Goal: Complete application form: Complete application form

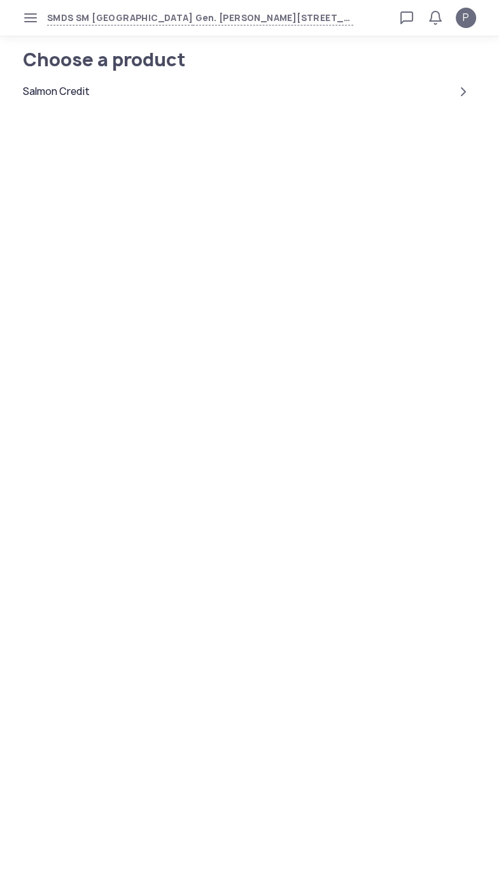
click at [57, 94] on div "Salmon Credit" at bounding box center [56, 91] width 67 height 15
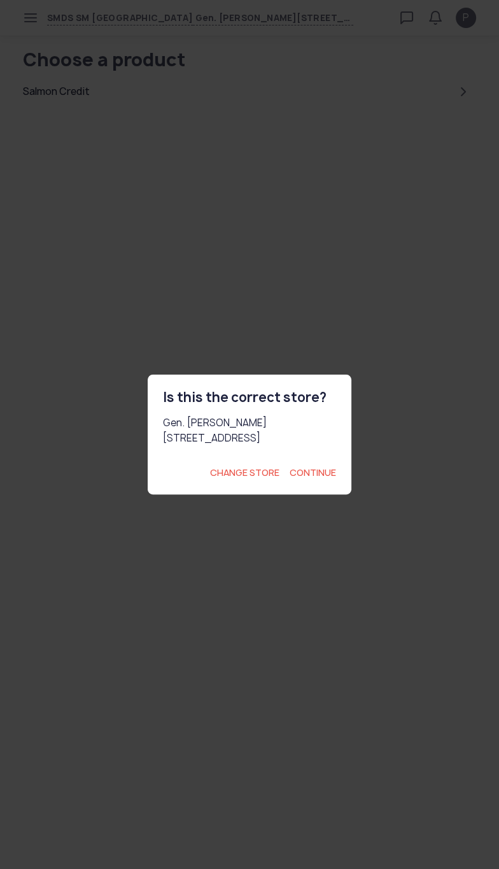
click at [318, 479] on span "Continue" at bounding box center [313, 472] width 46 height 13
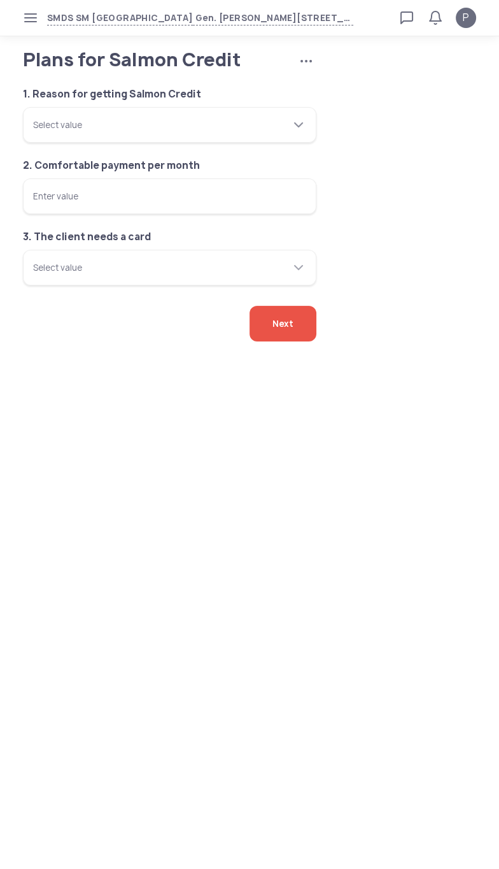
click at [52, 125] on tui-scrollbar at bounding box center [162, 118] width 258 height 13
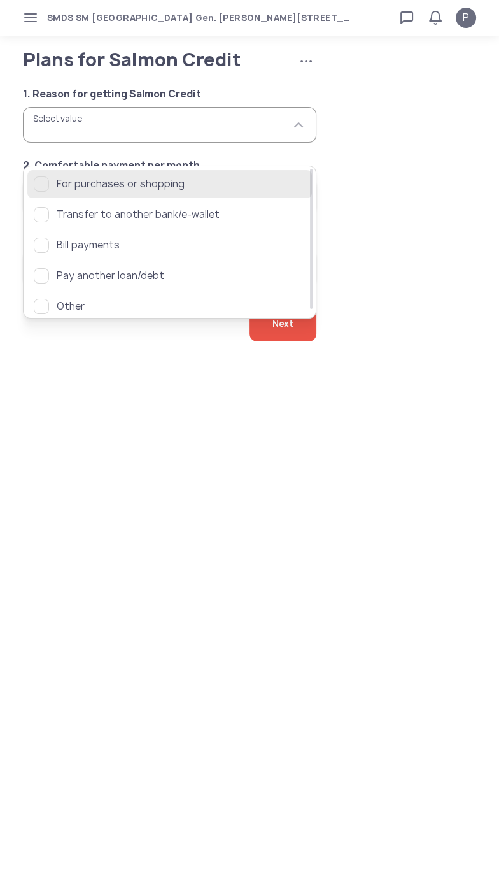
click at [45, 182] on div "button" at bounding box center [41, 183] width 15 height 15
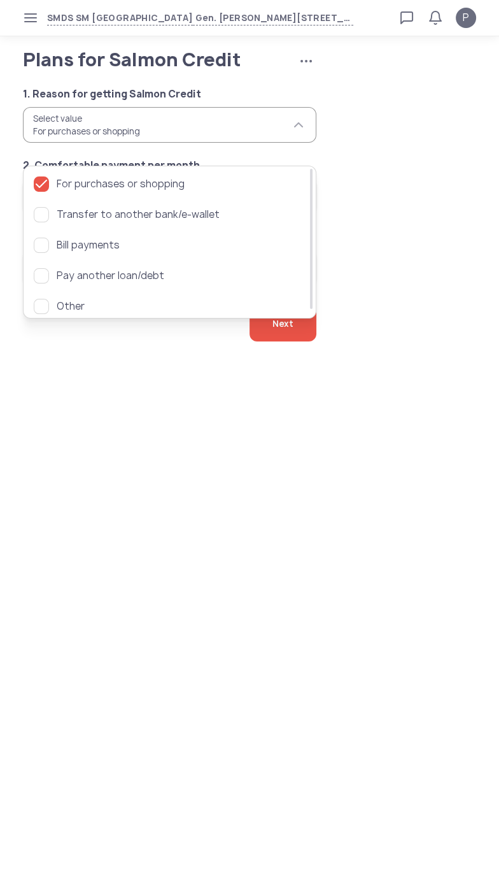
click at [78, 441] on body "SMDS SM San Mateo Gen. Luna Ave., Ampid 1, San Mateo, Rizal Loan calculator Loa…" at bounding box center [249, 434] width 499 height 869
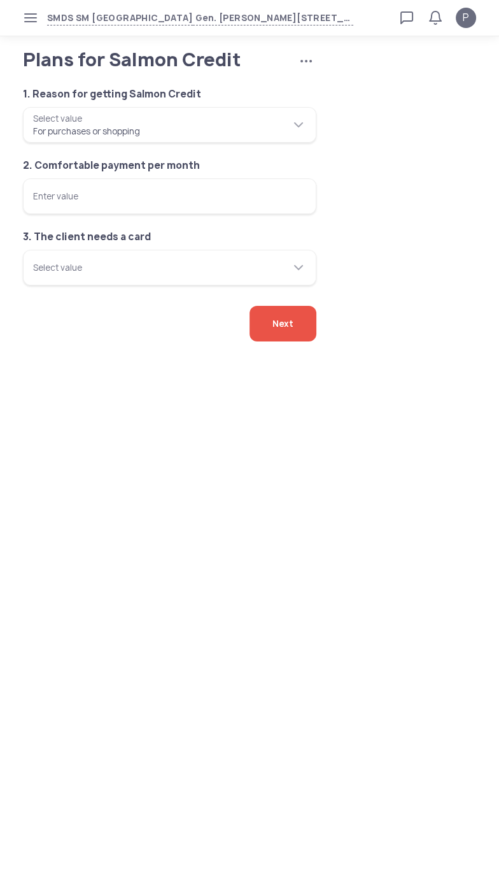
click at [66, 214] on input "Enter value" at bounding box center [170, 196] width 294 height 36
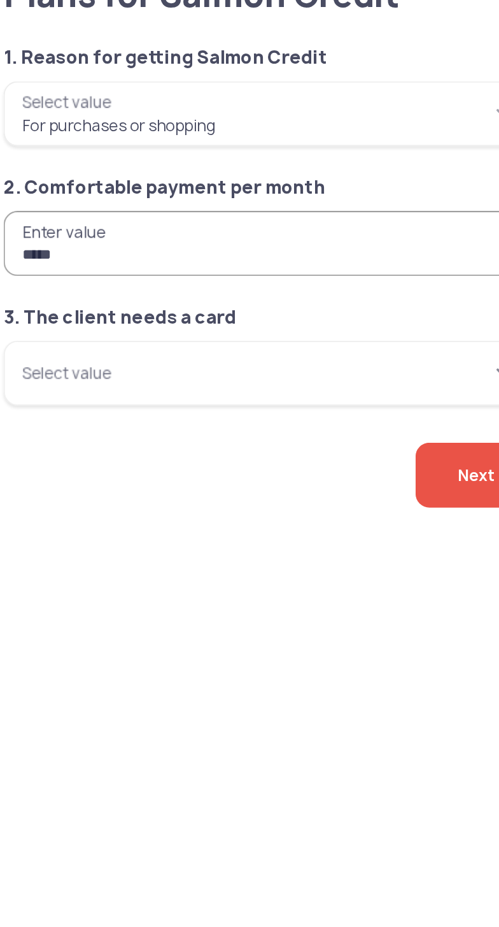
type input "*****"
click at [50, 285] on input "Select value" at bounding box center [170, 268] width 294 height 36
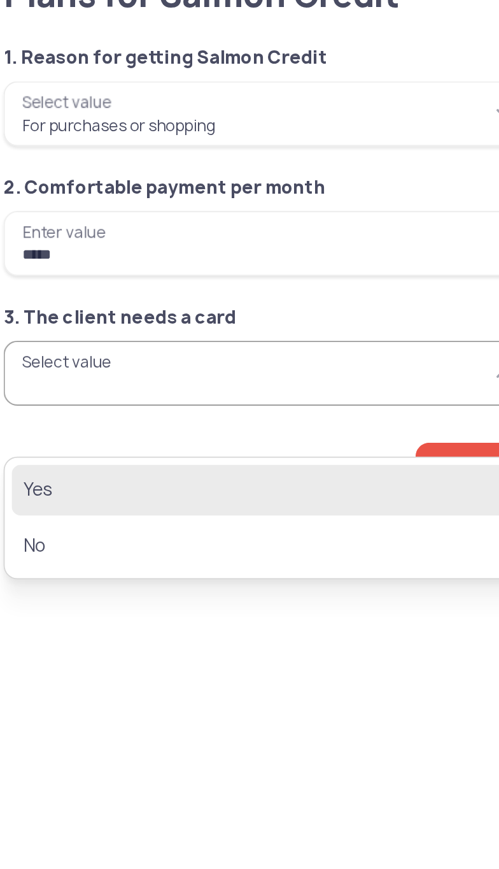
click at [39, 325] on span "Yes" at bounding box center [161, 331] width 254 height 15
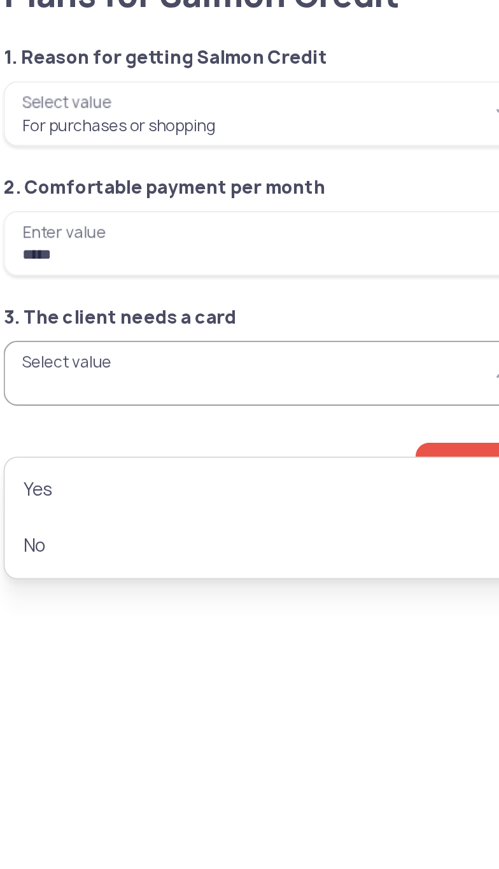
type input "***"
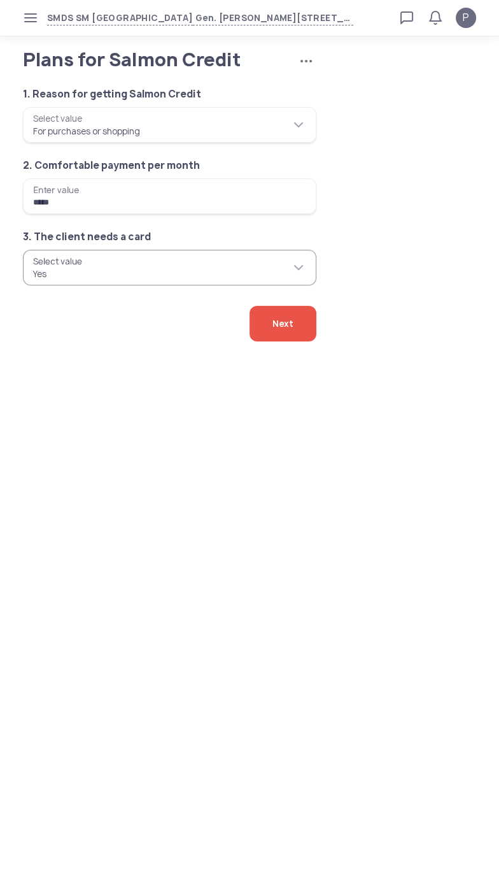
click at [294, 341] on div "Next" at bounding box center [283, 324] width 67 height 36
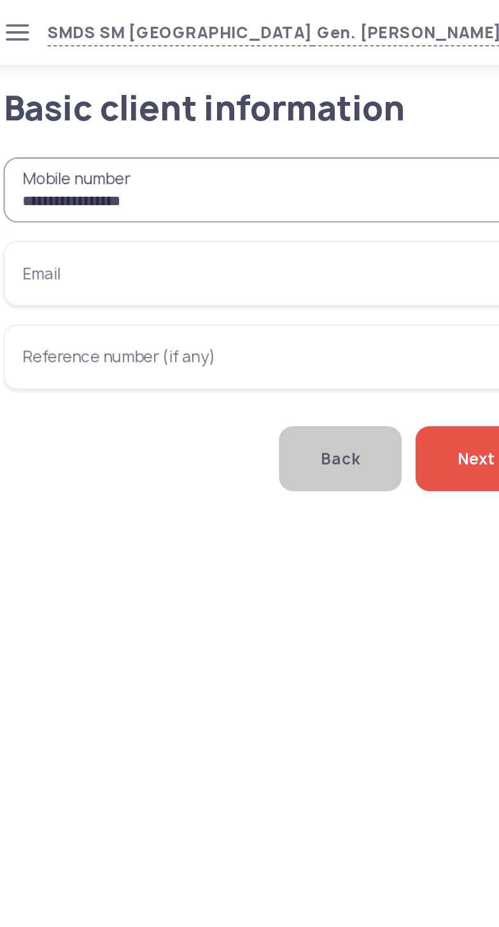
type input "**********"
click at [65, 168] on input "Email" at bounding box center [170, 150] width 294 height 36
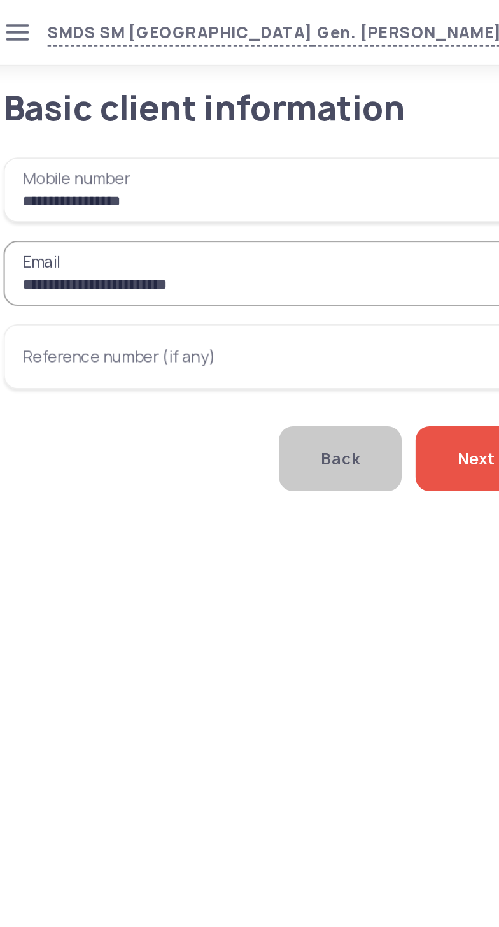
type input "**********"
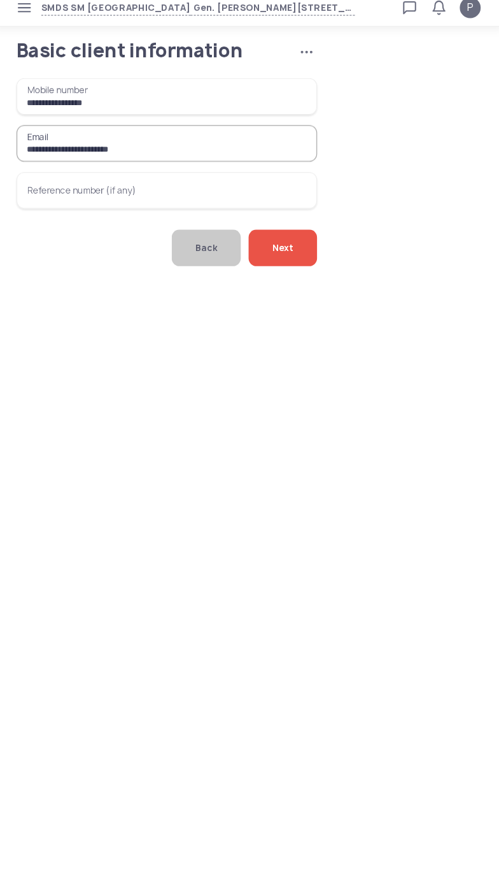
click at [289, 270] on span "Next" at bounding box center [283, 252] width 21 height 36
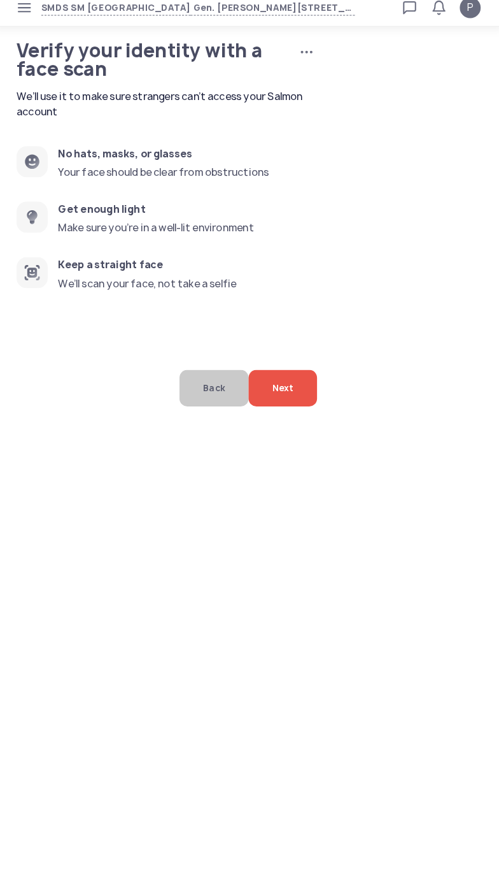
click at [288, 407] on span "Next" at bounding box center [283, 389] width 21 height 36
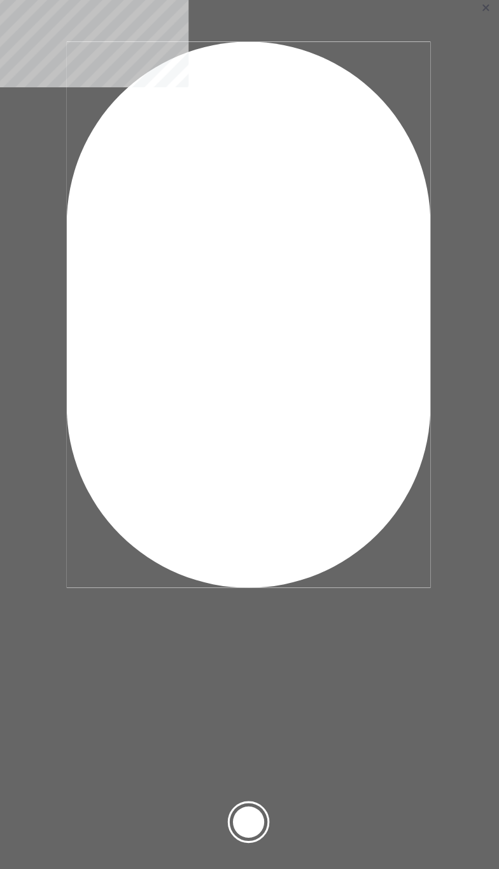
click at [259, 826] on div at bounding box center [249, 812] width 31 height 31
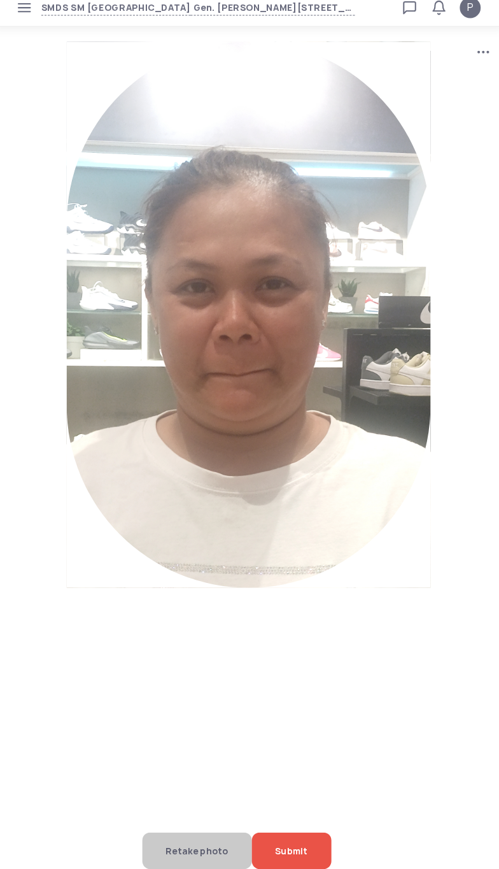
click at [182, 838] on span "Retake photo" at bounding box center [199, 841] width 61 height 36
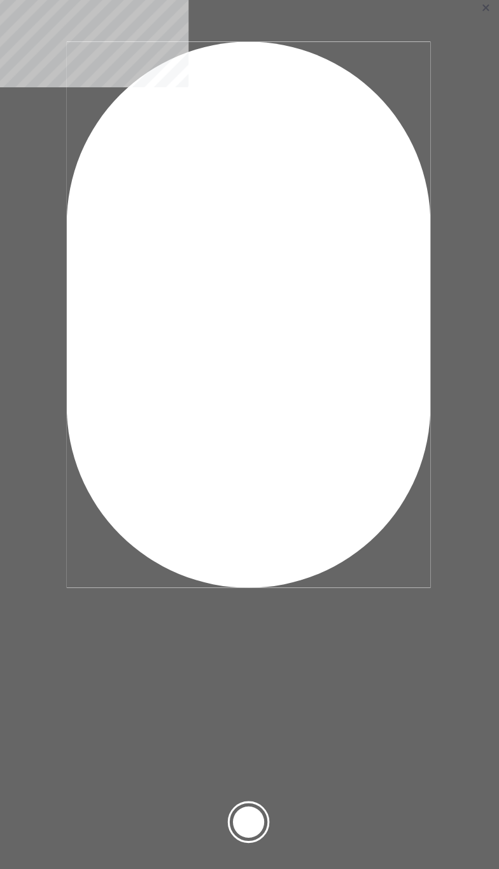
click at [257, 817] on div at bounding box center [249, 812] width 31 height 31
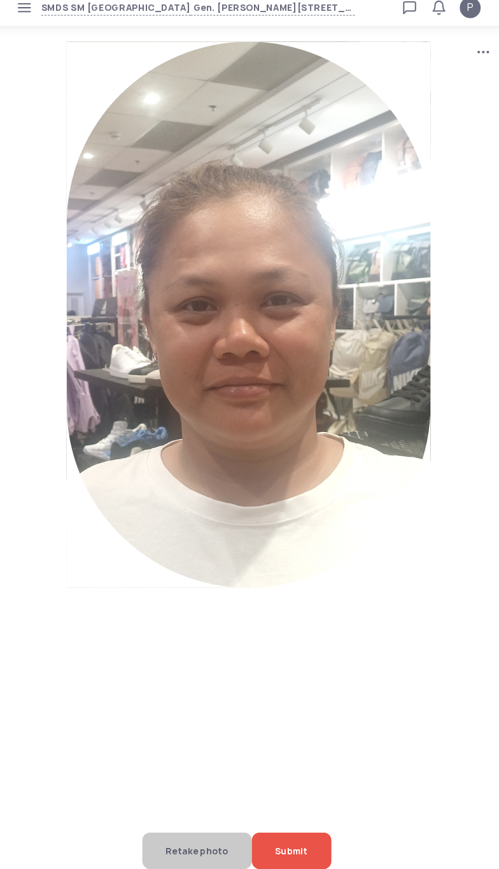
click at [306, 839] on span "Submit" at bounding box center [292, 841] width 32 height 36
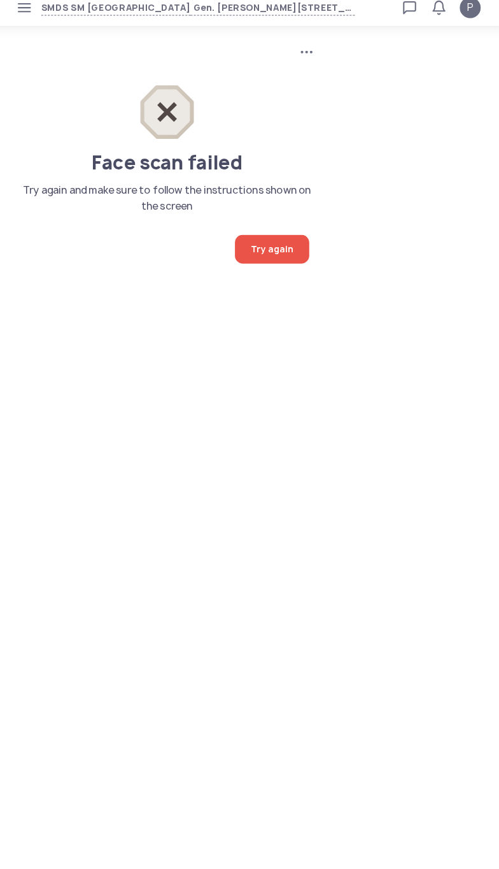
click at [252, 262] on span "Try again" at bounding box center [273, 253] width 42 height 28
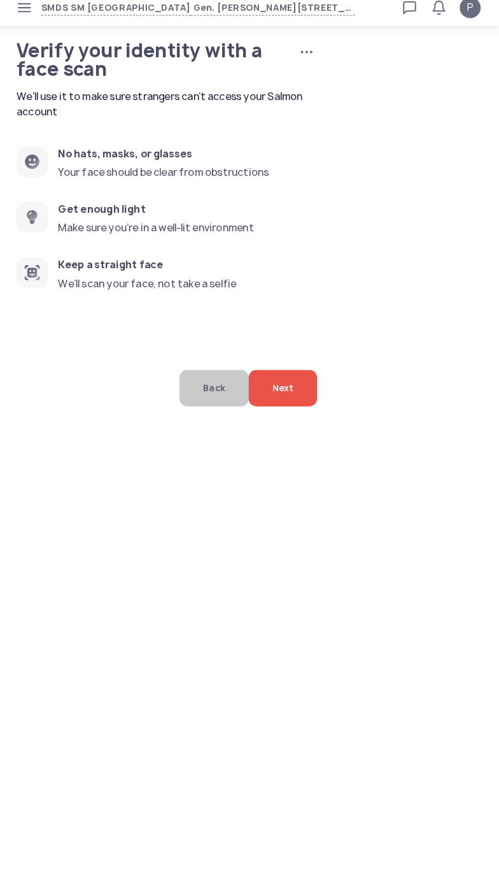
click at [273, 407] on span "Next" at bounding box center [283, 389] width 21 height 36
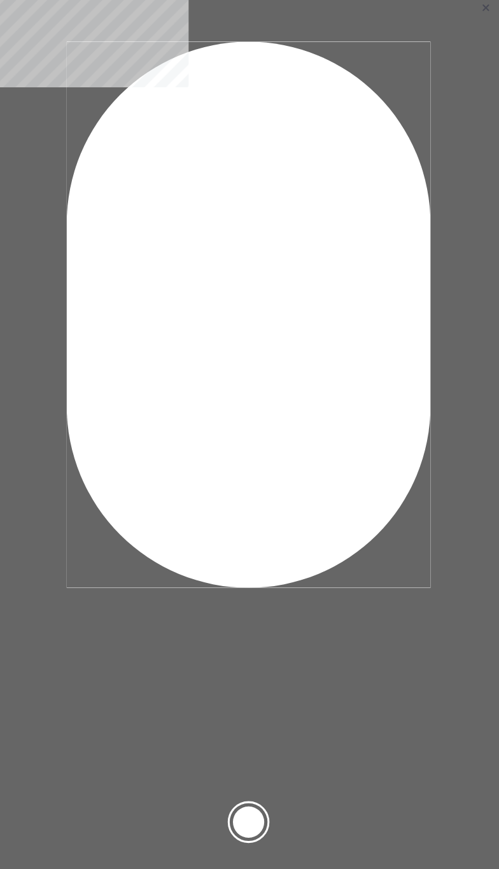
click at [255, 807] on div at bounding box center [249, 812] width 31 height 31
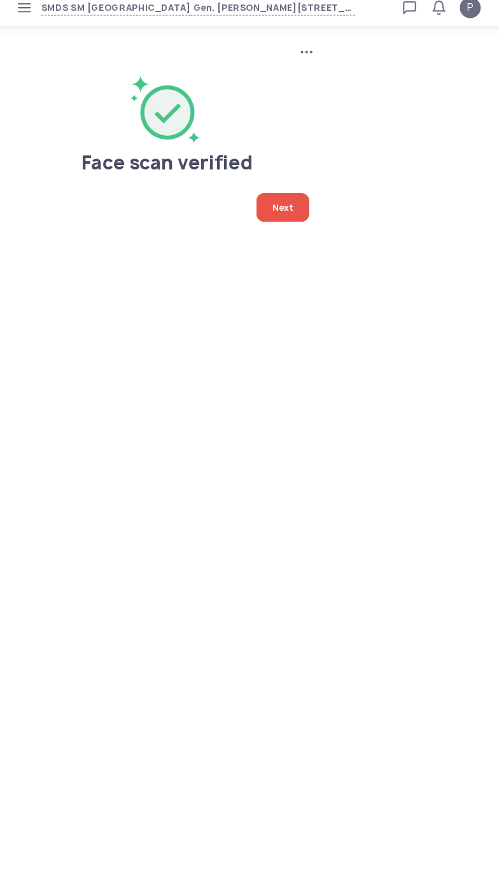
click at [273, 211] on span "Next" at bounding box center [283, 213] width 21 height 28
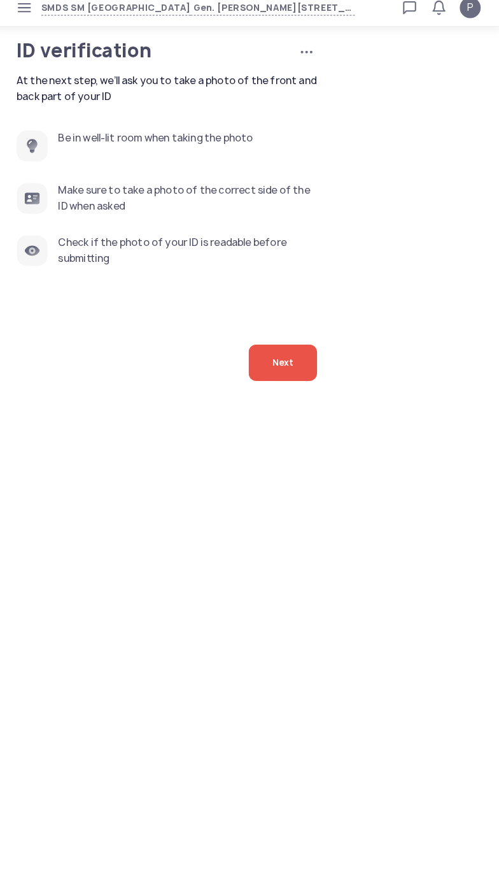
click at [289, 382] on span "Next" at bounding box center [283, 364] width 21 height 36
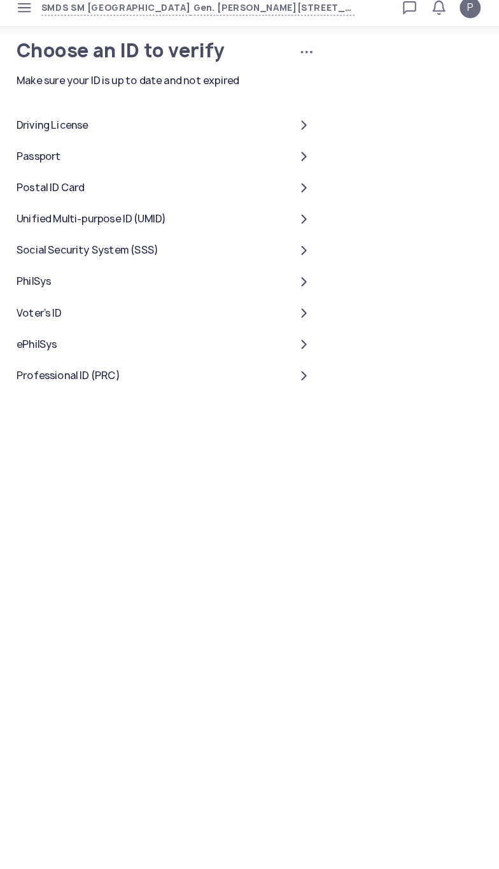
click at [256, 148] on div "Driving License" at bounding box center [170, 132] width 294 height 31
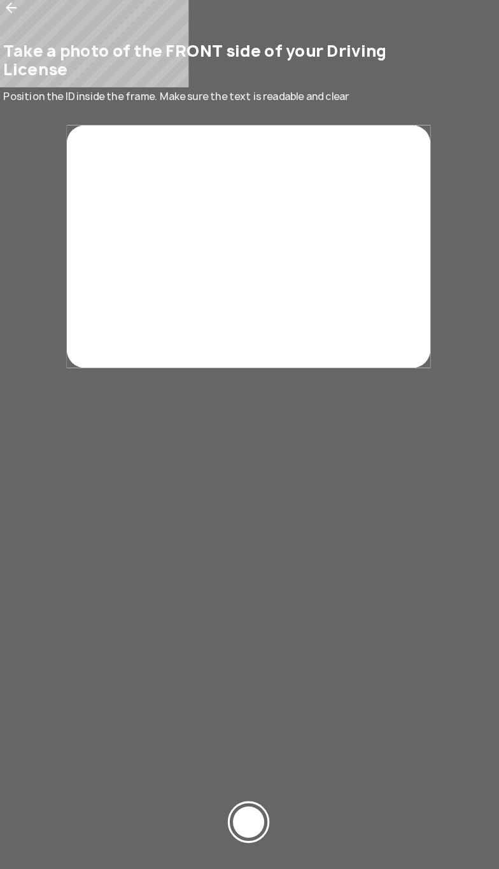
click at [255, 797] on div at bounding box center [249, 812] width 31 height 31
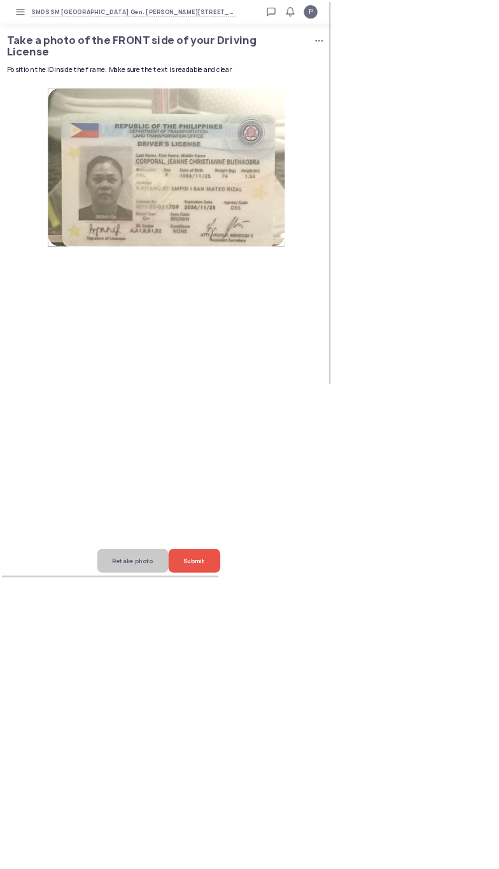
click at [331, 859] on div "Submit" at bounding box center [292, 841] width 78 height 36
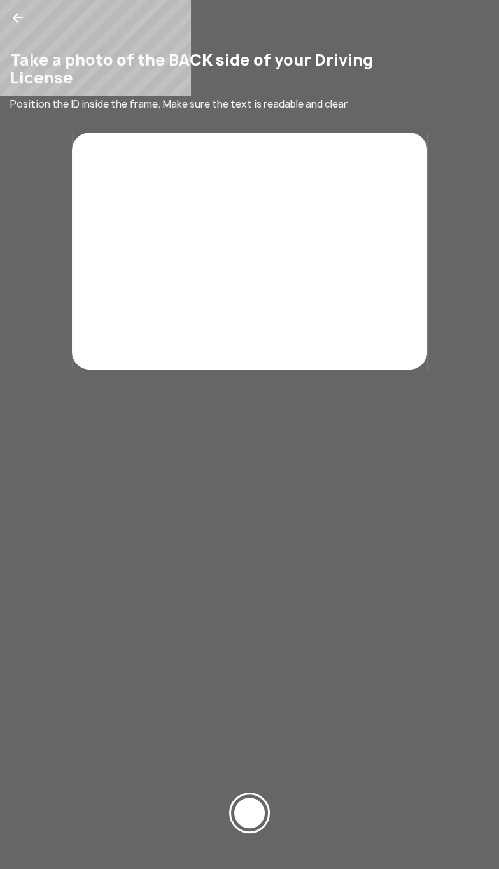
click at [259, 804] on div at bounding box center [249, 812] width 31 height 31
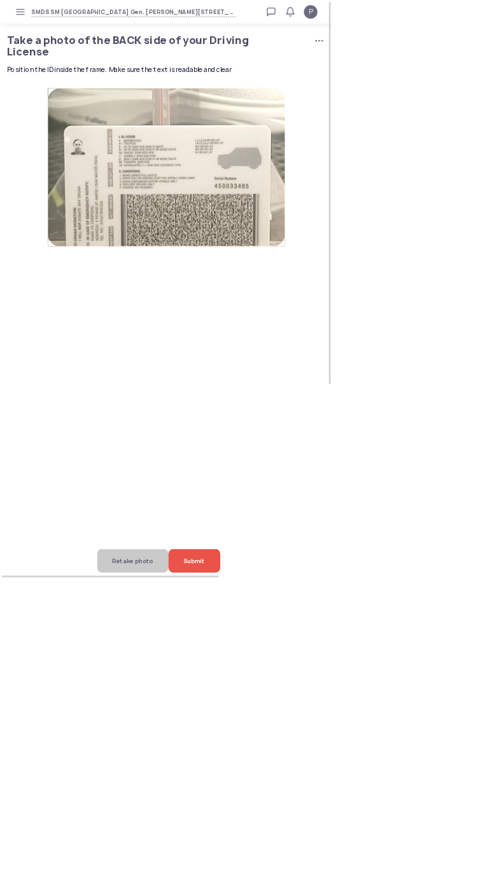
click at [331, 859] on div "Submit" at bounding box center [292, 841] width 78 height 36
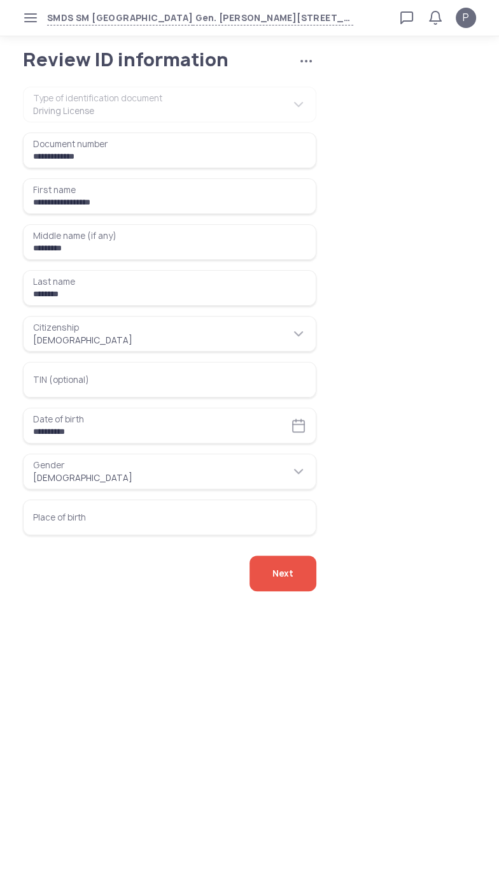
click at [47, 535] on input "Place of birth" at bounding box center [170, 517] width 294 height 36
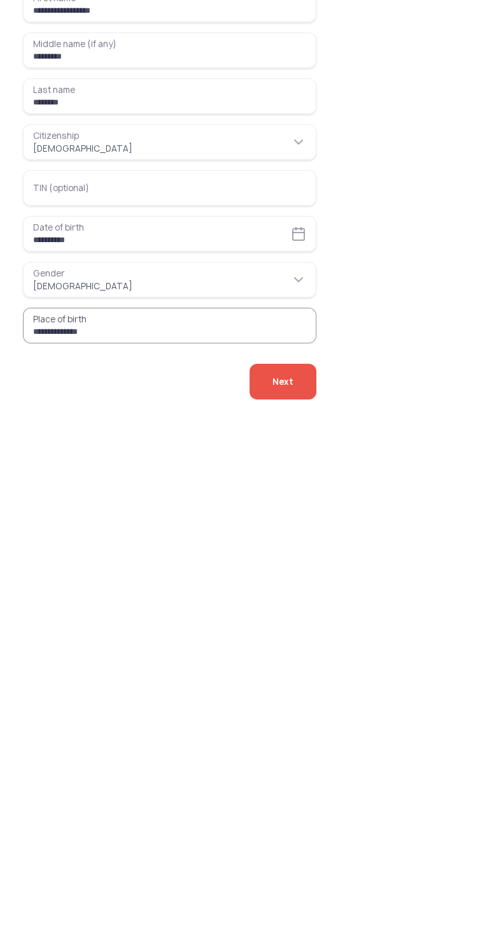
type input "**********"
click at [298, 591] on div "Next" at bounding box center [283, 573] width 67 height 36
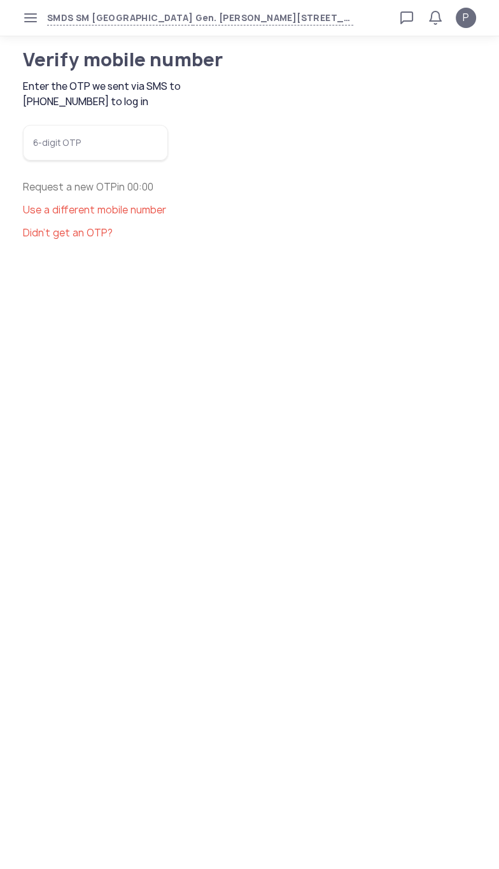
click at [58, 160] on input "6-digit OTP" at bounding box center [95, 143] width 145 height 36
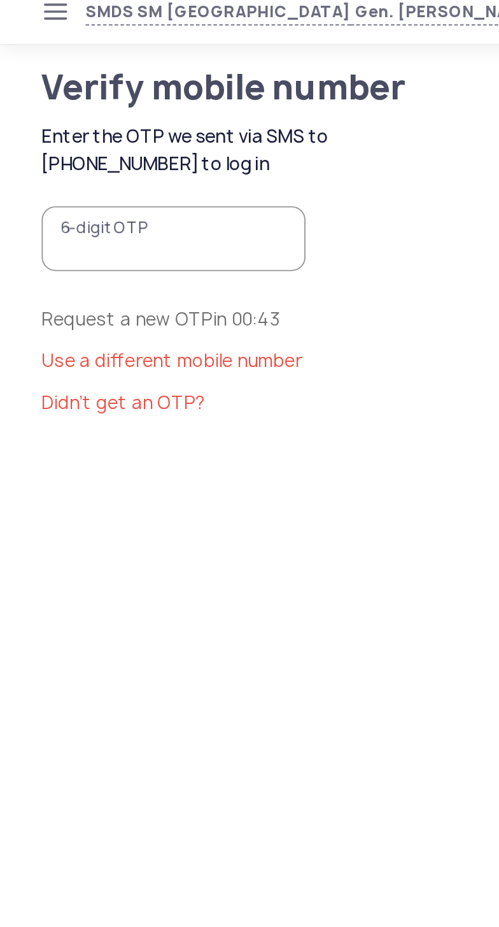
click at [61, 160] on input "6-digit OTP" at bounding box center [95, 143] width 145 height 36
click at [46, 160] on input "6-digit OTP" at bounding box center [95, 143] width 145 height 36
click at [46, 239] on span "Didn’t get an OTP?" at bounding box center [68, 232] width 90 height 13
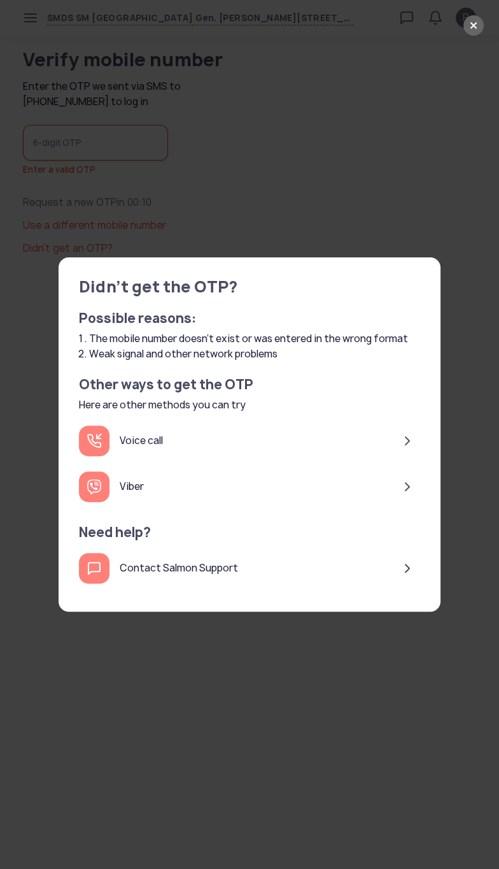
click at [137, 452] on div "Voice call" at bounding box center [121, 440] width 84 height 31
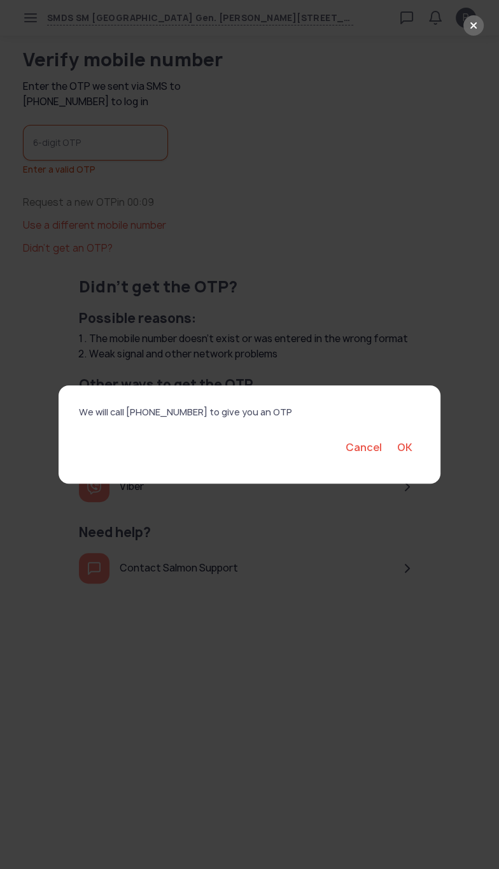
click at [409, 463] on button "OK" at bounding box center [405, 447] width 31 height 32
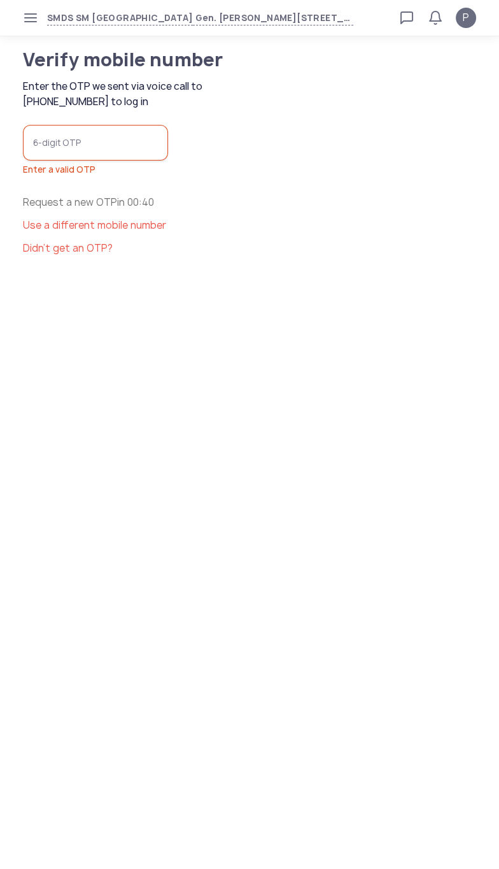
click at [373, 527] on body "SMDS SM San Mateo Gen. Luna Ave., Ampid 1, San Mateo, Rizal Loan calculator Loa…" at bounding box center [249, 434] width 499 height 869
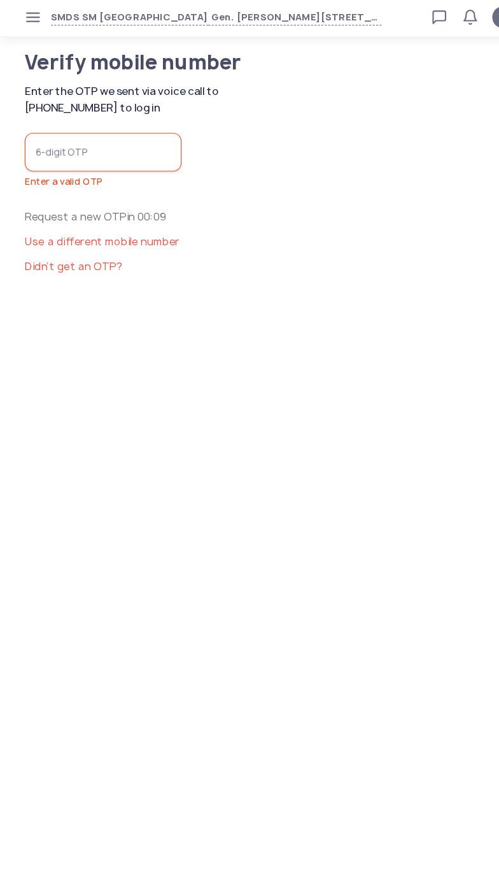
click at [354, 455] on body "SMDS SM San Mateo Gen. Luna Ave., Ampid 1, San Mateo, Rizal Loan calculator Loa…" at bounding box center [249, 434] width 499 height 869
click at [360, 467] on body "SMDS SM San Mateo Gen. Luna Ave., Ampid 1, San Mateo, Rizal Loan calculator Loa…" at bounding box center [249, 434] width 499 height 869
click at [57, 255] on span "Didn’t get an OTP?" at bounding box center [68, 247] width 90 height 13
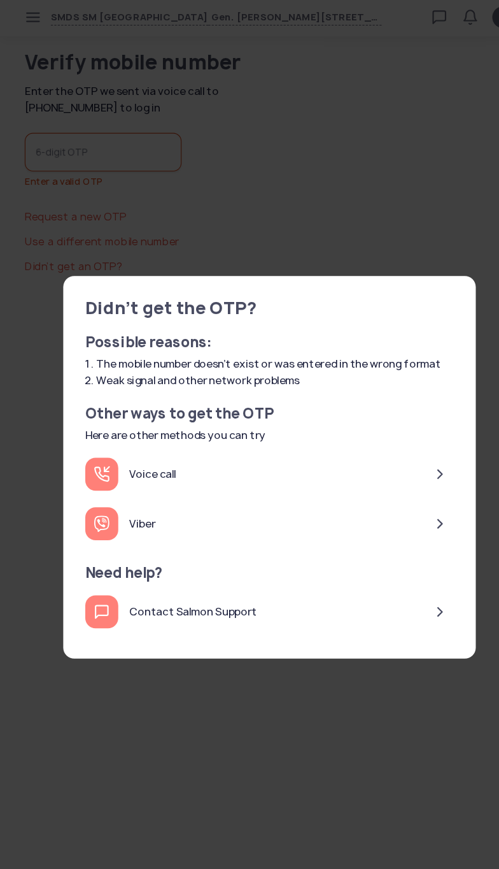
click at [350, 461] on div "Voice call" at bounding box center [249, 441] width 341 height 46
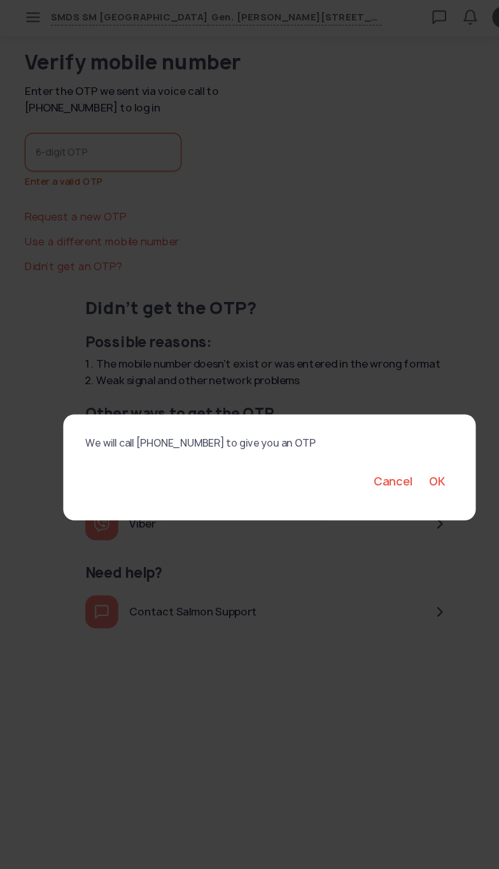
click at [403, 462] on button "OK" at bounding box center [405, 447] width 31 height 32
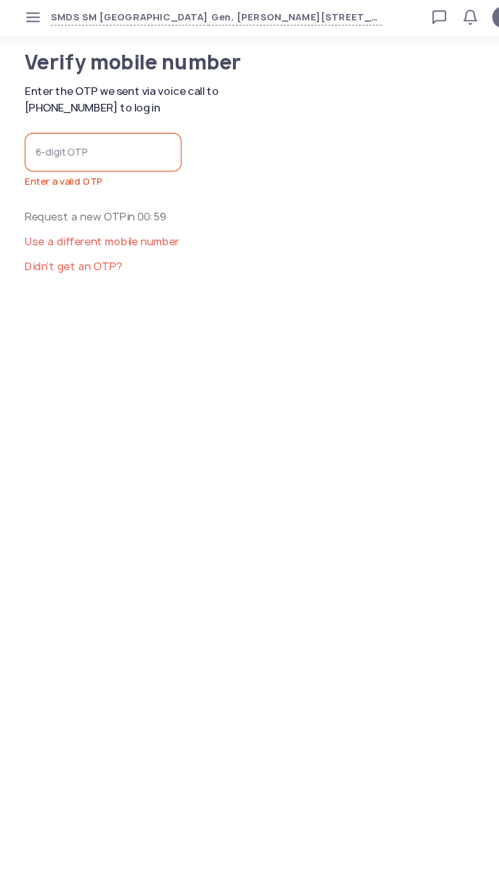
click at [53, 160] on input "6-digit OTP" at bounding box center [95, 143] width 145 height 36
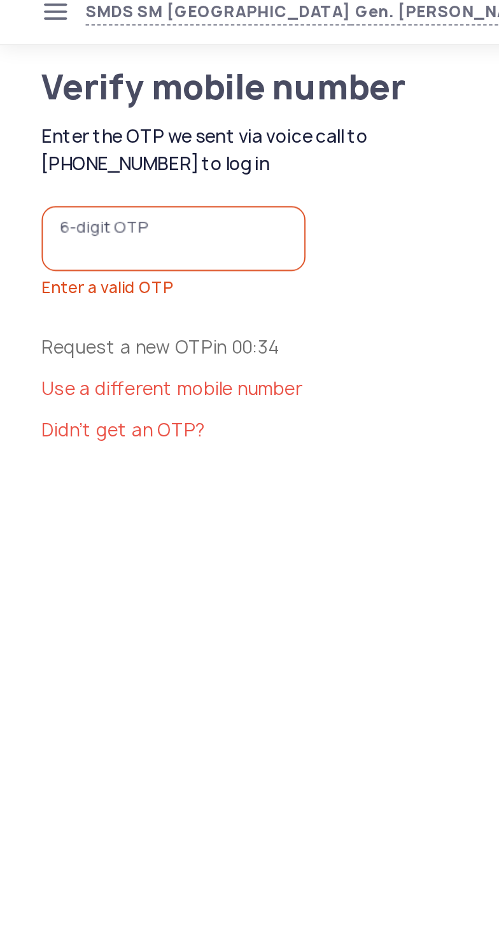
click at [136, 160] on input "6-digit OTP" at bounding box center [95, 143] width 145 height 36
click at [127, 160] on input "6-digit OTP" at bounding box center [95, 143] width 145 height 36
click at [147, 160] on input "6-digit OTP" at bounding box center [95, 143] width 145 height 36
click at [113, 255] on span "Didn’t get an OTP?" at bounding box center [68, 247] width 90 height 13
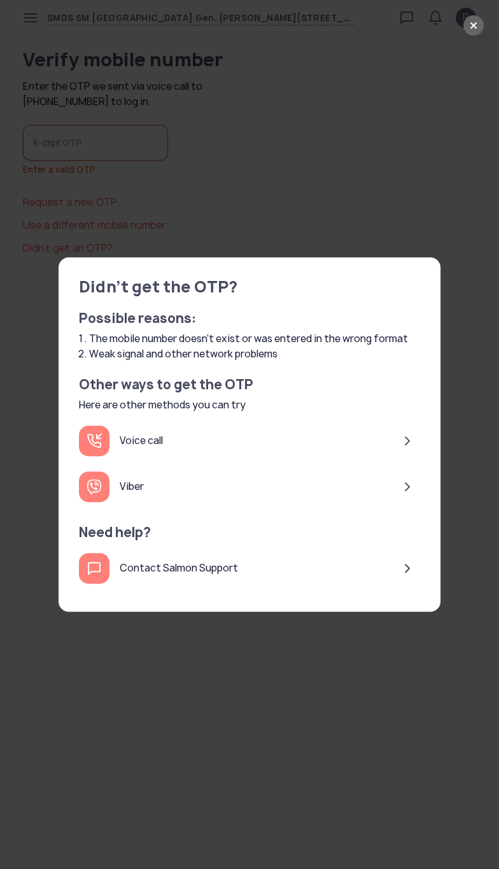
click at [185, 462] on div "Voice call" at bounding box center [249, 441] width 341 height 46
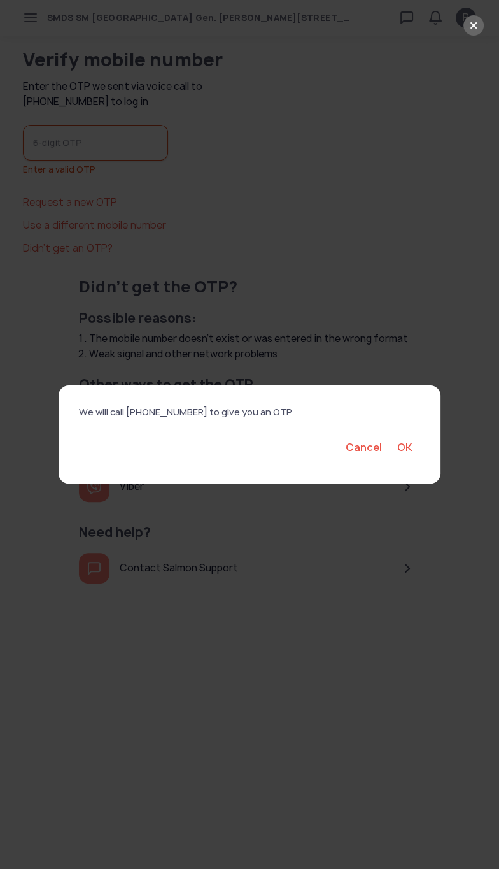
click at [415, 455] on button "OK" at bounding box center [405, 447] width 31 height 32
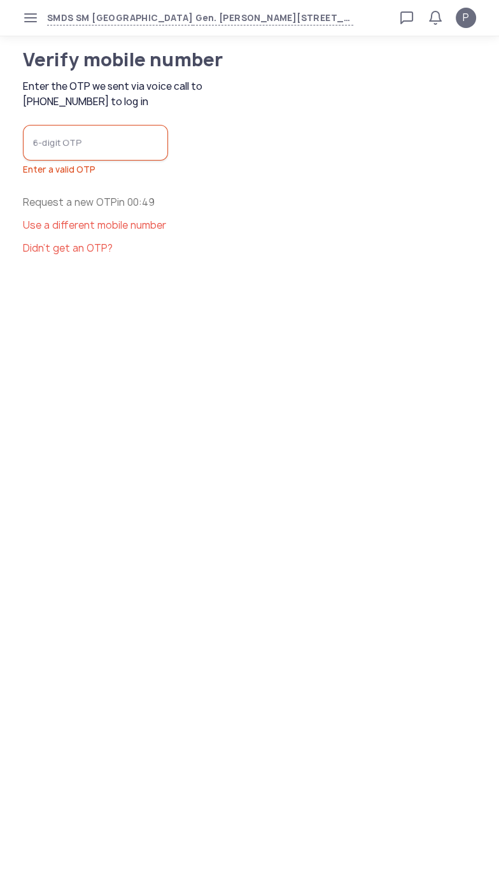
click at [335, 451] on body "SMDS SM San Mateo Gen. Luna Ave., Ampid 1, San Mateo, Rizal Loan calculator Loa…" at bounding box center [249, 434] width 499 height 869
click at [343, 413] on body "SMDS SM San Mateo Gen. Luna Ave., Ampid 1, San Mateo, Rizal Loan calculator Loa…" at bounding box center [249, 434] width 499 height 869
click at [292, 438] on body "SMDS SM San Mateo Gen. Luna Ave., Ampid 1, San Mateo, Rizal Loan calculator Loa…" at bounding box center [249, 434] width 499 height 869
click at [364, 476] on body "SMDS SM San Mateo Gen. Luna Ave., Ampid 1, San Mateo, Rizal Loan calculator Loa…" at bounding box center [249, 434] width 499 height 869
click at [166, 232] on span "Use a different mobile number" at bounding box center [94, 224] width 143 height 13
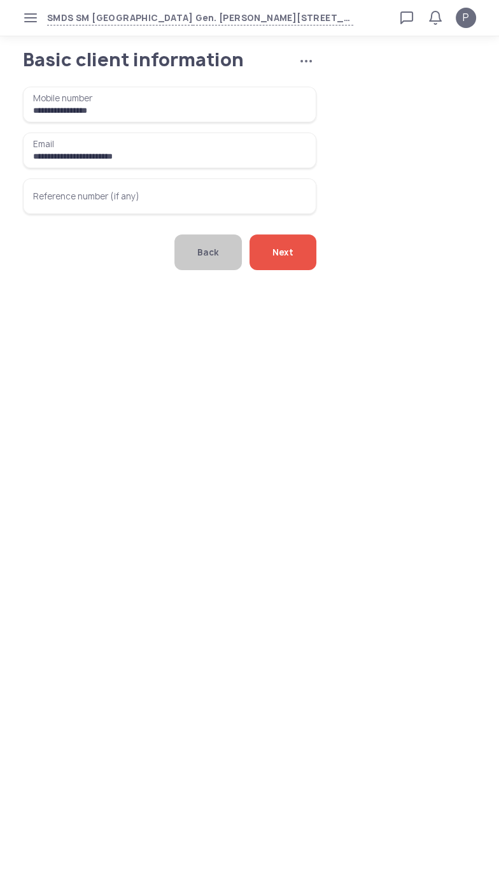
click at [217, 118] on input "**********" at bounding box center [170, 105] width 294 height 36
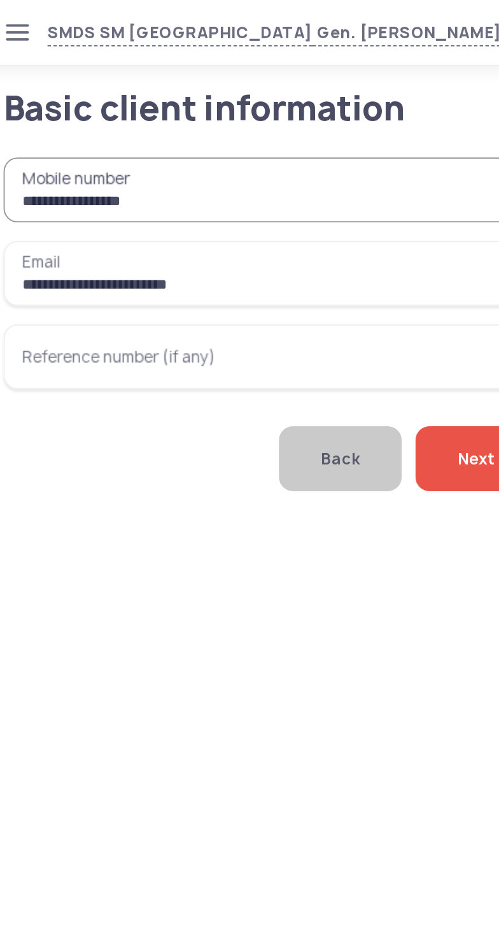
type input "**********"
click at [273, 270] on span "Next" at bounding box center [283, 252] width 21 height 36
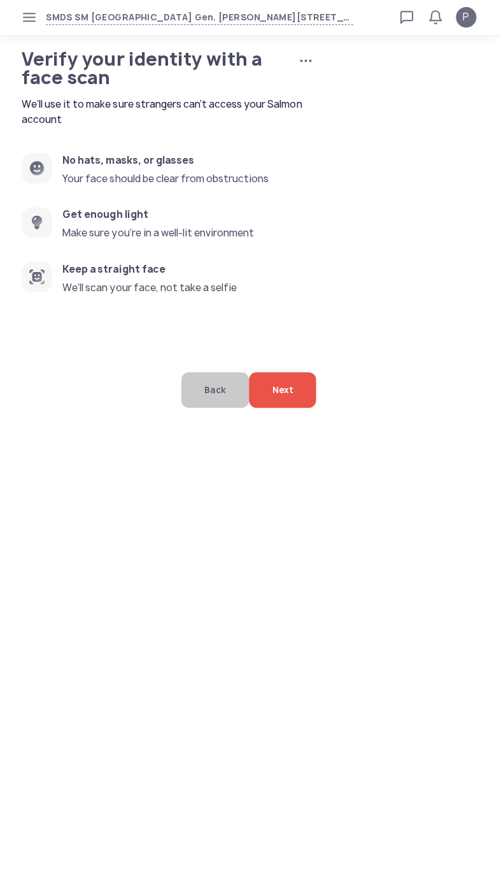
click at [283, 407] on span "Next" at bounding box center [283, 389] width 21 height 36
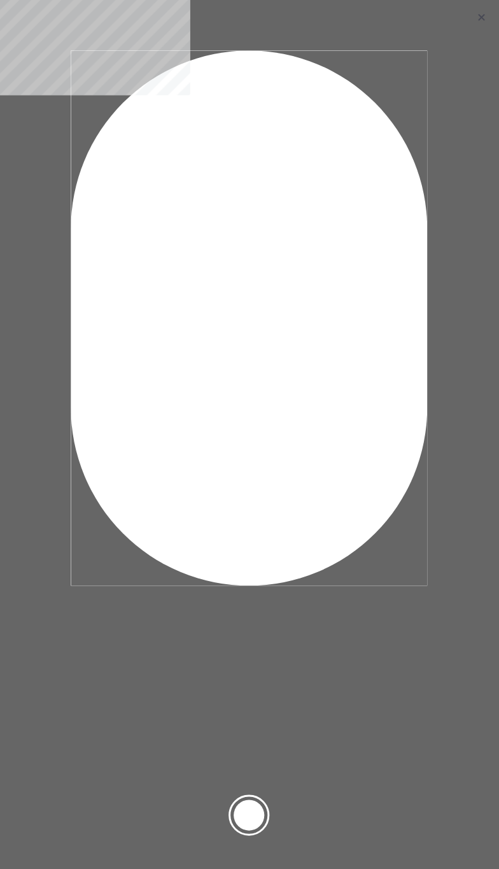
click at [260, 807] on div at bounding box center [249, 812] width 31 height 31
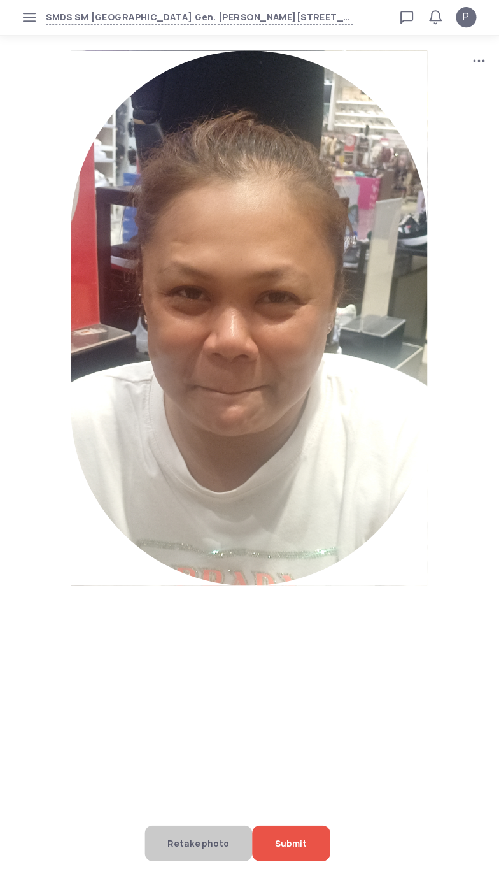
click at [294, 831] on span "Submit" at bounding box center [292, 841] width 32 height 36
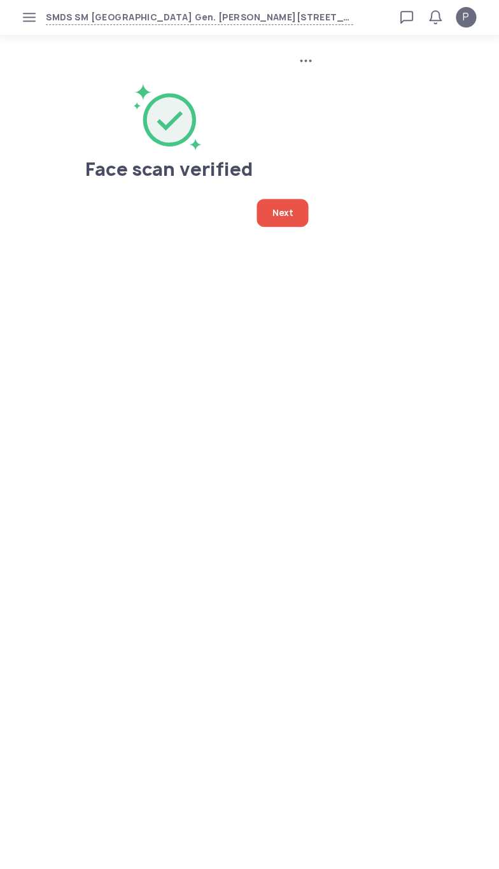
click at [273, 210] on span "Next" at bounding box center [283, 213] width 21 height 28
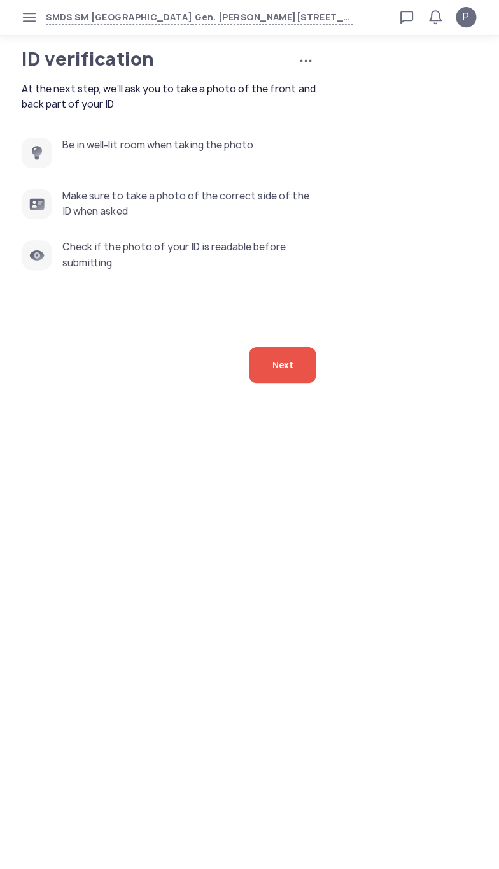
click at [292, 382] on span "Next" at bounding box center [283, 364] width 21 height 36
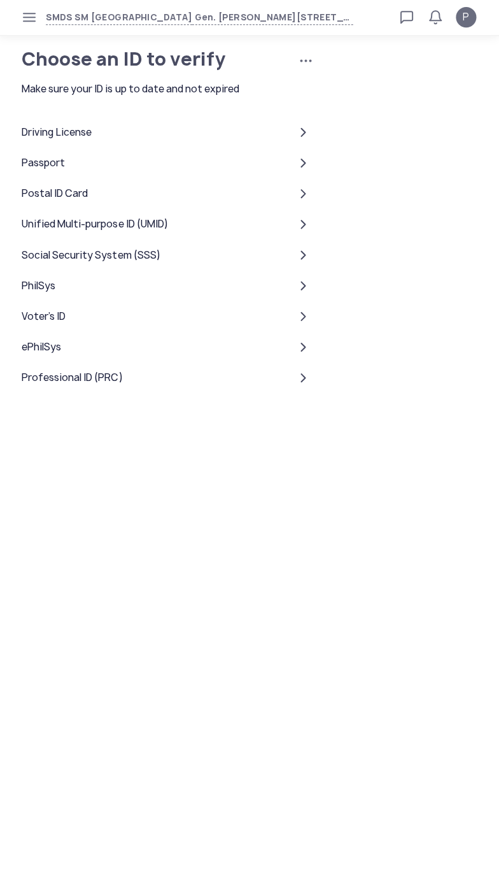
click at [253, 178] on div "Passport" at bounding box center [170, 163] width 294 height 31
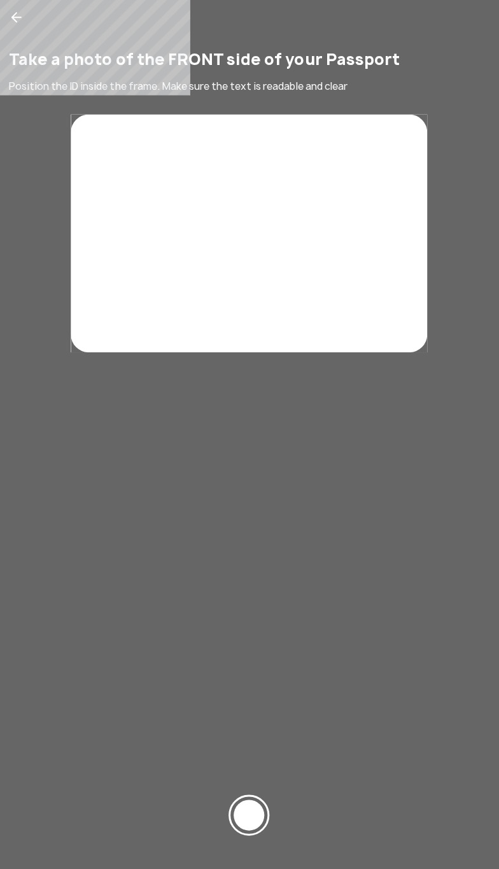
click at [308, 293] on rect at bounding box center [249, 233] width 355 height 237
click at [253, 814] on div at bounding box center [249, 812] width 31 height 31
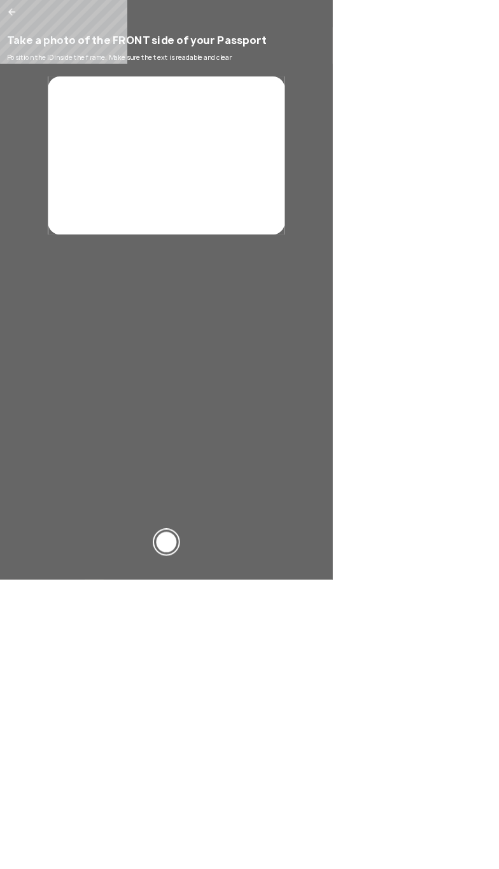
click at [265, 828] on div at bounding box center [249, 812] width 31 height 31
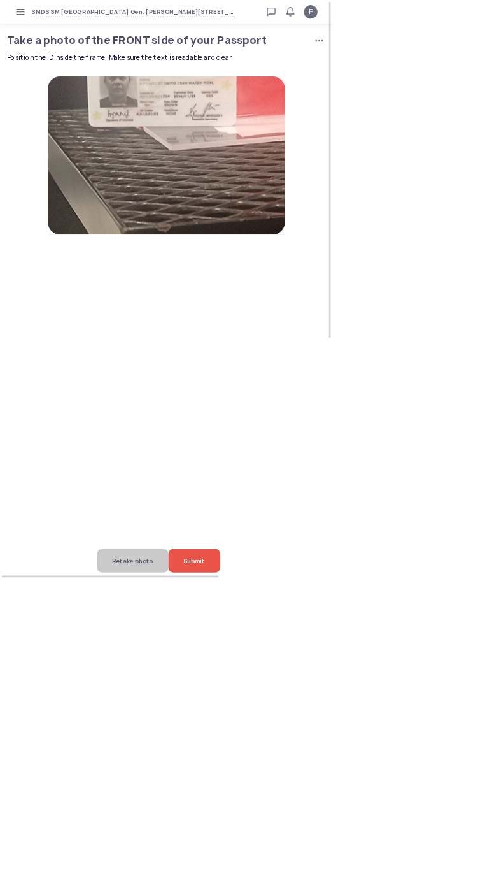
click at [220, 859] on span "Retake photo" at bounding box center [199, 841] width 61 height 36
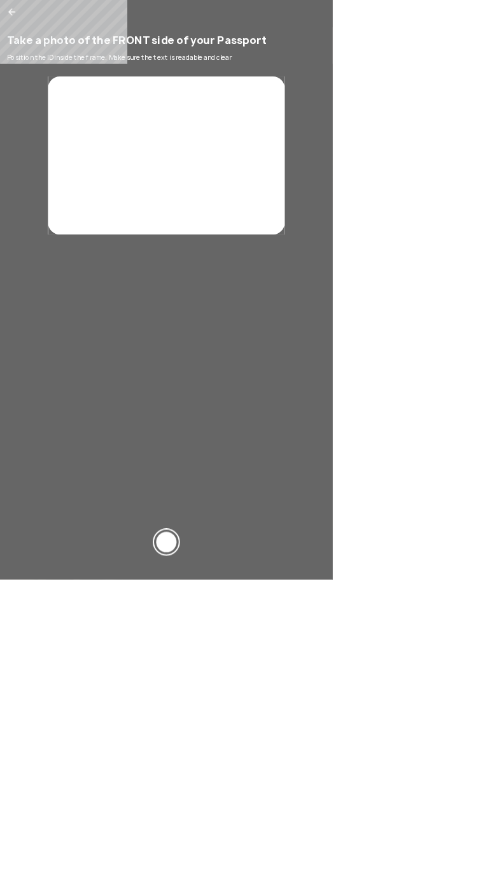
click at [265, 828] on div at bounding box center [249, 812] width 31 height 31
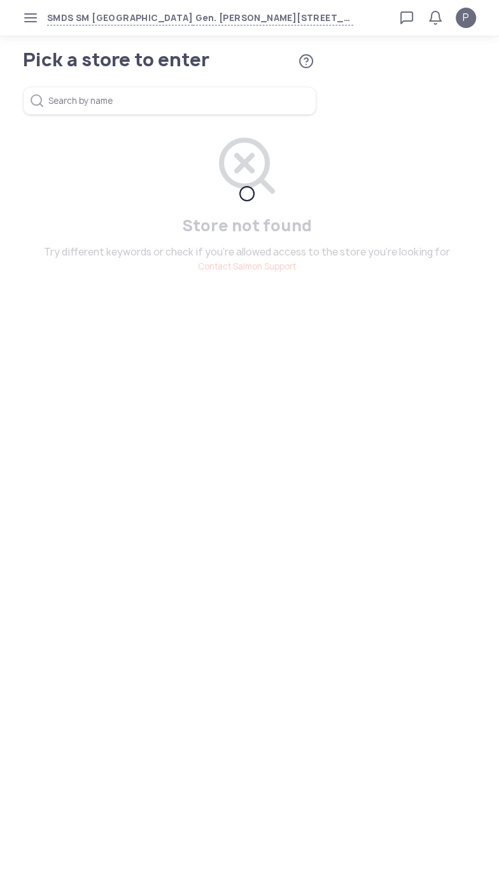
click at [31, 15] on icon "button" at bounding box center [30, 18] width 10 height 10
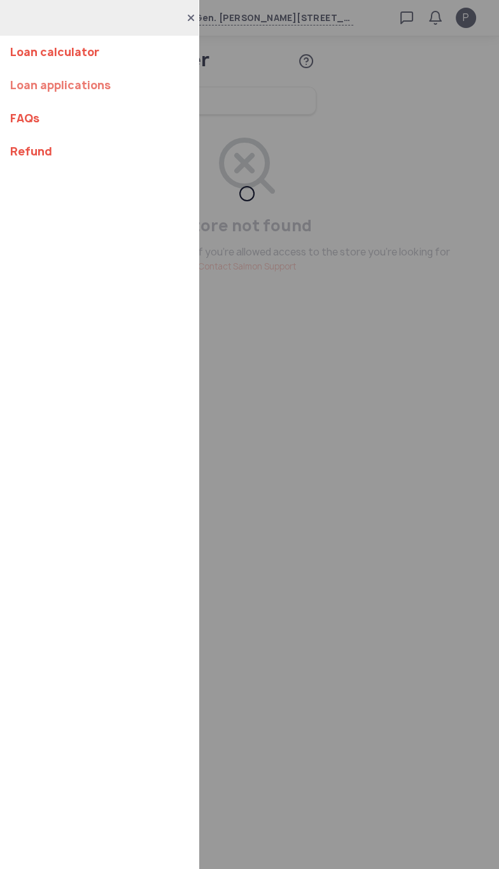
click at [47, 90] on link "Loan applications" at bounding box center [99, 85] width 178 height 33
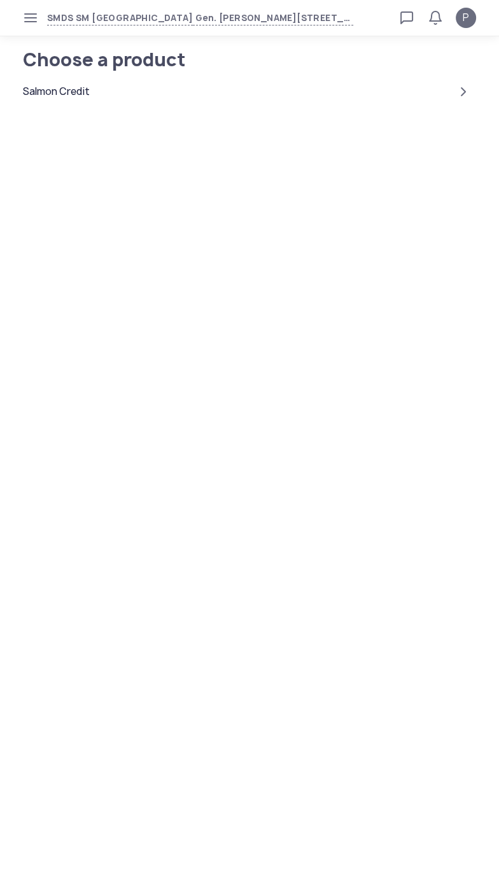
click at [68, 85] on div "Salmon Credit" at bounding box center [56, 91] width 67 height 15
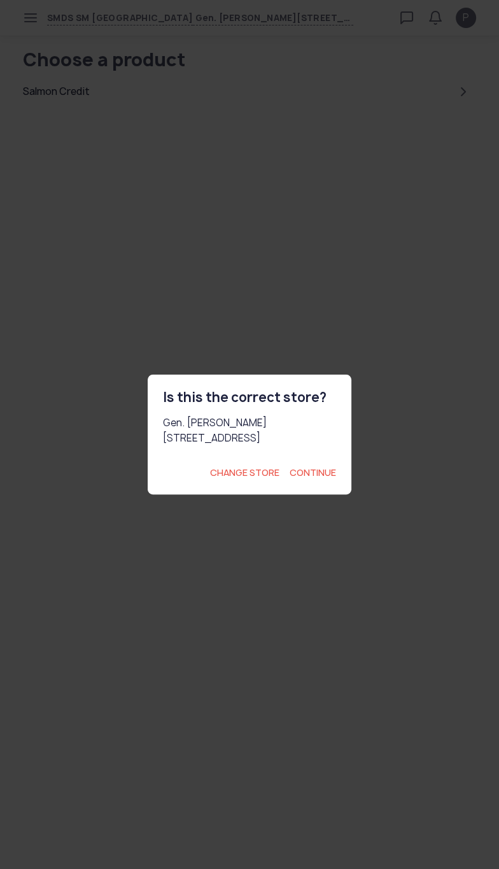
click at [317, 479] on span "Continue" at bounding box center [313, 472] width 46 height 13
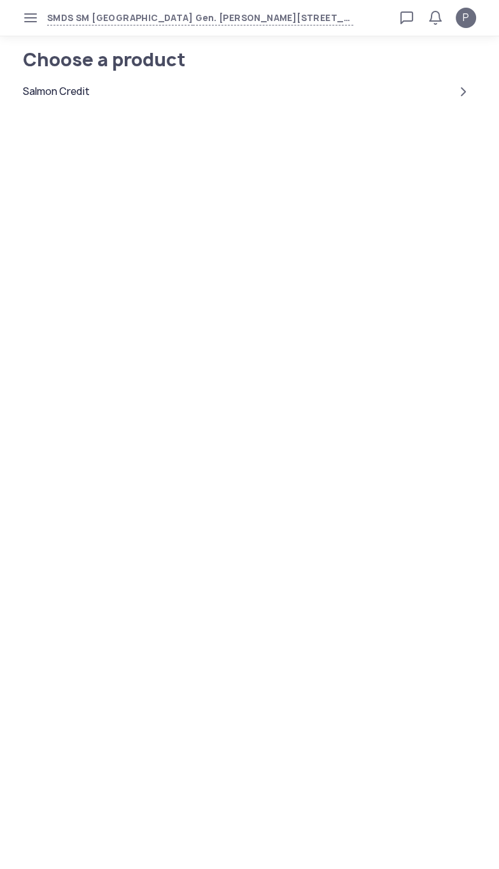
click at [30, 18] on icon "button" at bounding box center [30, 18] width 10 height 10
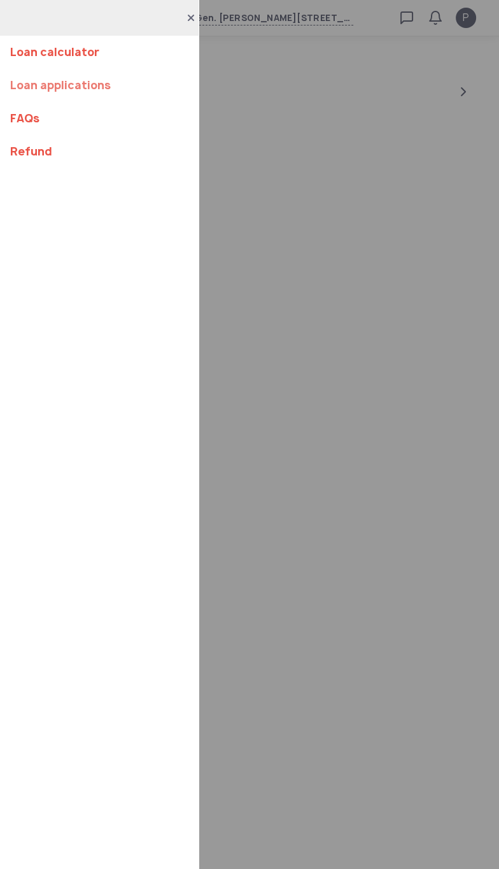
click at [138, 90] on link "Loan applications" at bounding box center [99, 85] width 178 height 33
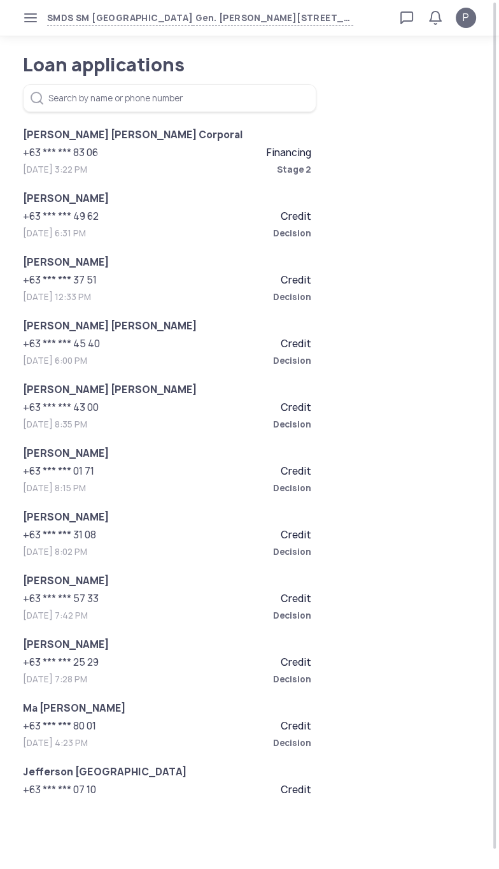
click at [280, 152] on span "Financing" at bounding box center [289, 152] width 45 height 13
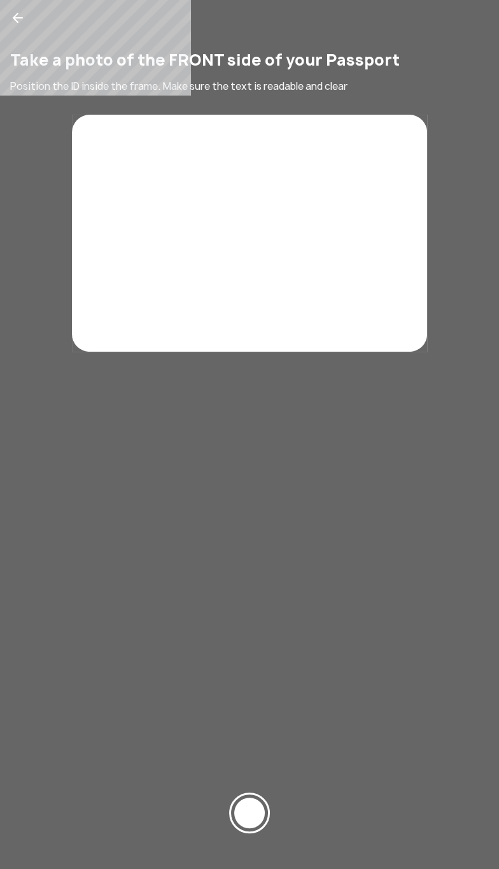
click at [261, 825] on div at bounding box center [249, 812] width 31 height 31
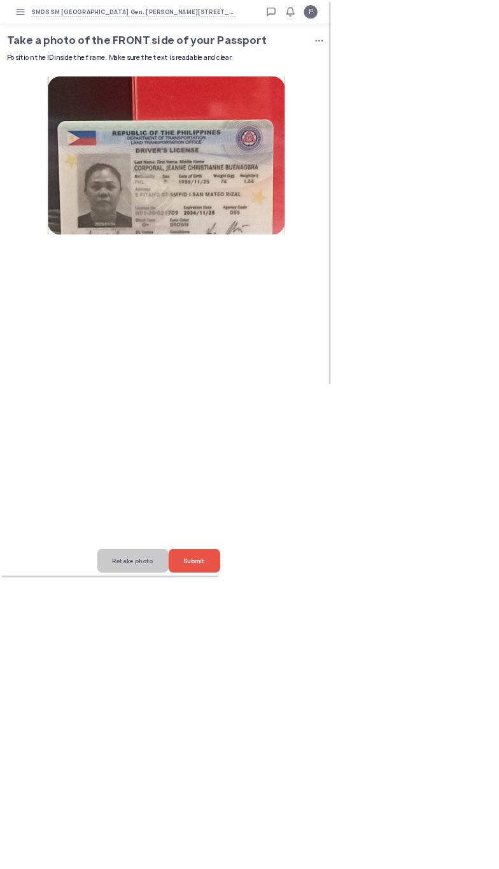
click at [308, 859] on span "Submit" at bounding box center [292, 841] width 32 height 36
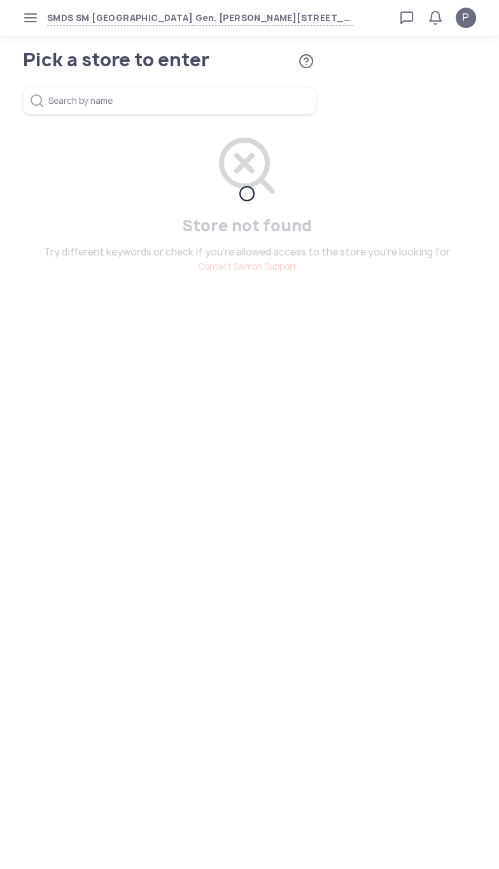
click at [30, 18] on icon "button" at bounding box center [30, 18] width 10 height 10
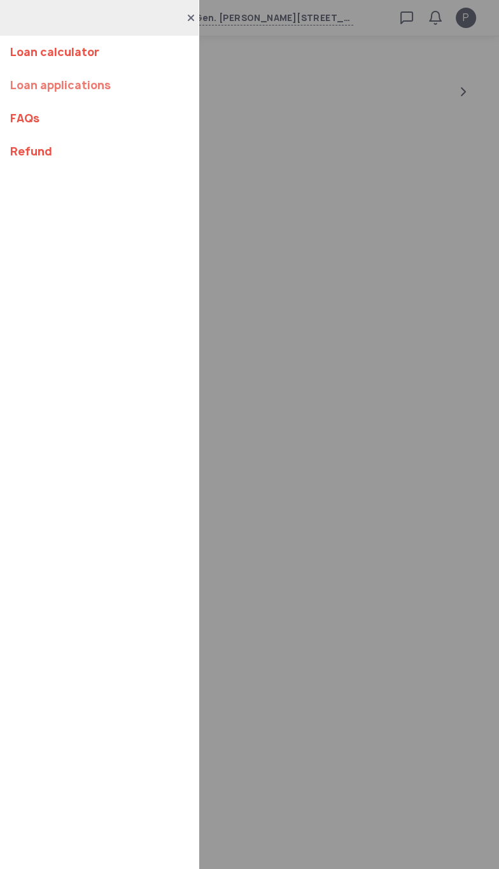
click at [136, 95] on link "Loan applications" at bounding box center [99, 85] width 178 height 33
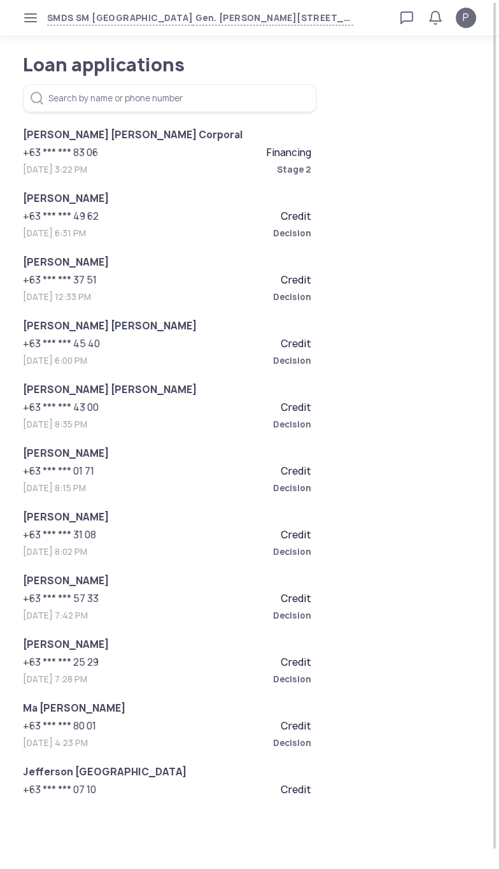
click at [265, 159] on div "[PERSON_NAME] [PERSON_NAME] Corporal +63 *** *** 83 06 Financing [DATE] 3:22 PM…" at bounding box center [167, 159] width 289 height 64
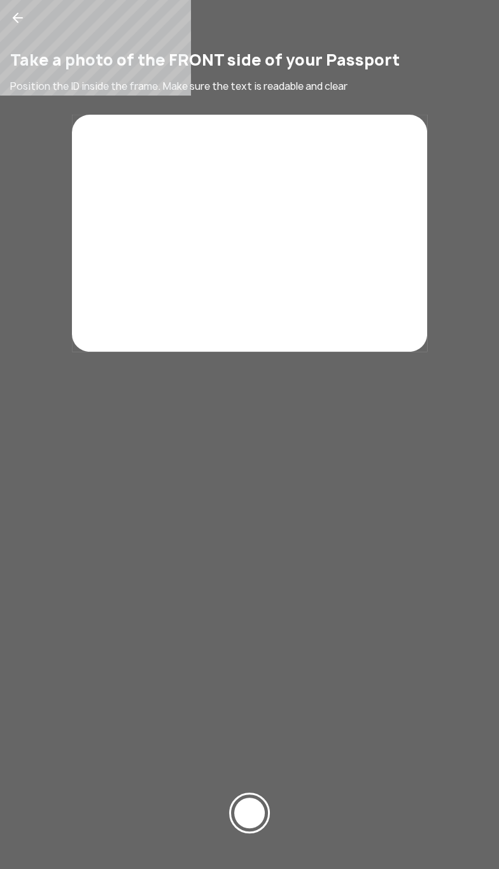
click at [22, 18] on icon at bounding box center [17, 17] width 15 height 15
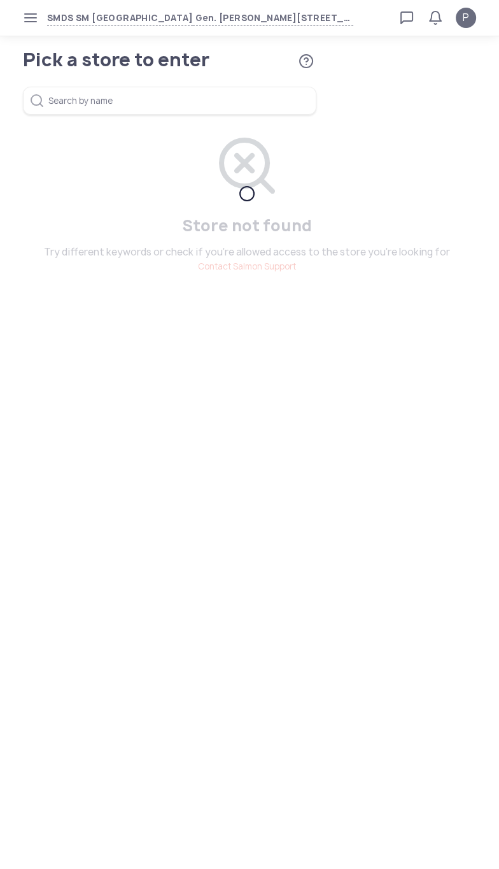
click at [27, 22] on icon "button" at bounding box center [30, 18] width 10 height 10
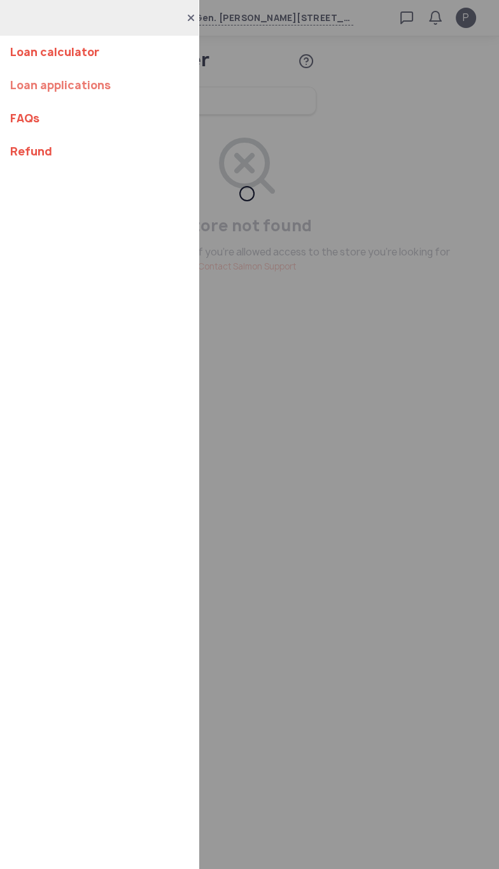
click at [134, 101] on link "Loan applications" at bounding box center [99, 85] width 178 height 33
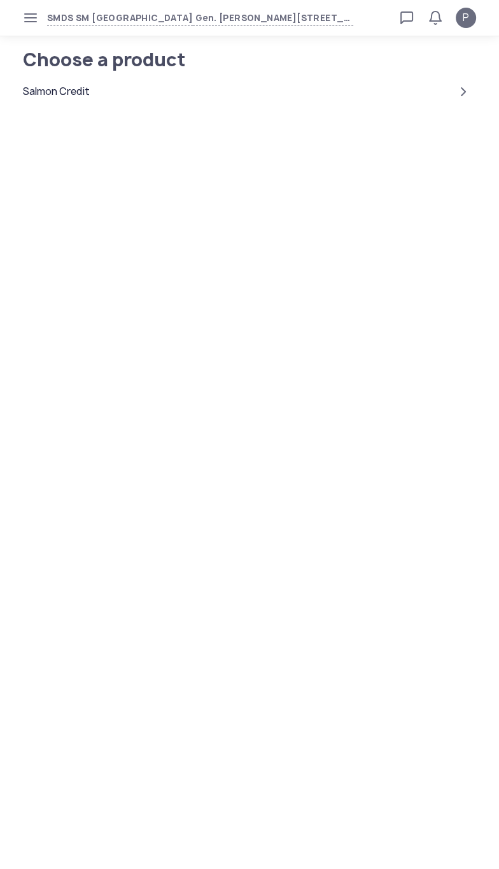
click at [30, 18] on icon "button" at bounding box center [30, 18] width 10 height 10
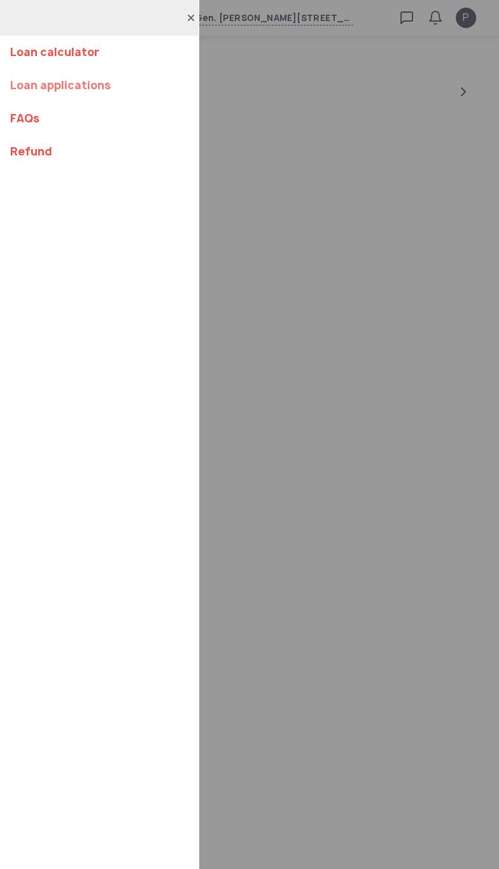
click at [127, 94] on link "Loan applications" at bounding box center [99, 85] width 178 height 33
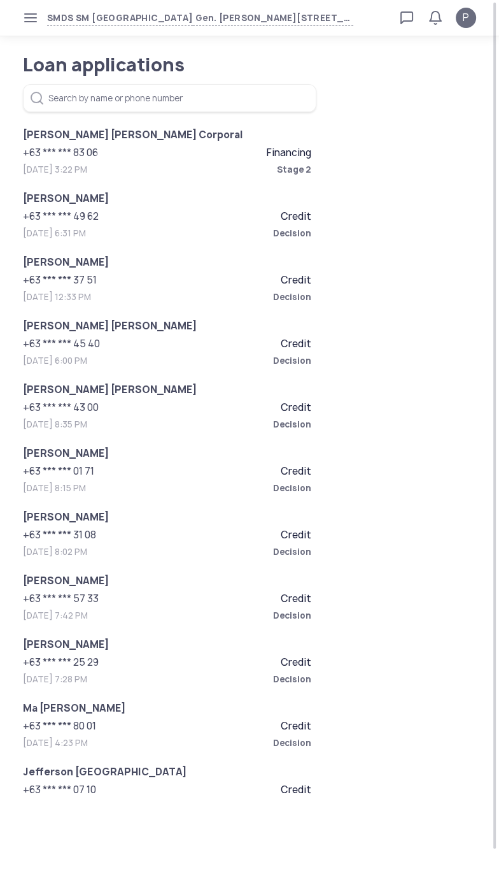
click at [239, 153] on div "+63 *** *** 83 06 Financing" at bounding box center [167, 152] width 289 height 15
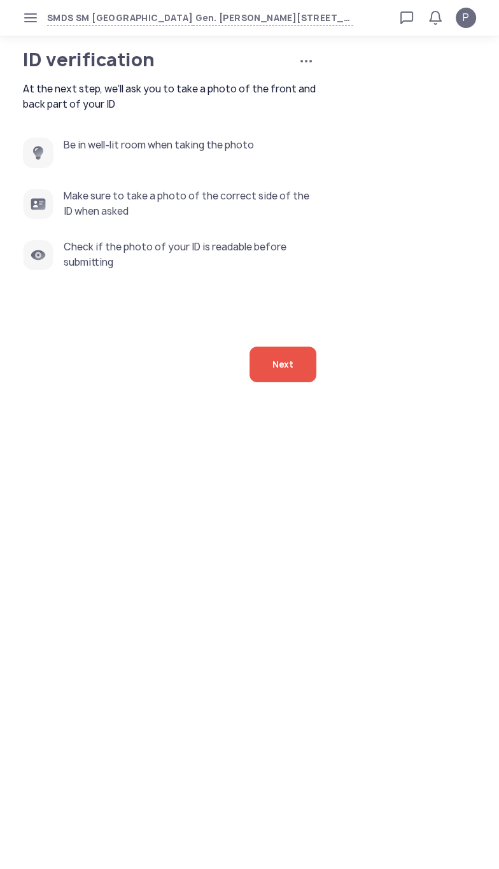
click at [292, 382] on span "Next" at bounding box center [283, 364] width 21 height 36
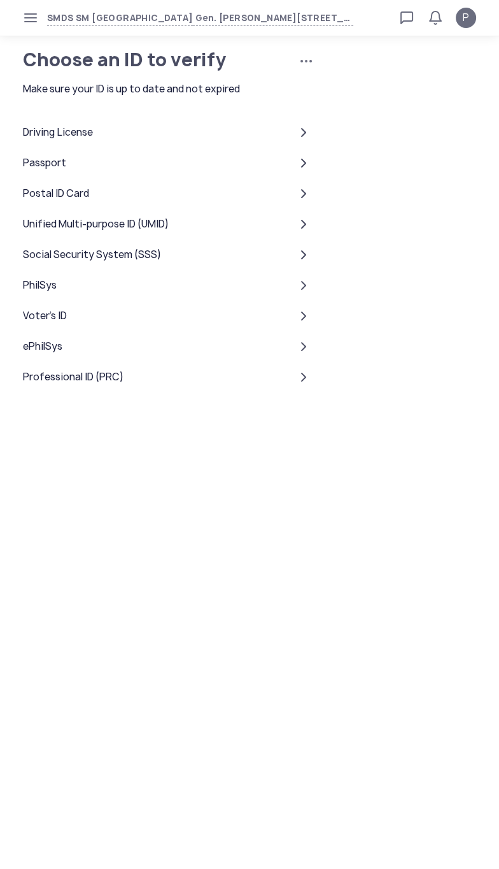
click at [181, 148] on div "Driving License" at bounding box center [170, 132] width 294 height 31
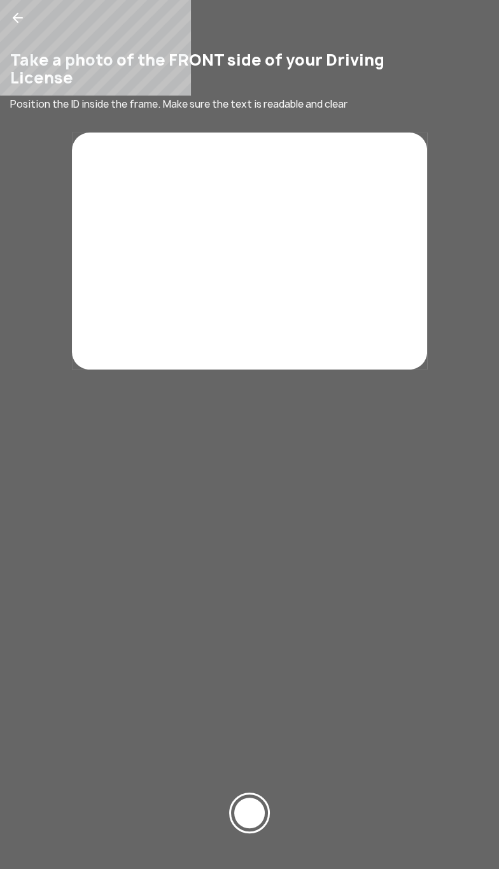
click at [312, 296] on rect at bounding box center [249, 250] width 355 height 237
click at [311, 301] on rect at bounding box center [249, 250] width 355 height 237
click at [331, 292] on rect at bounding box center [249, 250] width 355 height 237
click at [255, 804] on div at bounding box center [249, 812] width 31 height 31
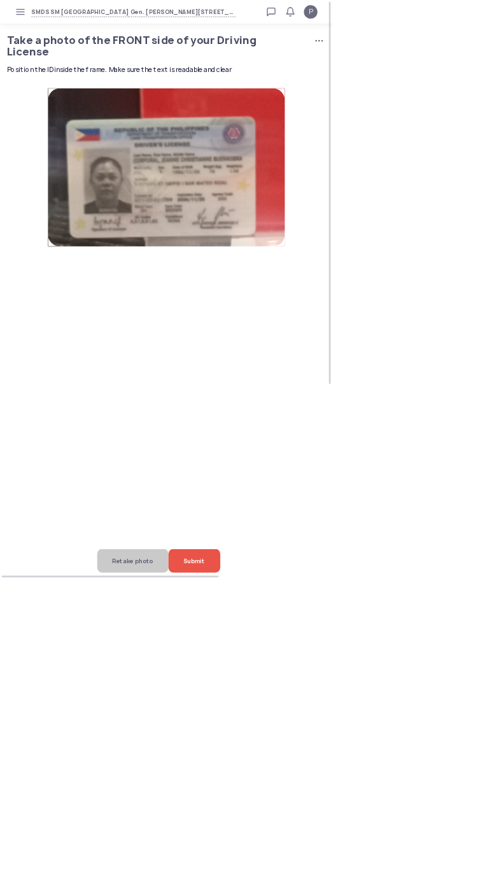
click at [169, 859] on span "Retake photo" at bounding box center [199, 841] width 61 height 36
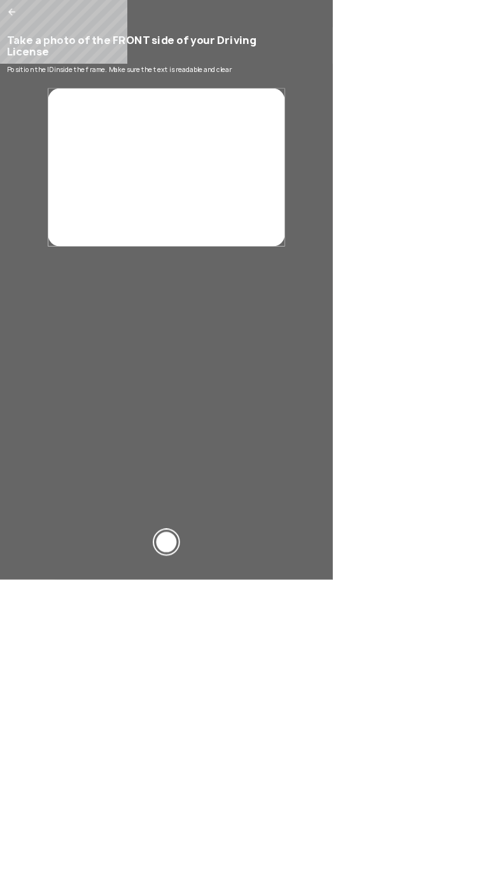
click at [265, 828] on div at bounding box center [249, 812] width 31 height 31
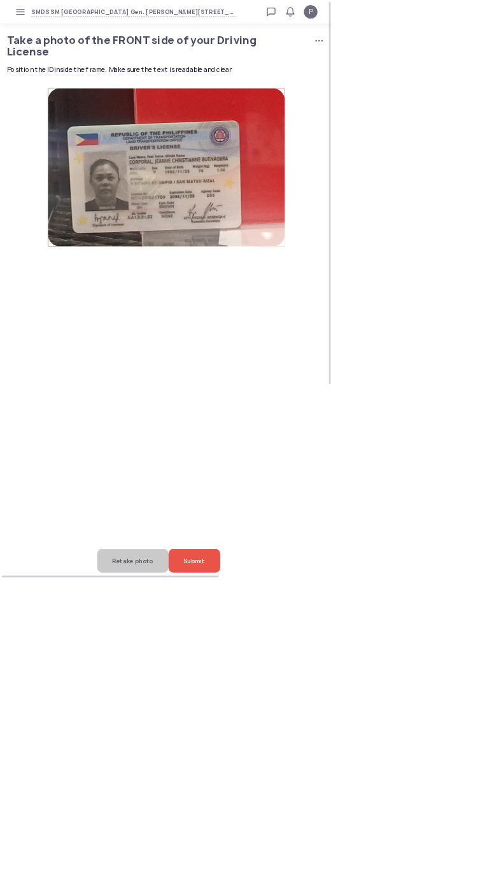
click at [308, 859] on span "Submit" at bounding box center [292, 841] width 32 height 36
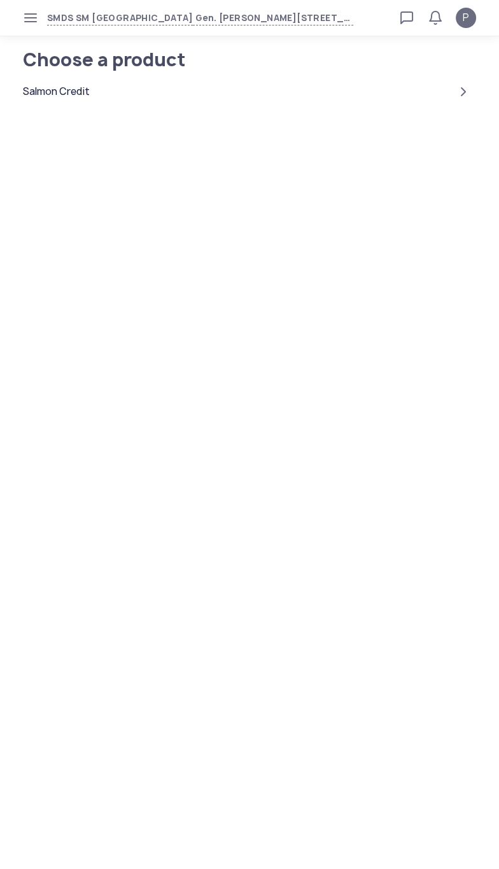
click at [30, 18] on icon "button" at bounding box center [30, 18] width 10 height 10
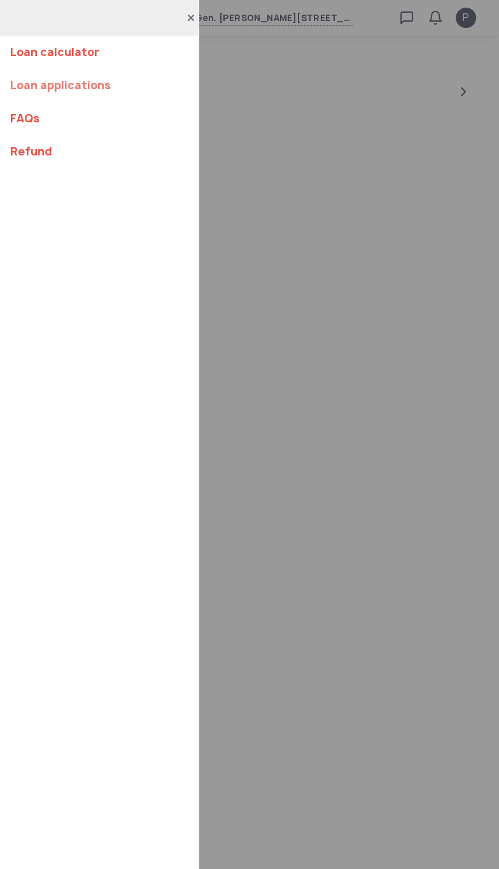
click at [141, 91] on link "Loan applications" at bounding box center [99, 85] width 178 height 33
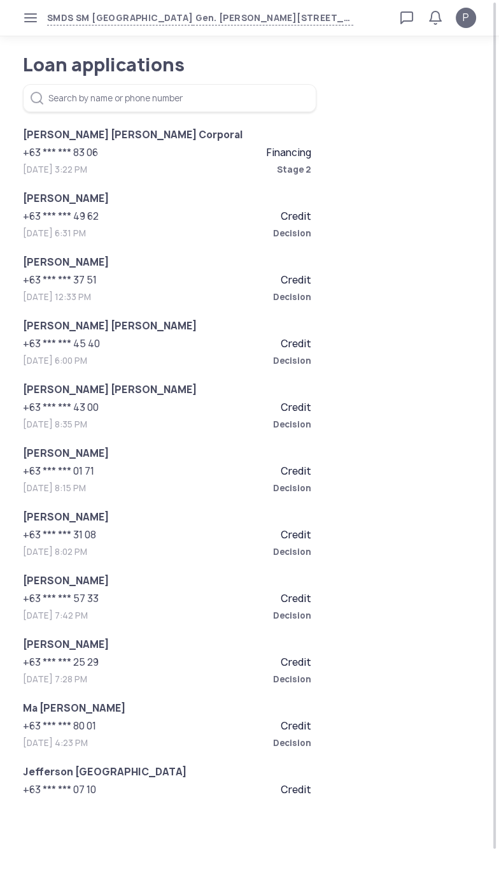
click at [267, 151] on span "Financing" at bounding box center [289, 152] width 45 height 13
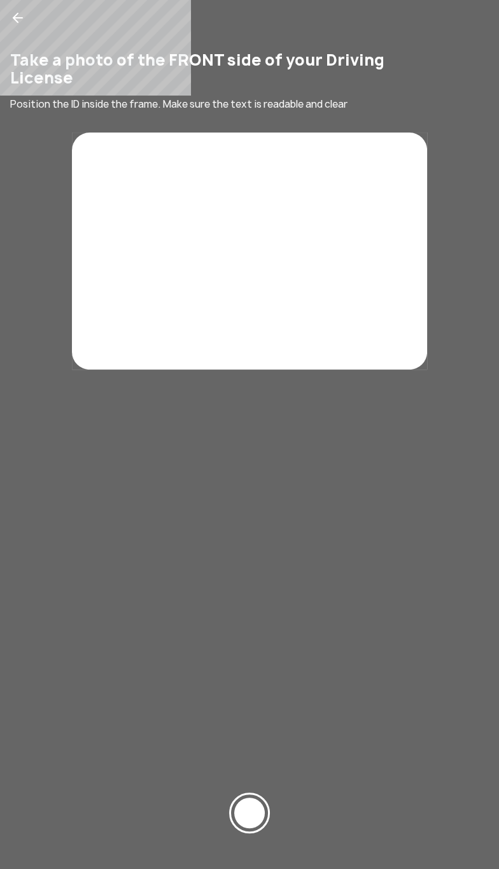
click at [248, 797] on div at bounding box center [249, 812] width 31 height 31
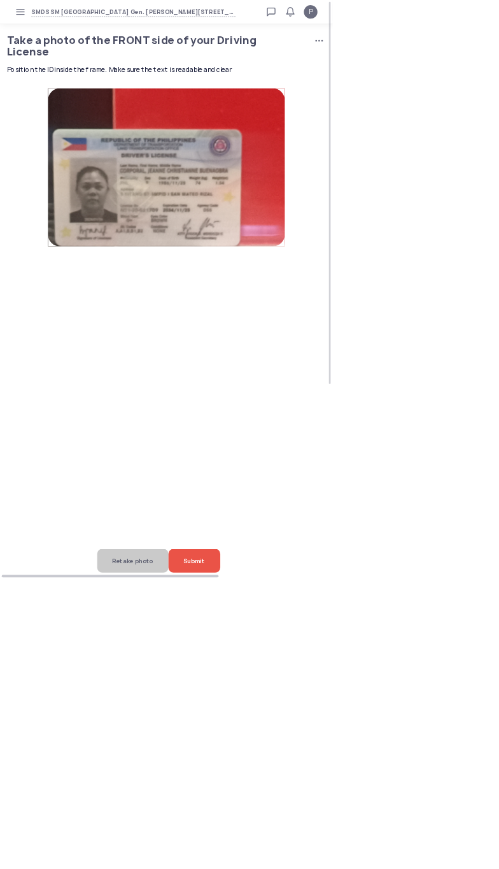
click at [208, 868] on div at bounding box center [165, 863] width 331 height 9
click at [228, 859] on span "Retake photo" at bounding box center [199, 841] width 61 height 36
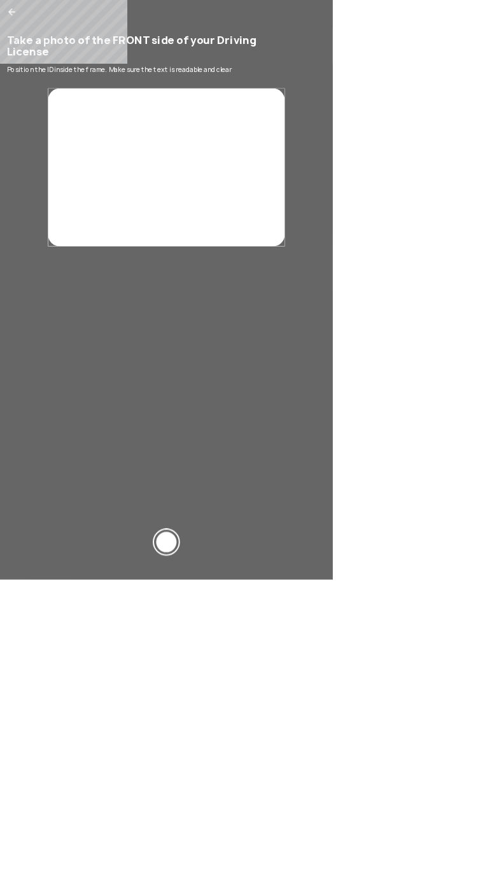
click at [238, 868] on div "Take a photo of the FRONT side of your Driving License Position the ID inside t…" at bounding box center [249, 434] width 499 height 869
click at [427, 341] on rect at bounding box center [249, 250] width 355 height 237
click at [427, 301] on rect at bounding box center [249, 250] width 355 height 237
click at [427, 304] on rect at bounding box center [249, 250] width 355 height 237
click at [408, 315] on rect at bounding box center [249, 250] width 355 height 237
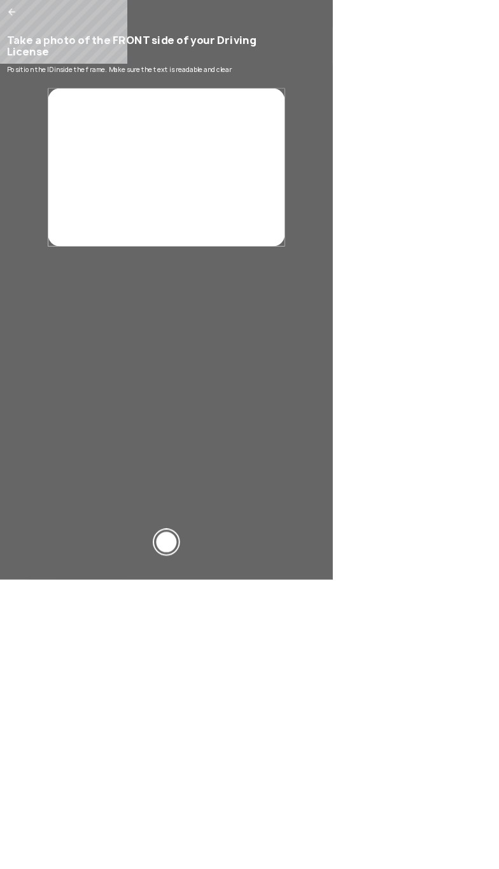
click at [265, 828] on div at bounding box center [249, 812] width 31 height 31
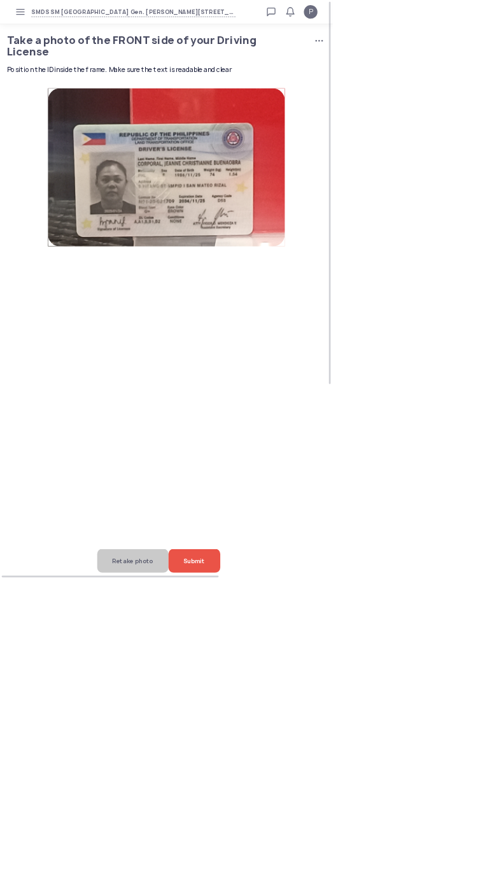
click at [308, 859] on span "Submit" at bounding box center [292, 841] width 32 height 36
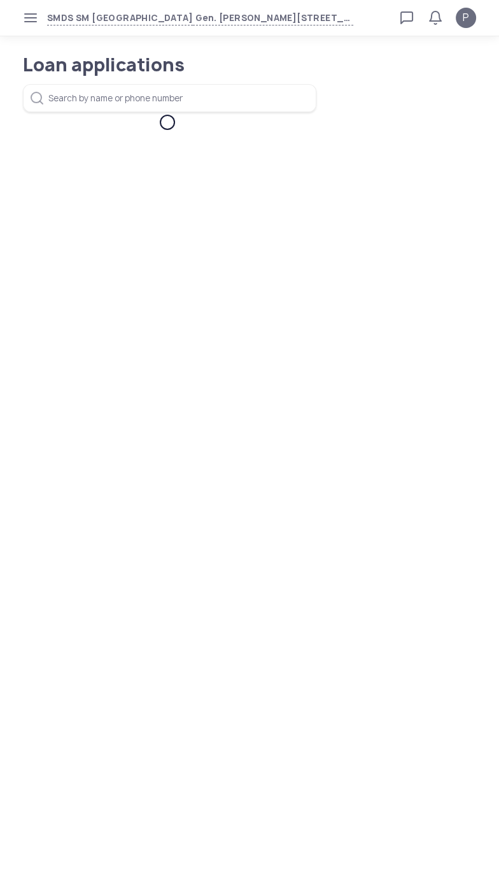
click at [30, 18] on icon "button" at bounding box center [30, 18] width 10 height 10
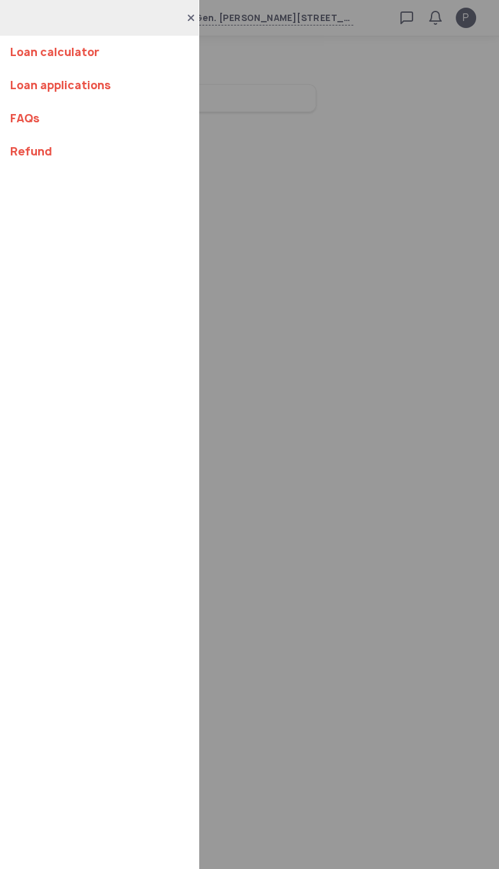
click at [306, 351] on div "Loan calculator Loan applications FAQs Refund" at bounding box center [249, 434] width 499 height 869
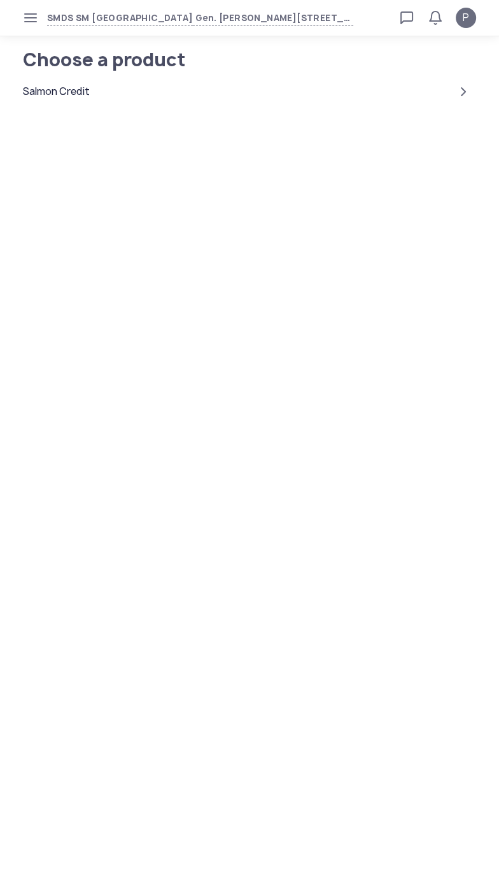
click at [56, 92] on div "Salmon Credit" at bounding box center [56, 91] width 67 height 15
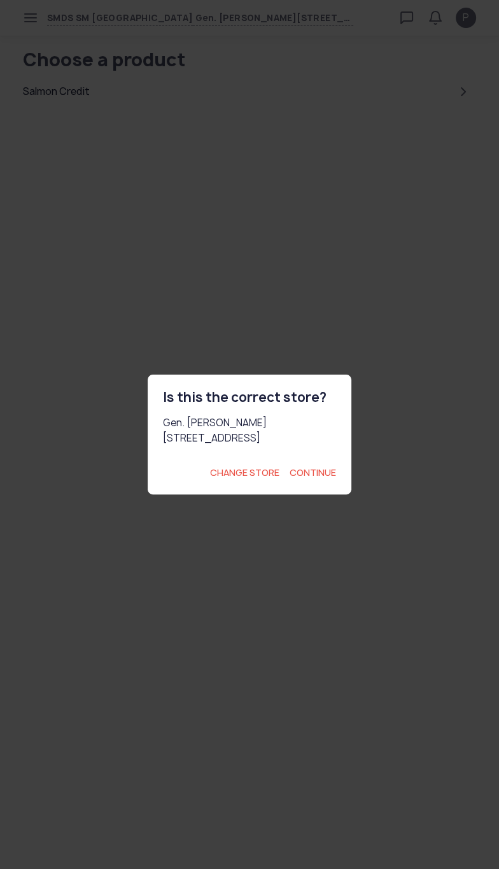
click at [306, 479] on span "Continue" at bounding box center [313, 472] width 46 height 13
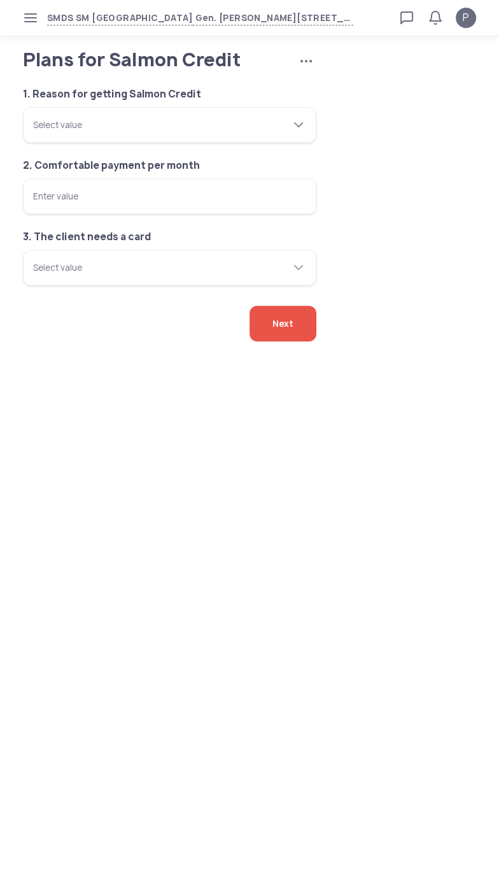
click at [62, 125] on tui-scrollbar at bounding box center [162, 118] width 258 height 13
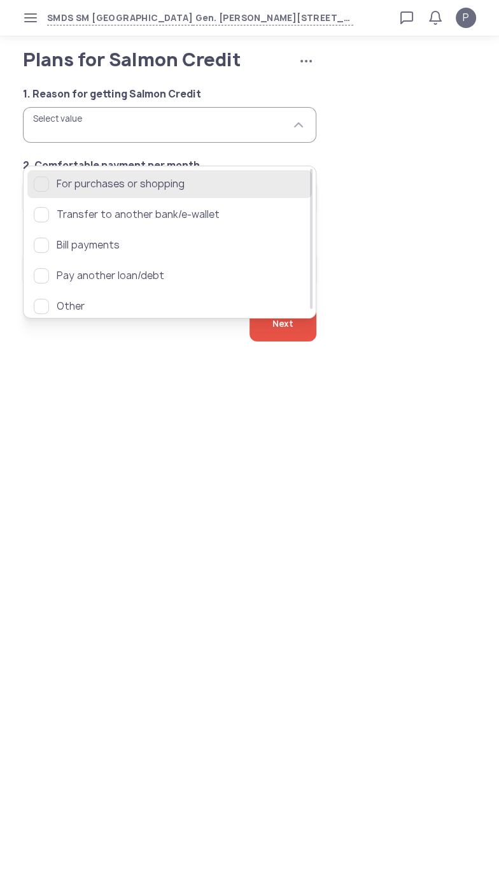
click at [45, 183] on div "button" at bounding box center [41, 183] width 15 height 15
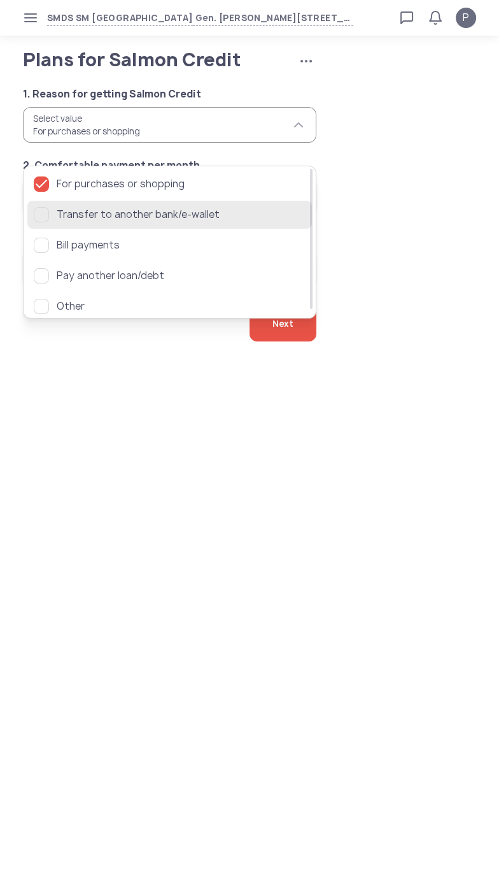
click at [48, 214] on div "button" at bounding box center [41, 214] width 15 height 15
click at [38, 217] on icon "button" at bounding box center [41, 214] width 15 height 15
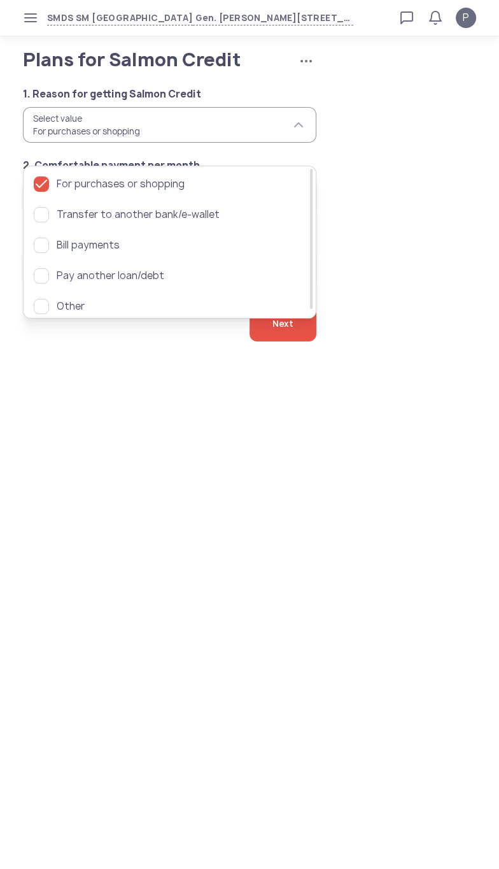
click at [43, 390] on app-applications "Plans for Salmon Credit Cancel application 1. Reason for getting Salmon Credit …" at bounding box center [249, 220] width 499 height 339
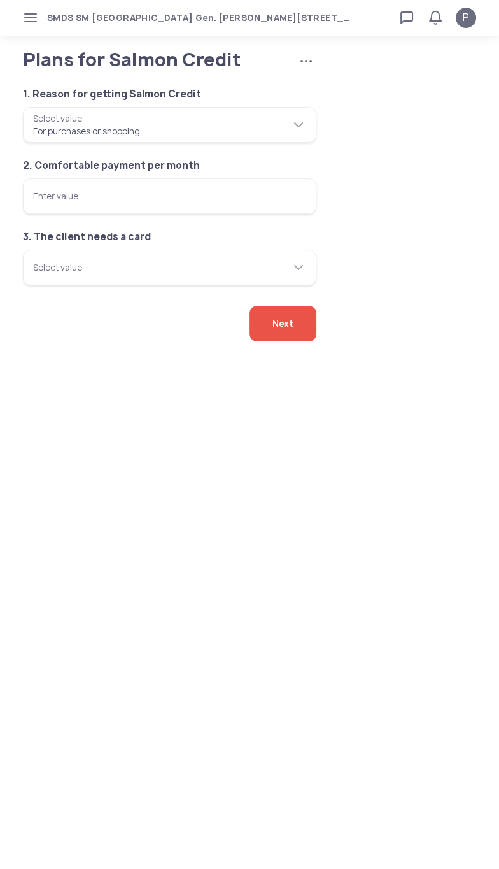
click at [53, 214] on input "Enter value" at bounding box center [170, 196] width 294 height 36
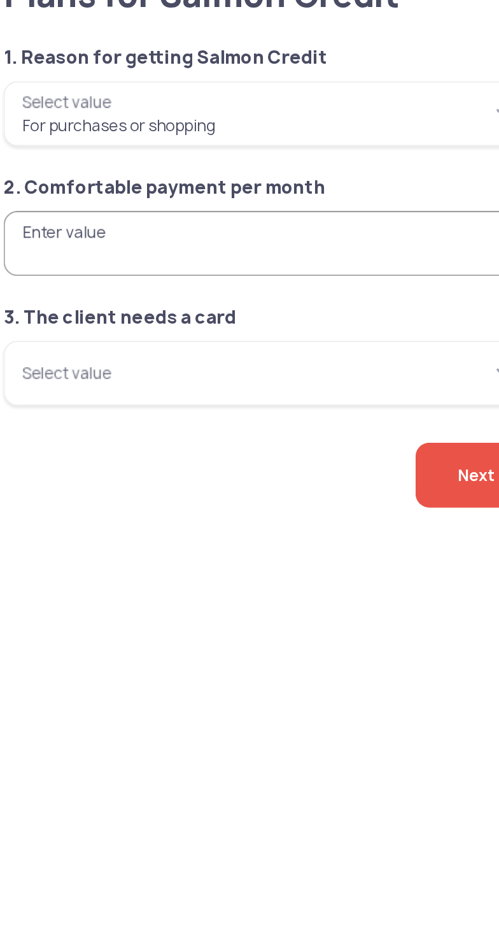
click at [50, 214] on input "Enter value" at bounding box center [170, 196] width 294 height 36
type input "*****"
click at [206, 285] on input "Select value" at bounding box center [170, 268] width 294 height 36
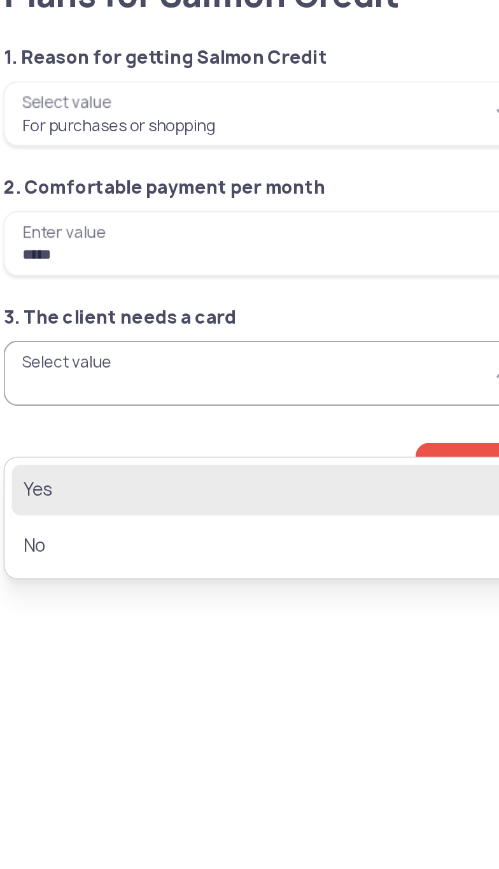
click at [58, 329] on span "Yes" at bounding box center [161, 331] width 254 height 15
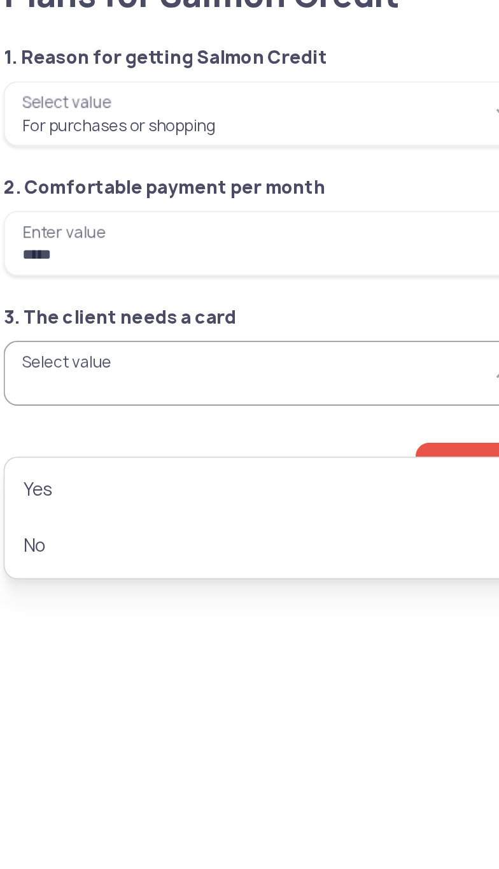
type input "***"
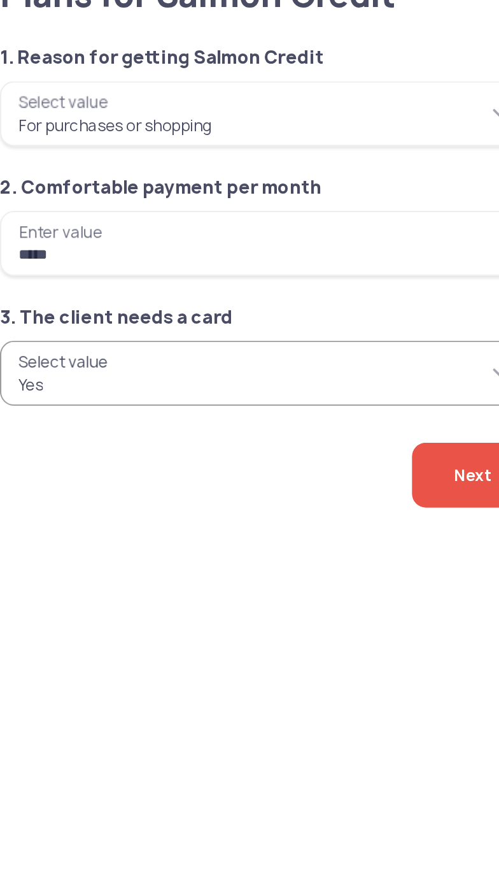
click at [273, 341] on span "Next" at bounding box center [283, 324] width 21 height 36
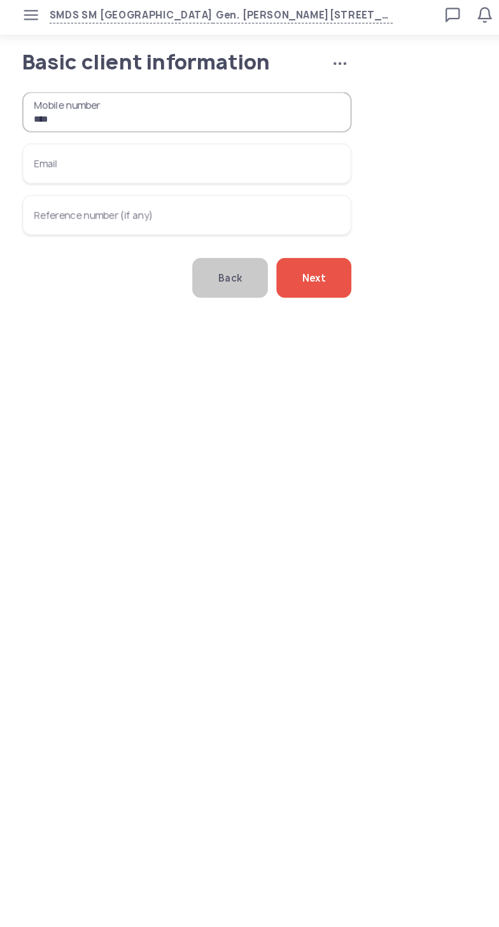
click at [93, 122] on input "***" at bounding box center [170, 105] width 294 height 36
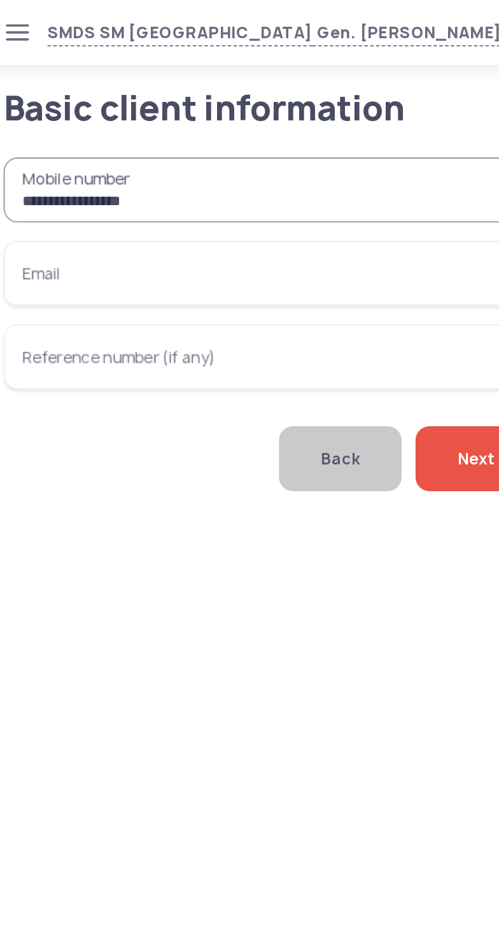
type input "**********"
click at [52, 166] on input "Email" at bounding box center [170, 150] width 294 height 36
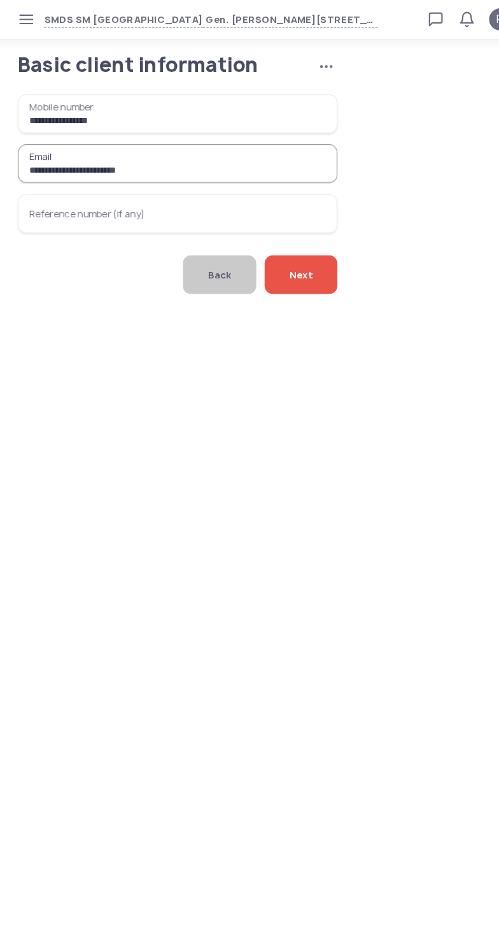
type input "**********"
click at [287, 270] on span "Next" at bounding box center [283, 252] width 21 height 36
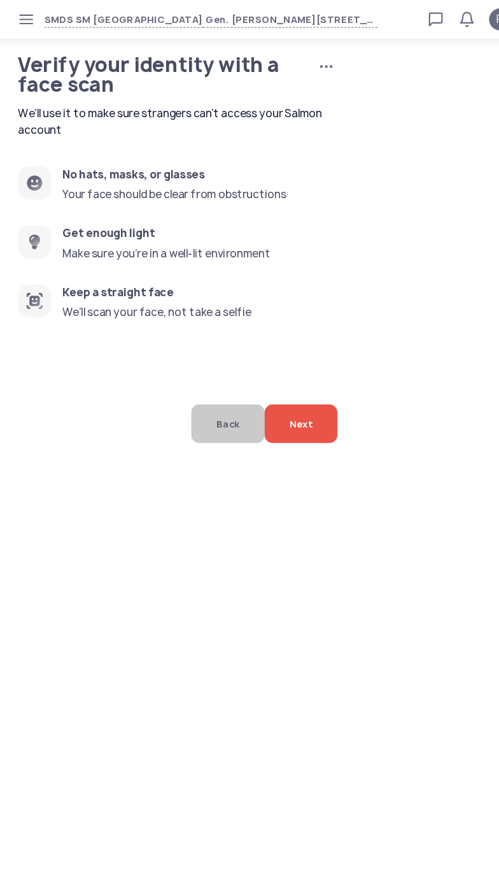
click at [274, 407] on span "Next" at bounding box center [283, 389] width 21 height 36
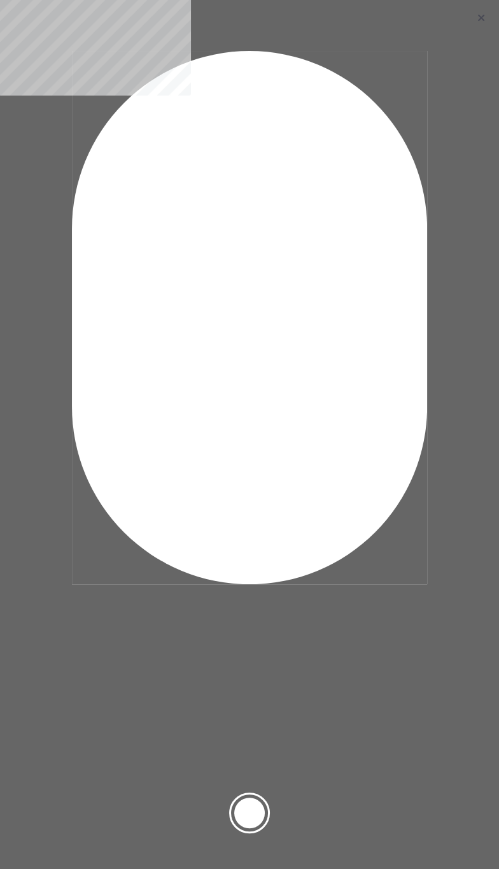
click at [264, 815] on div at bounding box center [249, 812] width 31 height 31
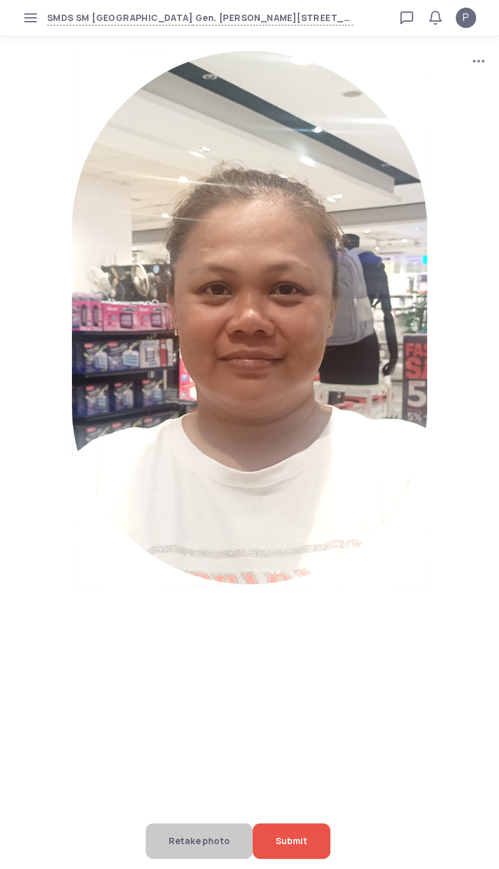
click at [308, 840] on div "Submit" at bounding box center [292, 841] width 78 height 36
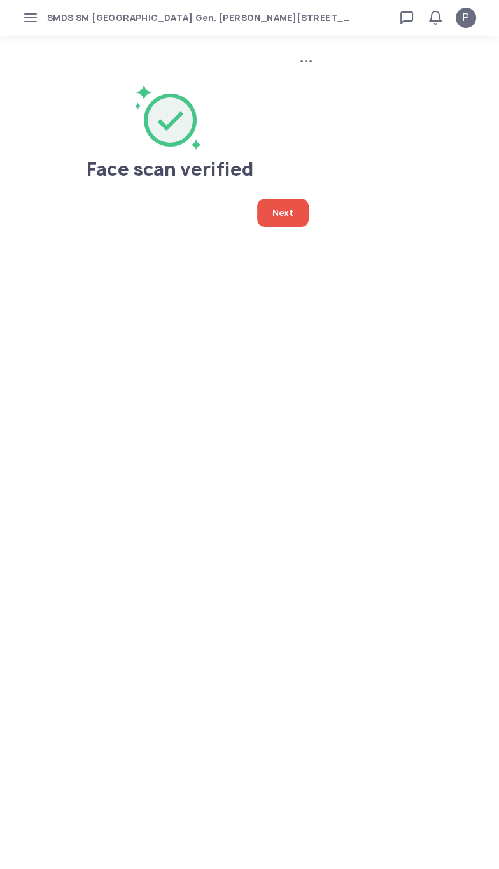
click at [287, 216] on span "Next" at bounding box center [283, 213] width 21 height 28
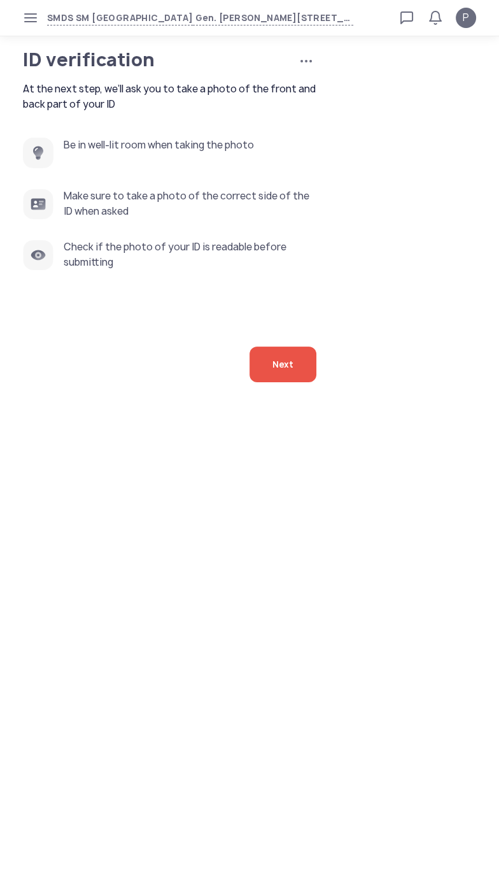
click at [297, 382] on div "Next" at bounding box center [283, 364] width 67 height 36
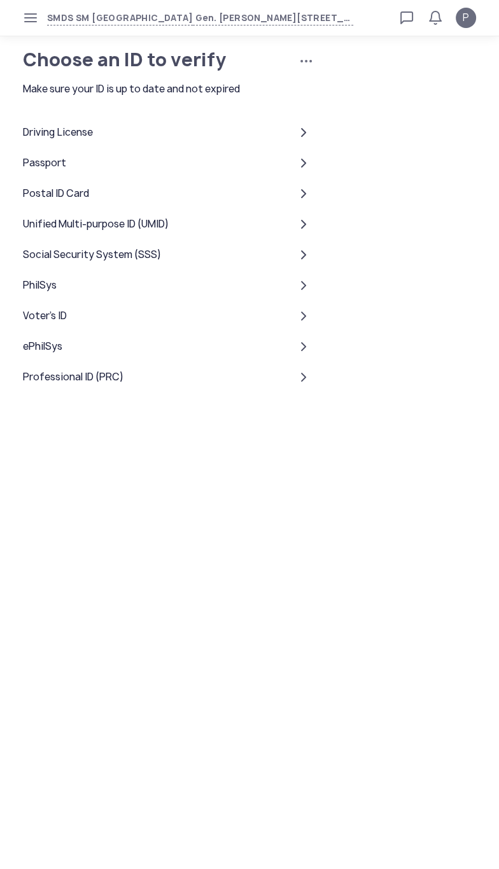
click at [204, 148] on div "Driving License" at bounding box center [170, 132] width 294 height 31
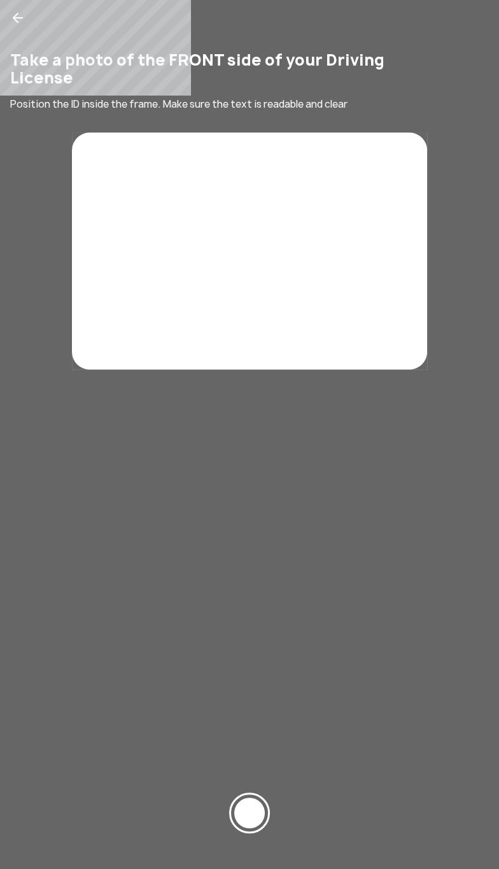
click at [326, 303] on rect at bounding box center [249, 250] width 355 height 237
click at [308, 282] on rect at bounding box center [249, 250] width 355 height 237
click at [278, 276] on rect at bounding box center [249, 250] width 355 height 237
click at [257, 810] on div at bounding box center [249, 812] width 31 height 31
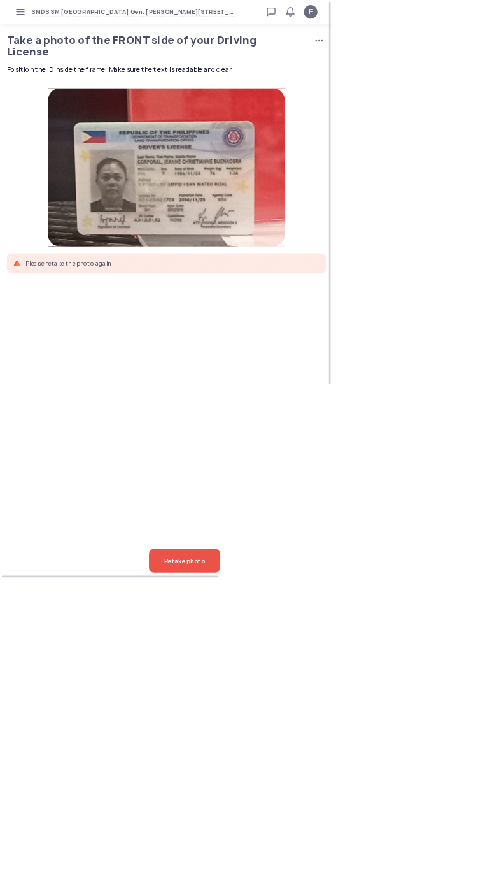
click at [308, 859] on span "Retake photo" at bounding box center [276, 841] width 61 height 36
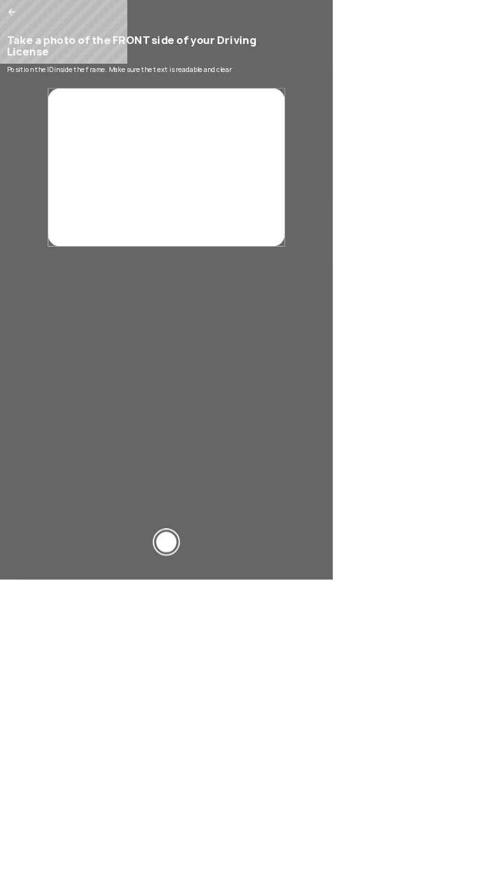
click at [426, 285] on rect at bounding box center [249, 250] width 355 height 237
click at [265, 828] on div at bounding box center [249, 812] width 31 height 31
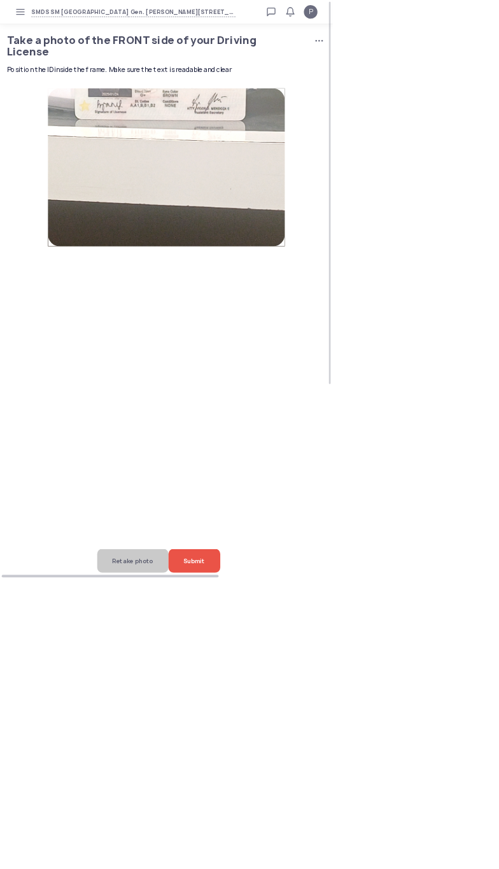
click at [202, 868] on div at bounding box center [165, 863] width 331 height 9
click at [192, 859] on span "Retake photo" at bounding box center [199, 841] width 61 height 36
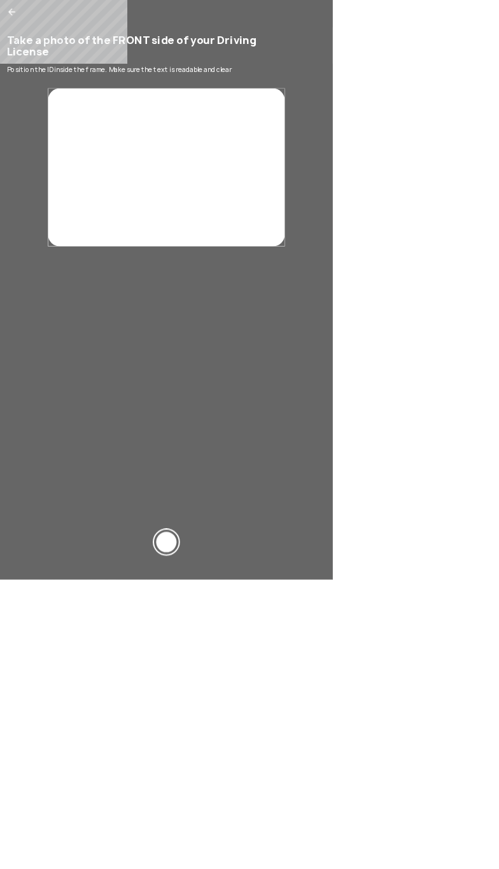
click at [265, 828] on div at bounding box center [249, 812] width 31 height 31
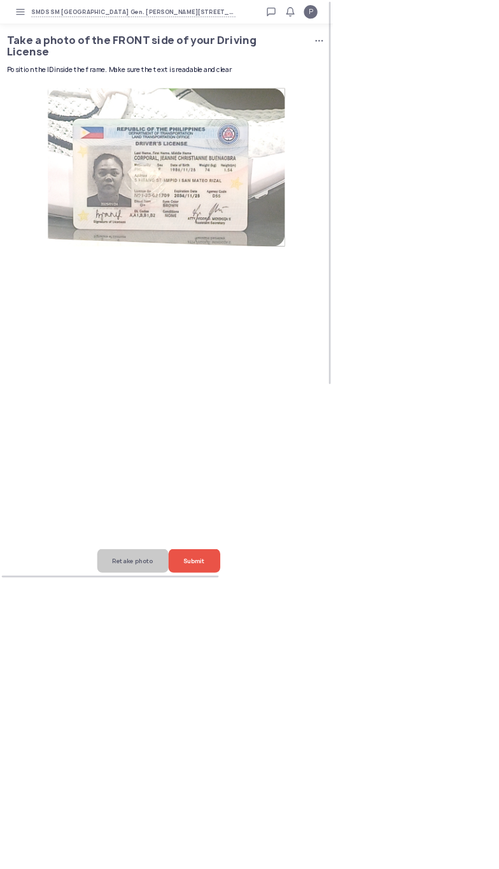
click at [331, 859] on div "Submit" at bounding box center [292, 841] width 78 height 36
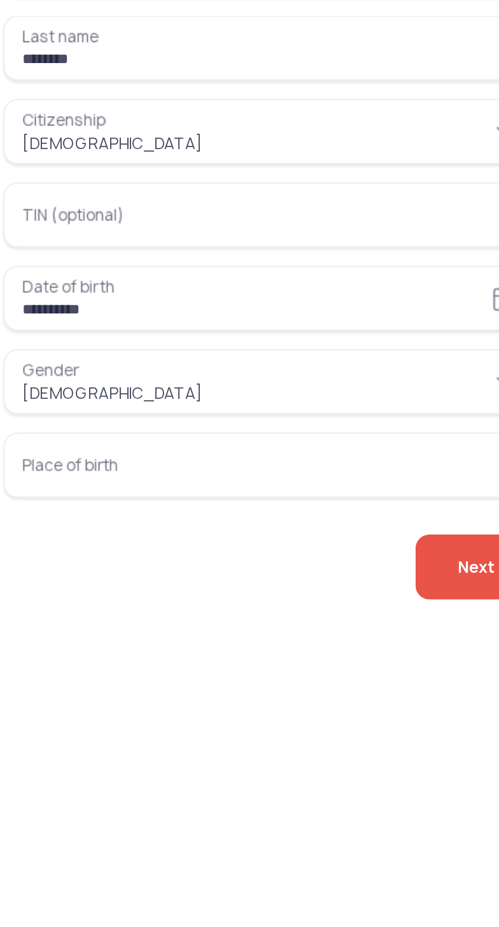
type input "**********"
click at [59, 530] on input "Place of birth" at bounding box center [170, 517] width 294 height 36
type input "**********"
click at [273, 591] on span "Next" at bounding box center [283, 573] width 21 height 36
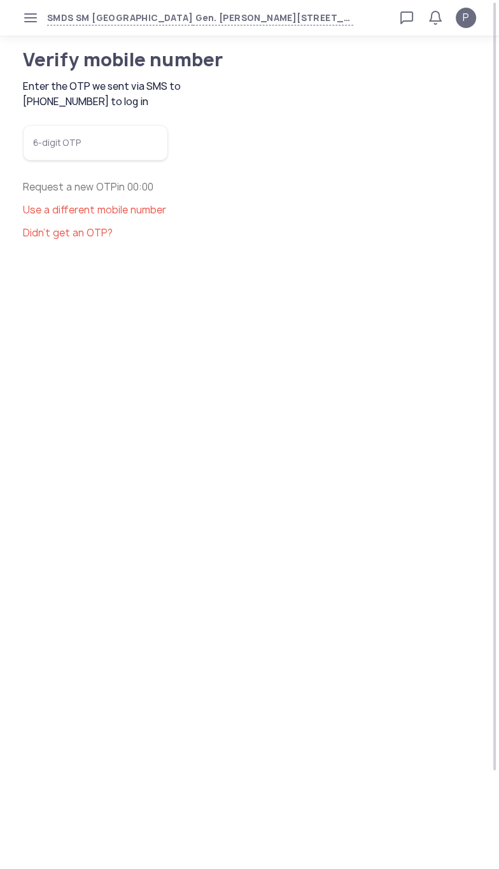
click at [144, 160] on input "6-digit OTP" at bounding box center [95, 143] width 145 height 36
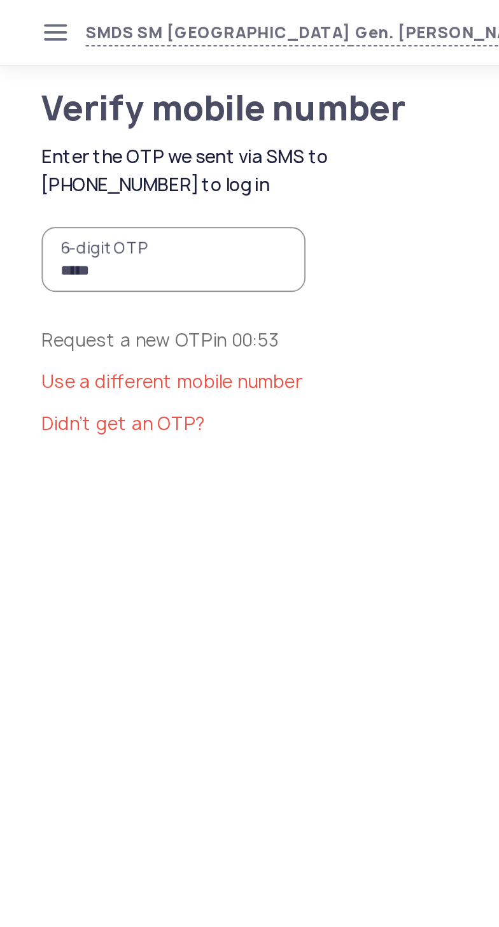
type input "******"
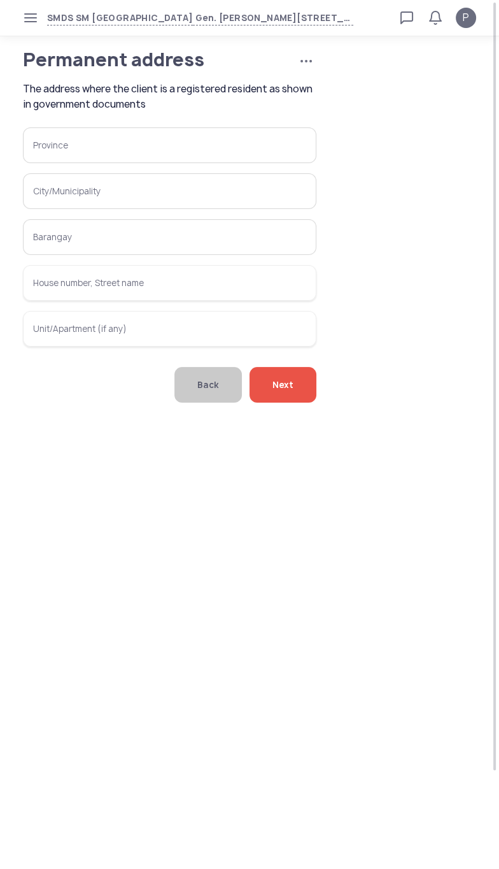
click at [60, 163] on input "Province" at bounding box center [170, 145] width 294 height 36
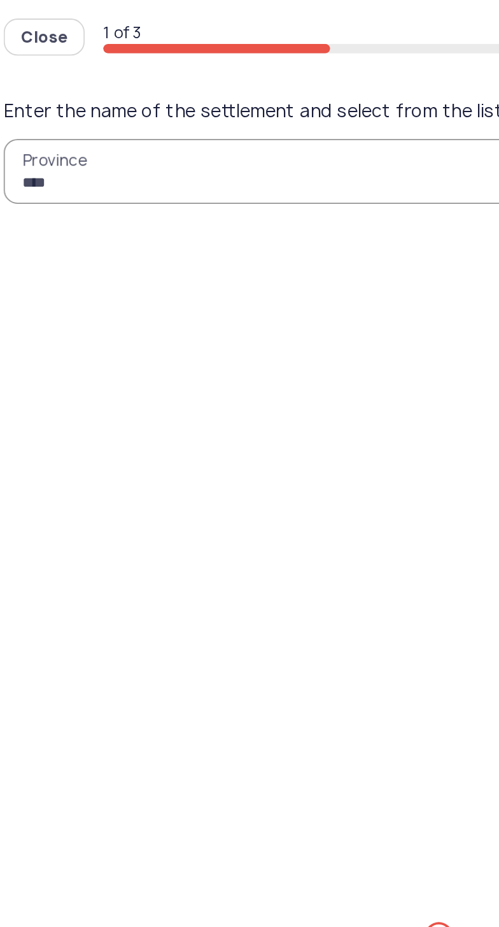
type input "*****"
click at [20, 137] on span "Rizal" at bounding box center [20, 130] width 20 height 11
type input "*****"
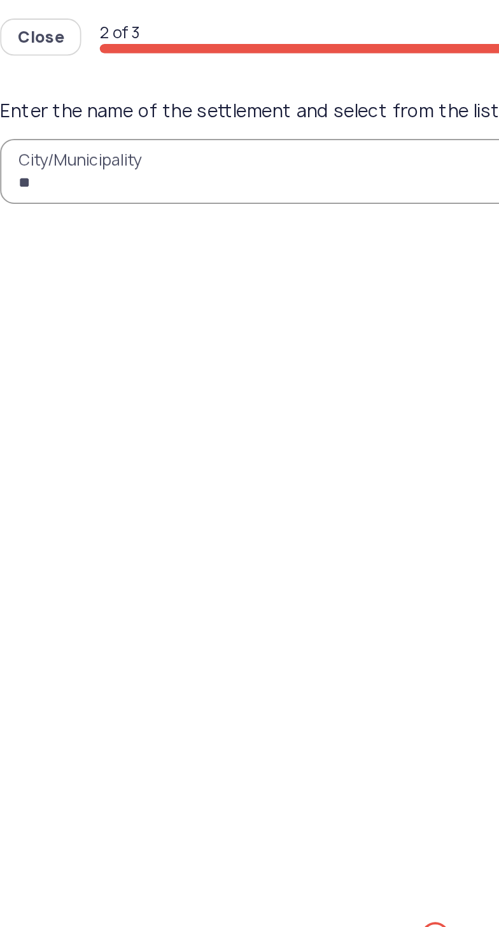
type input "***"
click at [22, 137] on span "San" at bounding box center [17, 130] width 15 height 11
type input "*********"
type input "***"
click at [28, 137] on span "Amp" at bounding box center [19, 130] width 18 height 11
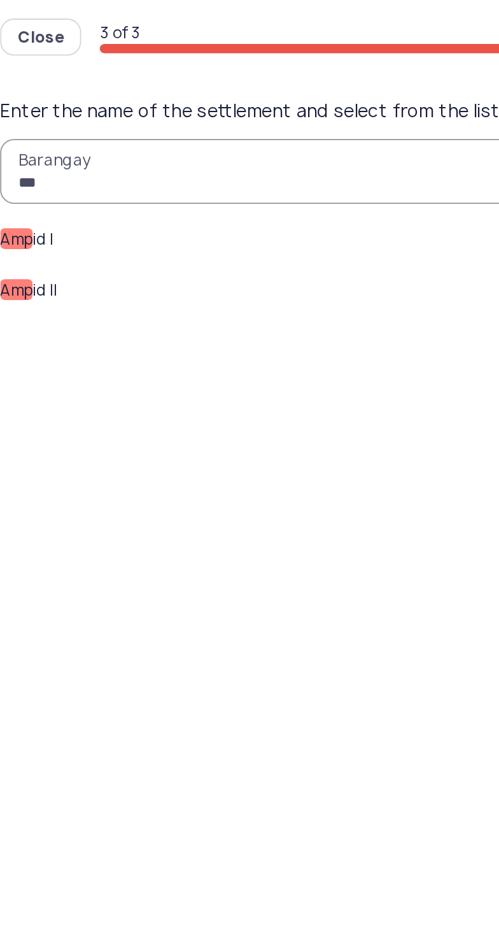
type input "*******"
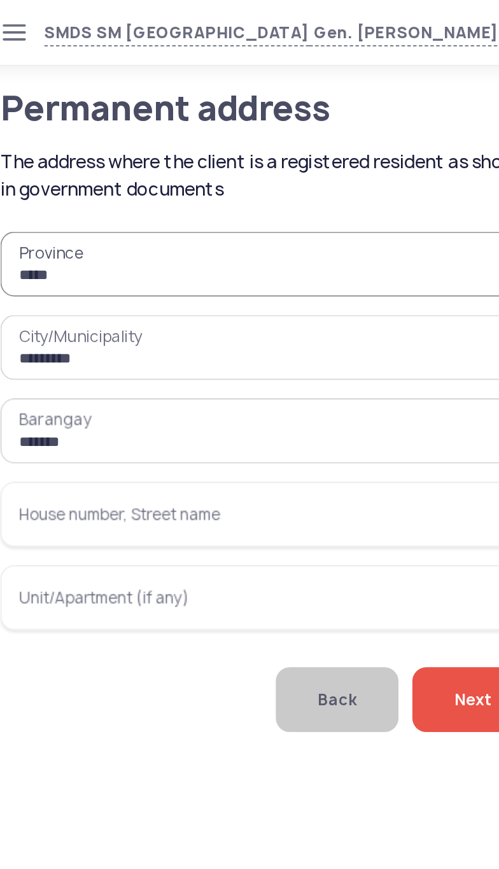
click at [48, 301] on input "House number, Street name" at bounding box center [170, 283] width 294 height 36
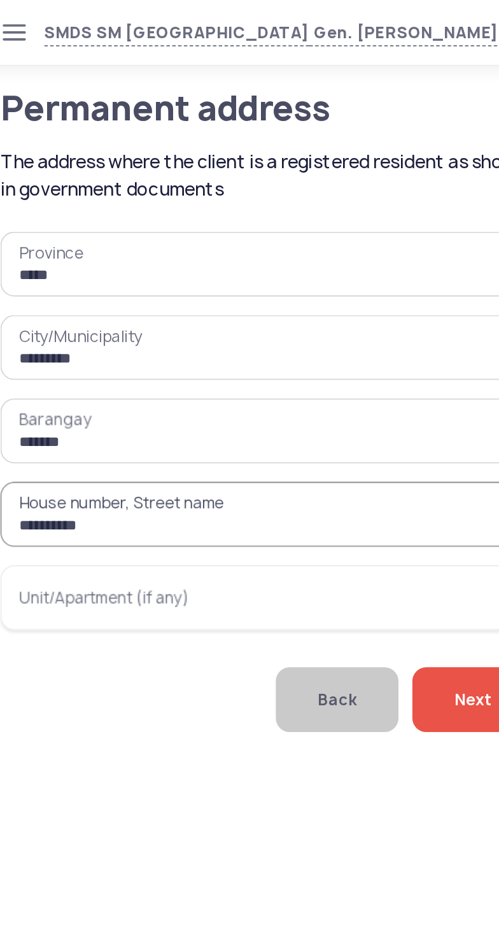
type input "**********"
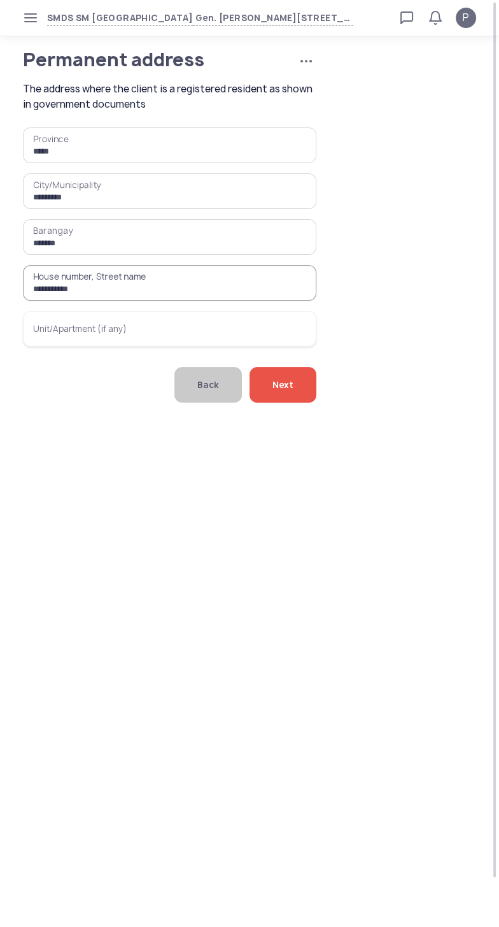
click at [288, 403] on span "Next" at bounding box center [283, 385] width 21 height 36
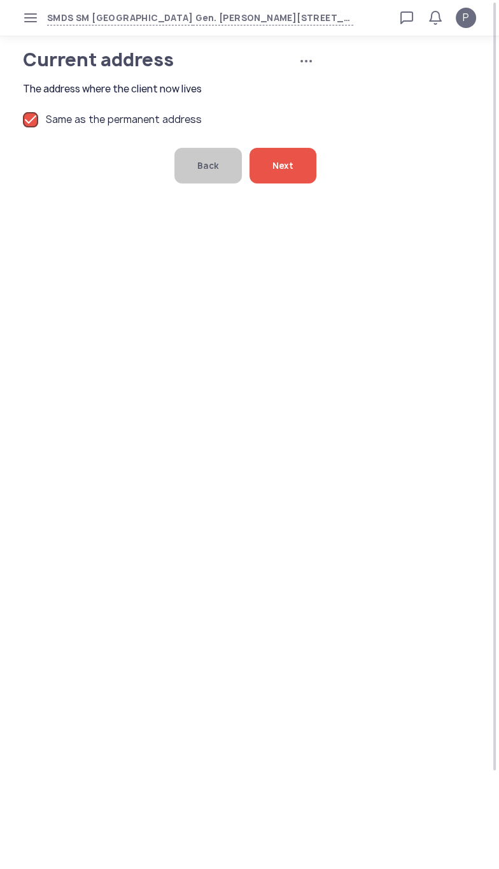
click at [289, 165] on span "Next" at bounding box center [283, 166] width 21 height 36
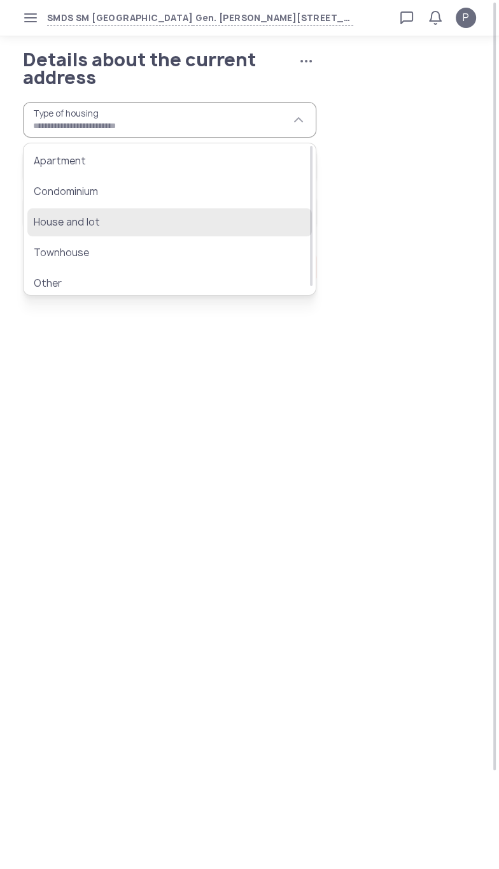
click at [115, 221] on span "House and lot" at bounding box center [161, 222] width 254 height 15
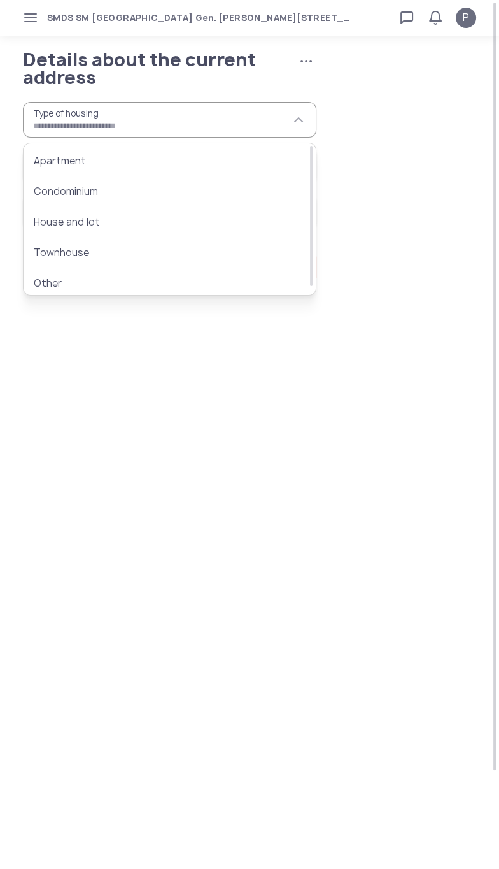
type input "**********"
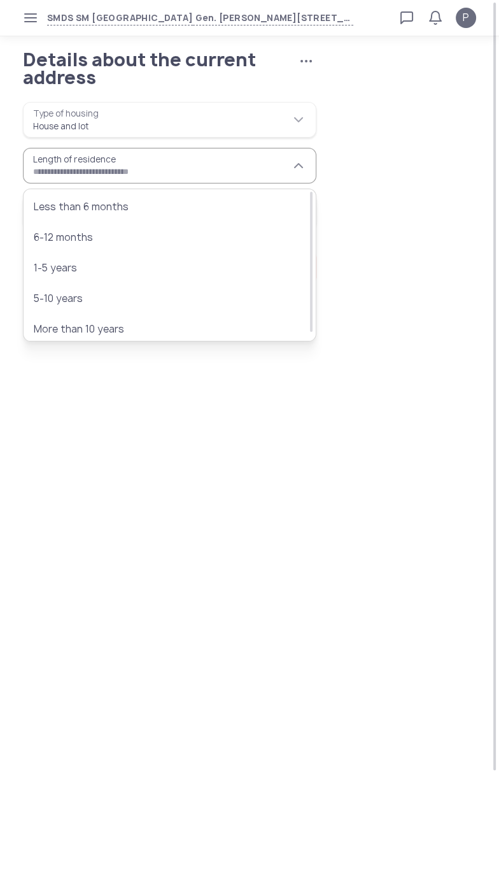
click at [159, 176] on input "Length of residence" at bounding box center [170, 166] width 294 height 36
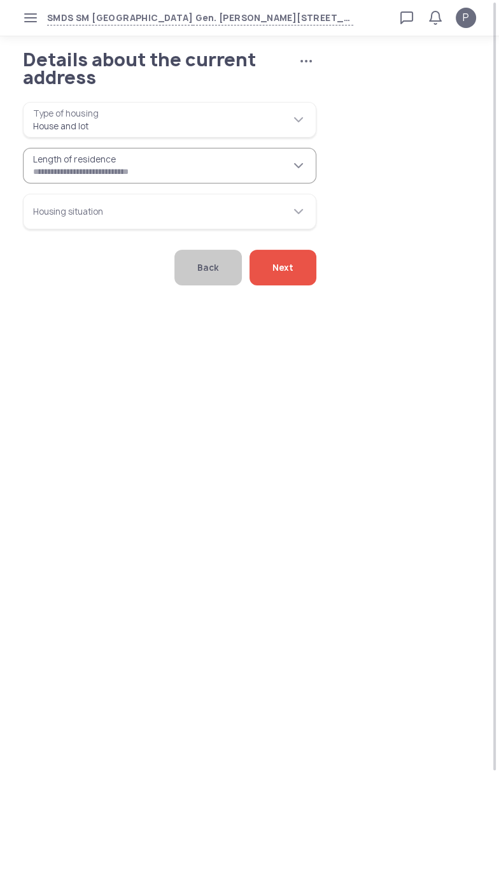
click at [260, 174] on input "Length of residence" at bounding box center [170, 166] width 294 height 36
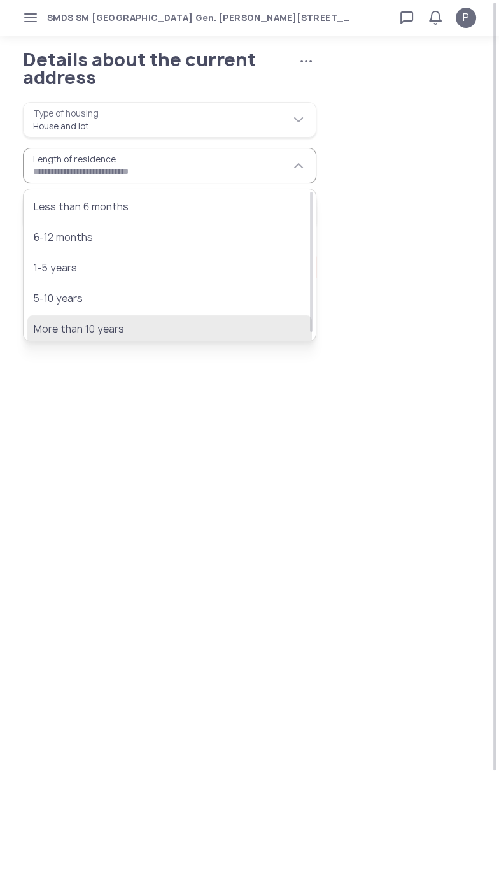
click at [105, 332] on span "More than 10 years" at bounding box center [161, 329] width 254 height 15
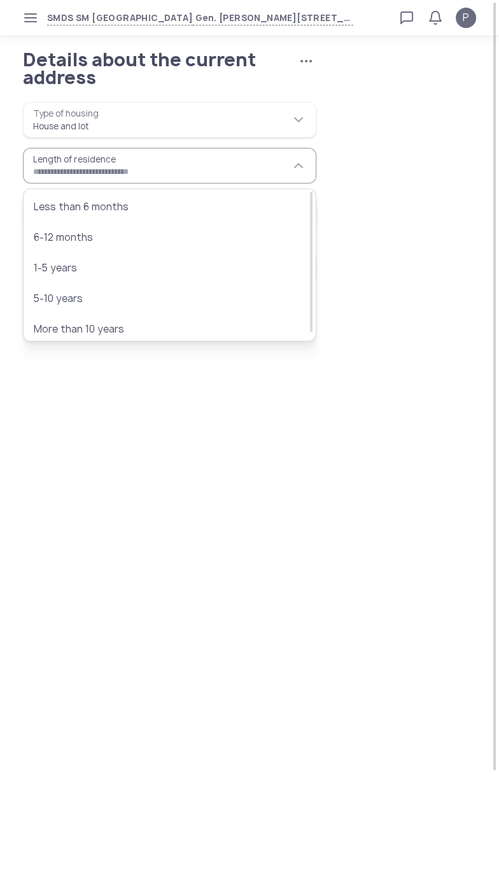
type input "**********"
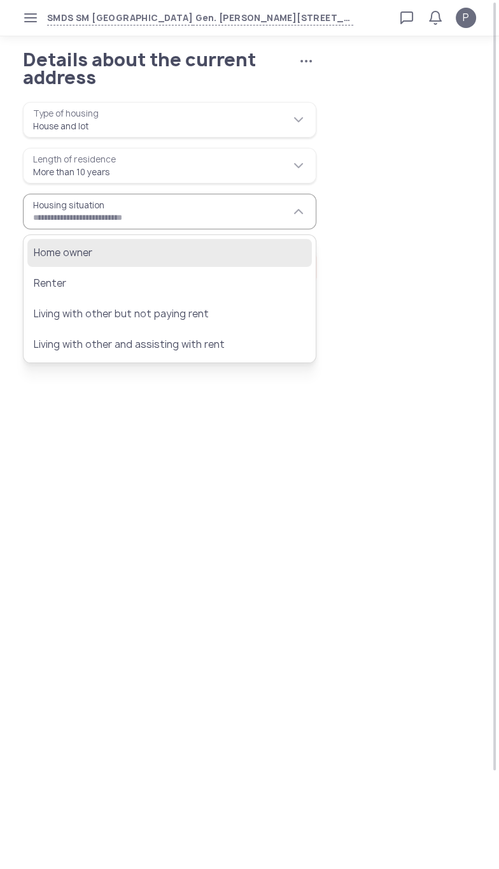
click at [106, 253] on span "Home owner" at bounding box center [161, 252] width 254 height 15
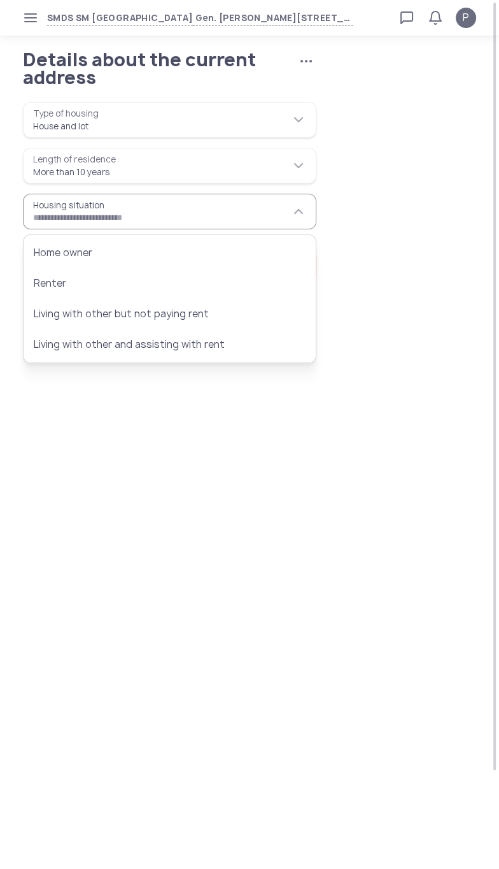
type input "**********"
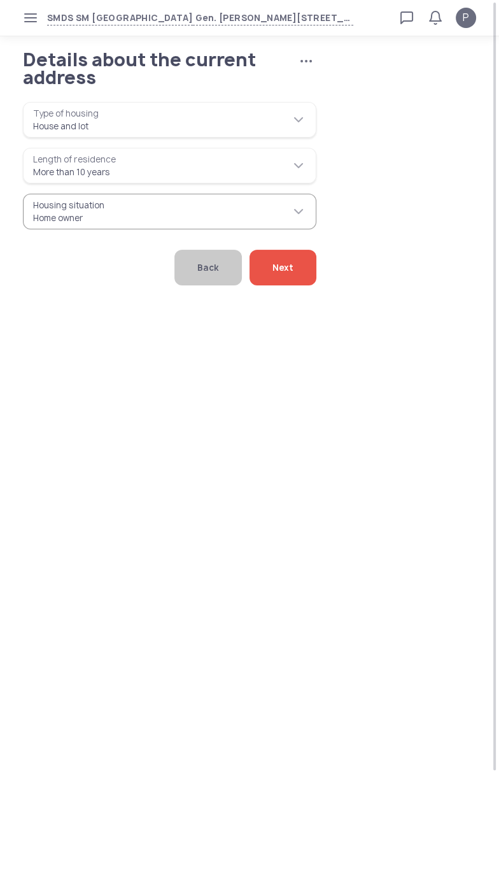
click at [291, 271] on span "Next" at bounding box center [283, 268] width 21 height 36
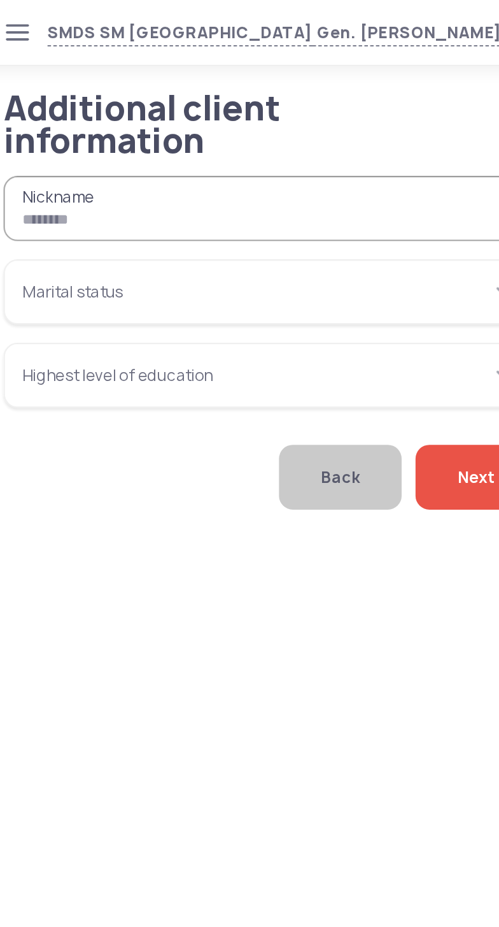
click at [166, 117] on input "Nickname" at bounding box center [170, 115] width 294 height 36
type input "**"
click at [41, 160] on input "Marital status" at bounding box center [170, 161] width 294 height 36
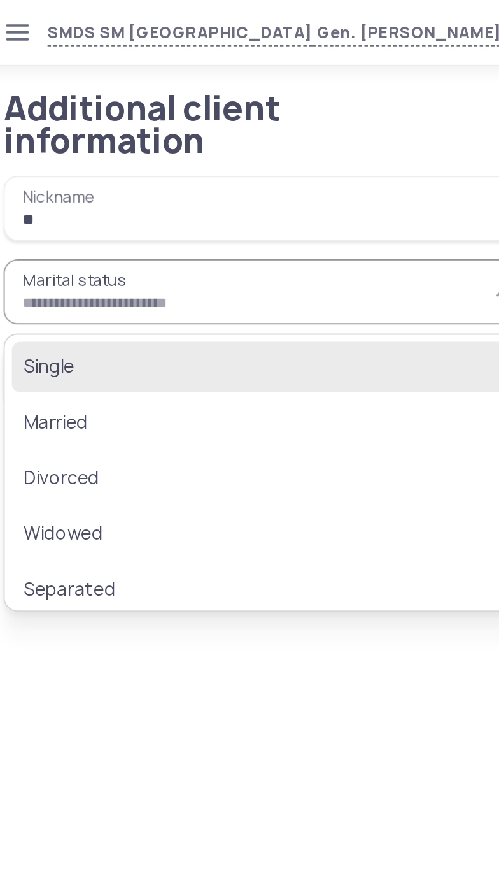
click at [46, 204] on span "Single" at bounding box center [161, 201] width 254 height 15
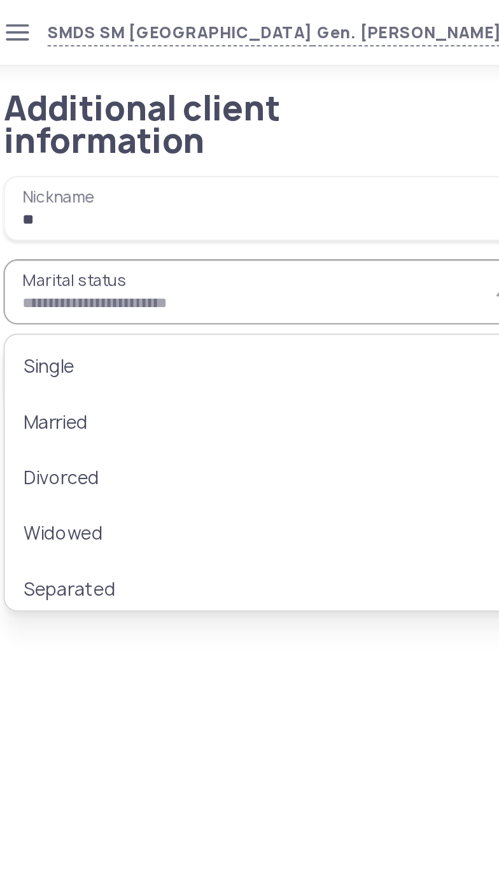
type input "******"
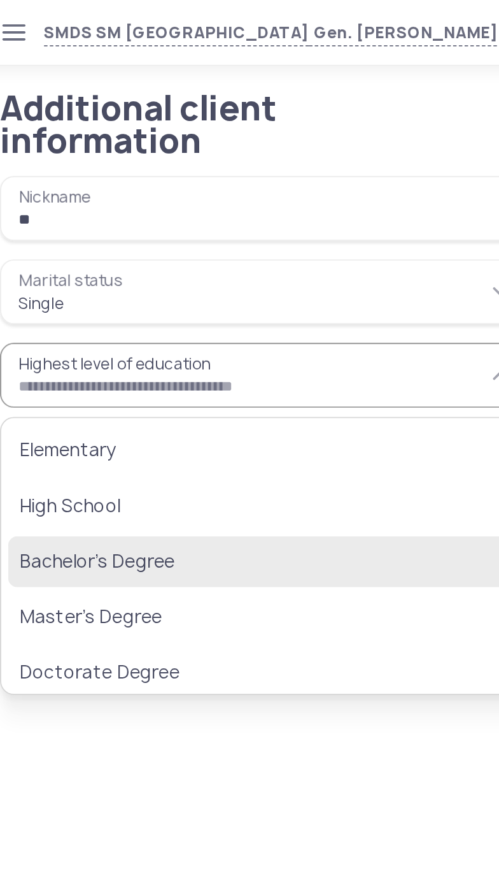
click at [61, 301] on span "Bachelor’s Degree" at bounding box center [161, 308] width 254 height 15
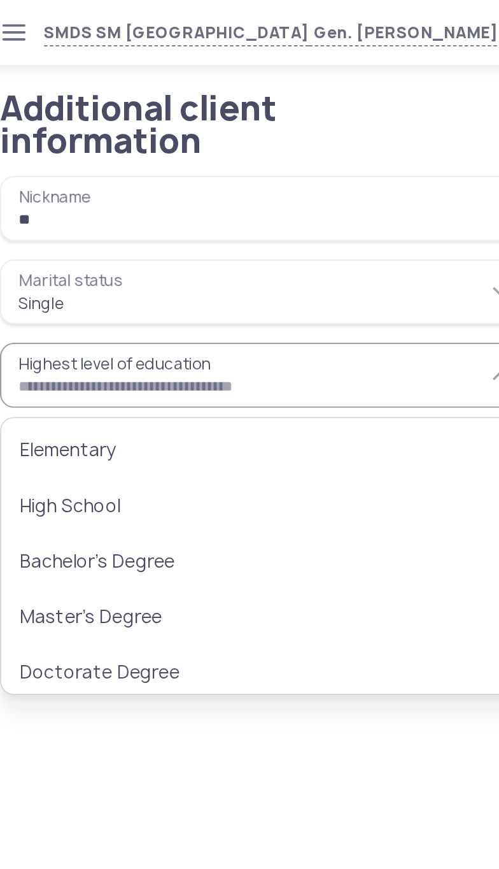
type input "**********"
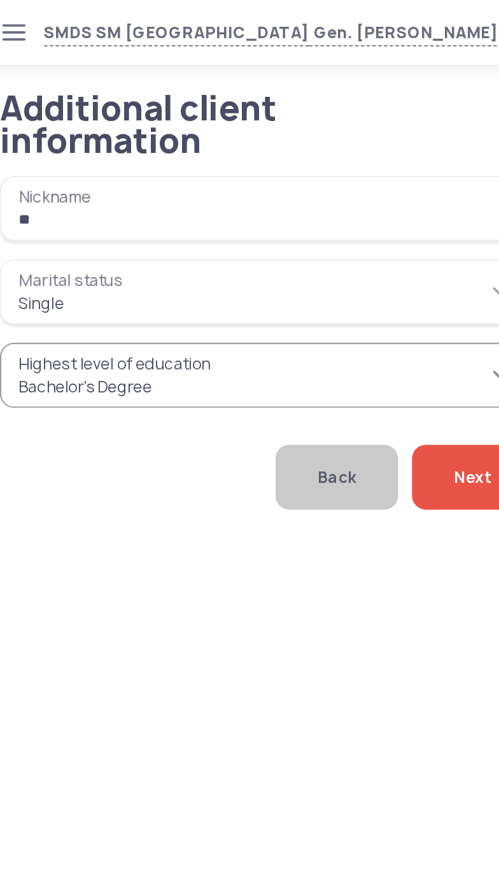
click at [55, 201] on input "**********" at bounding box center [170, 207] width 294 height 36
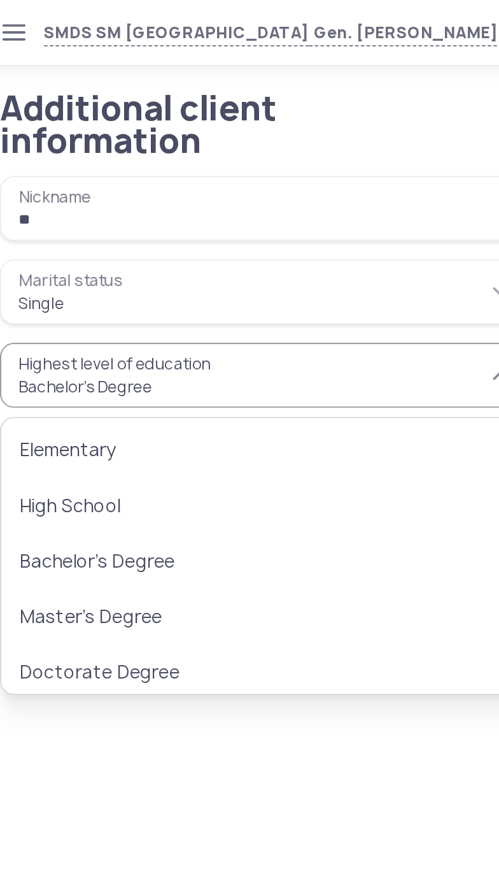
scroll to position [3, 0]
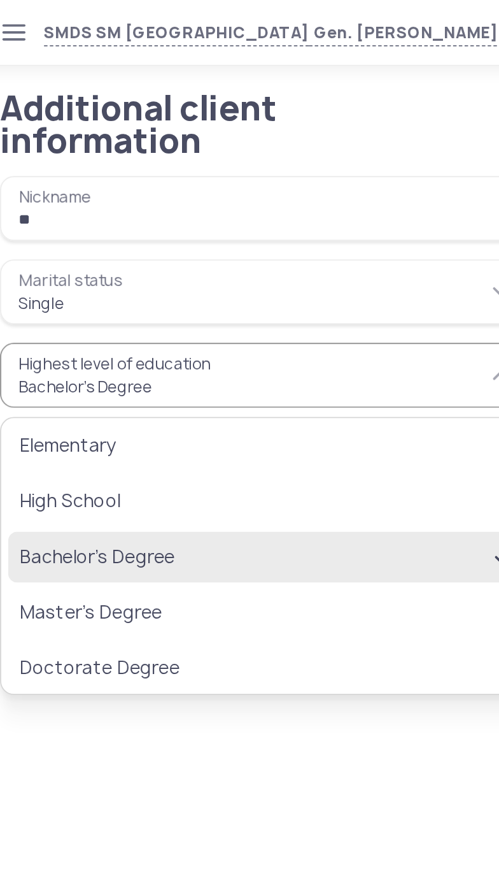
click at [72, 306] on span "Bachelor’s Degree" at bounding box center [162, 306] width 257 height 15
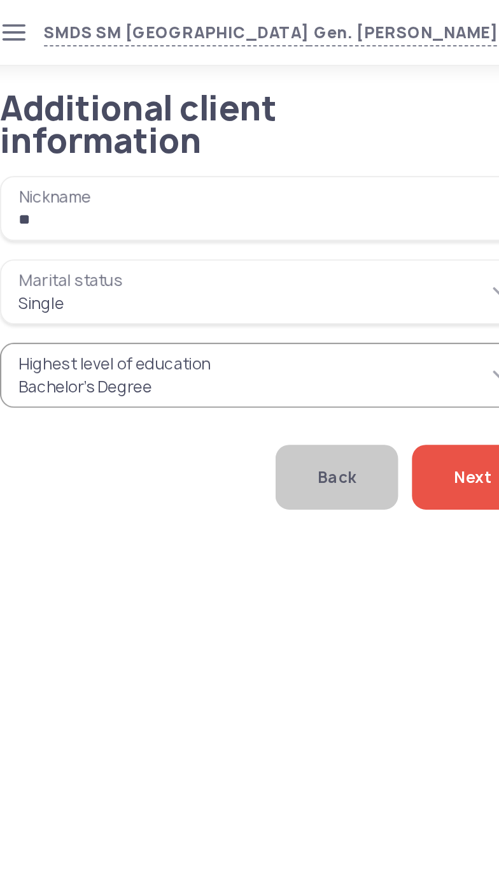
click at [273, 266] on span "Next" at bounding box center [283, 263] width 21 height 36
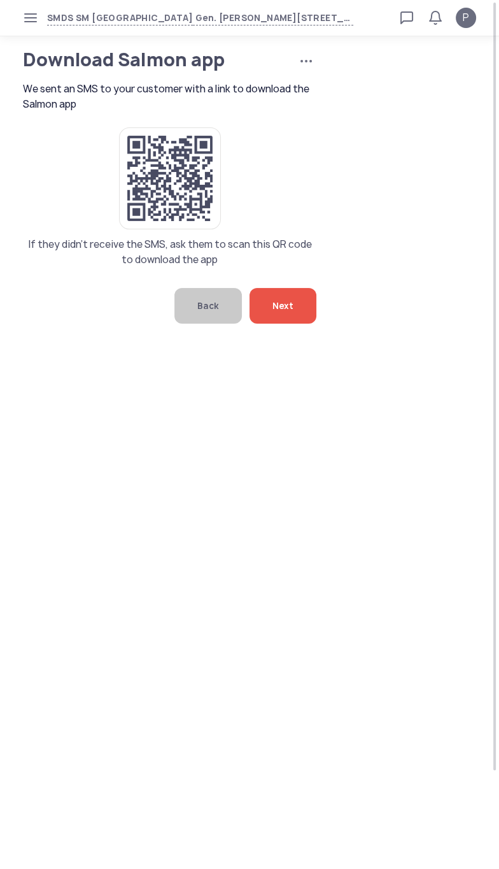
click at [286, 324] on span "Next" at bounding box center [283, 306] width 21 height 36
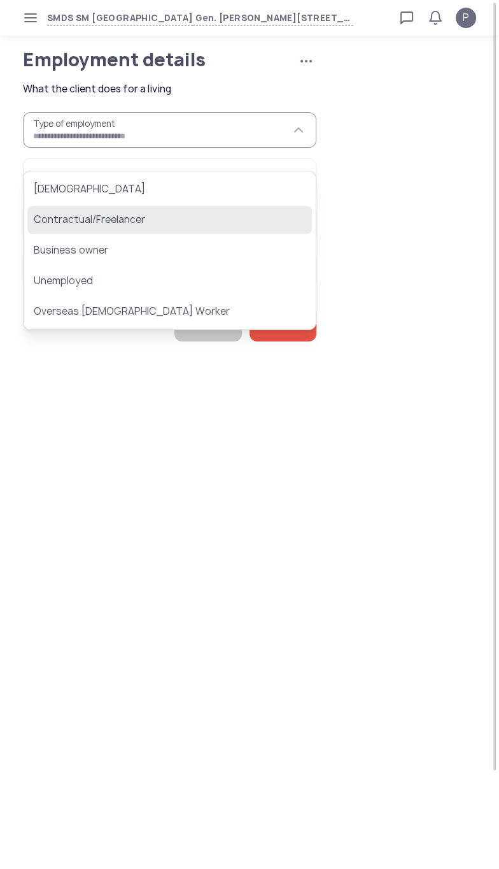
click at [52, 229] on button "Contractual/Freelancer" at bounding box center [169, 220] width 285 height 28
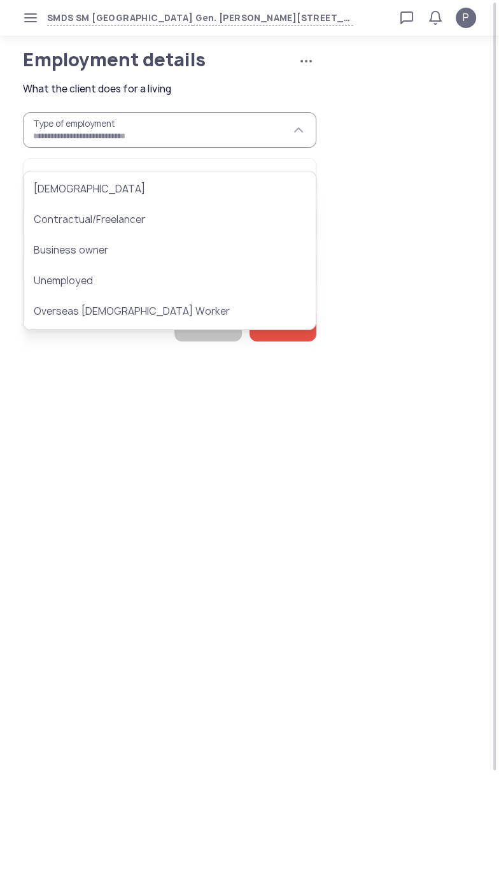
type input "**********"
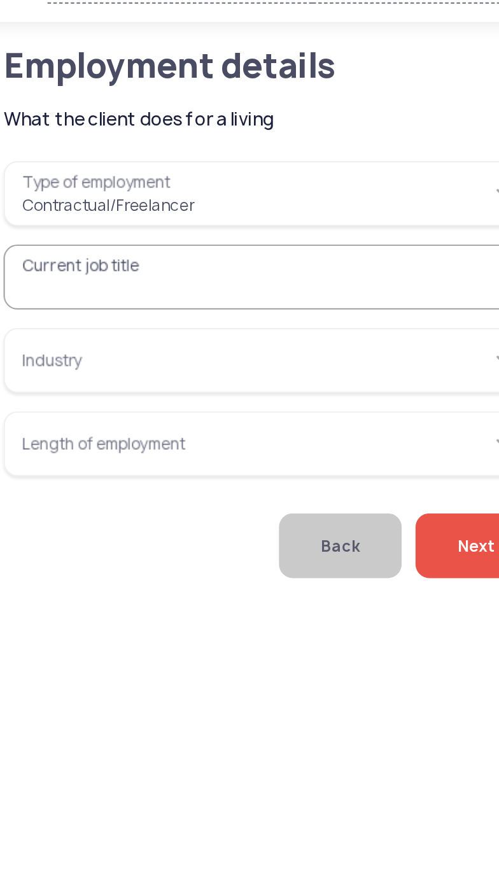
click at [63, 192] on input "Current job title" at bounding box center [170, 176] width 294 height 36
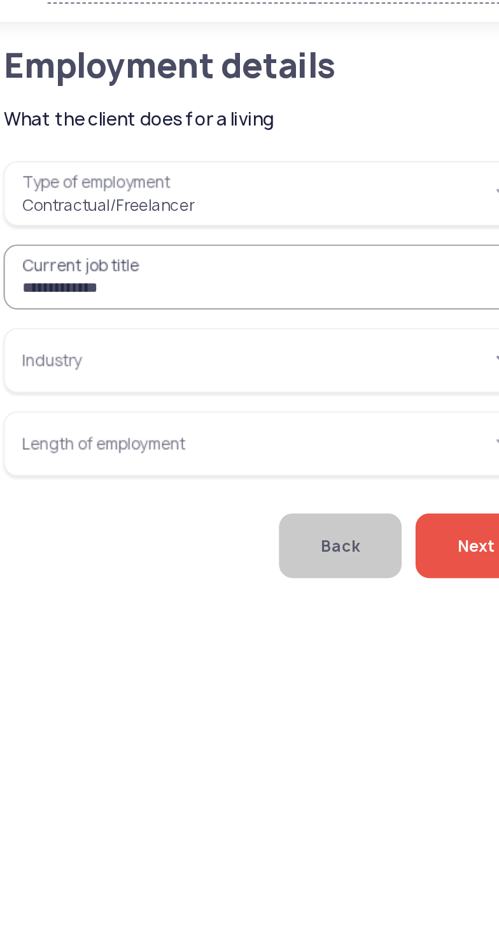
type input "**********"
click at [58, 239] on input "Industry" at bounding box center [170, 222] width 294 height 36
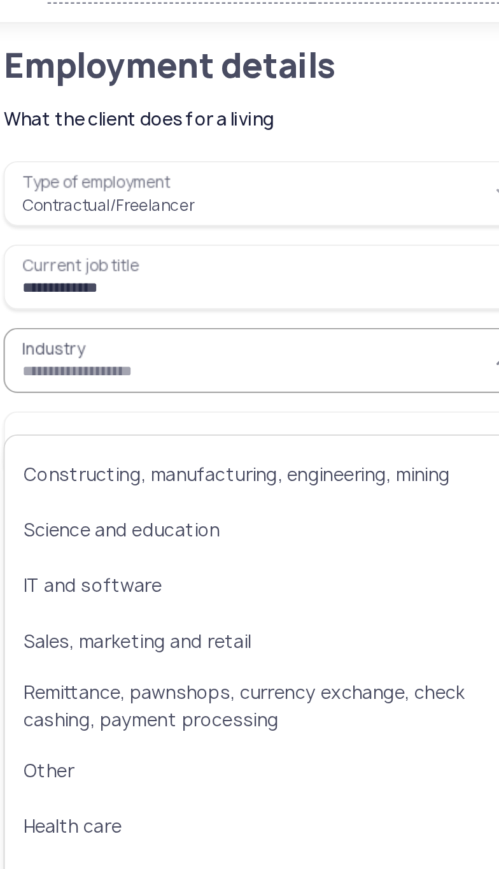
scroll to position [258, 0]
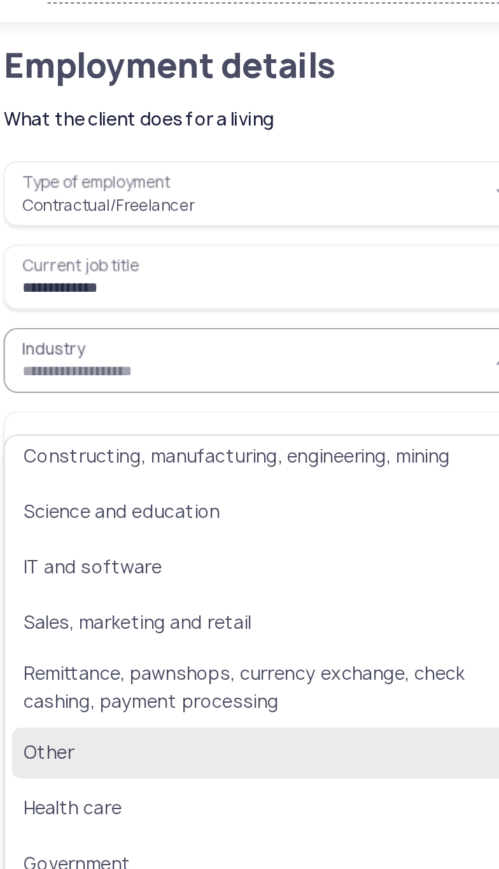
click at [49, 436] on span "Other" at bounding box center [161, 437] width 254 height 15
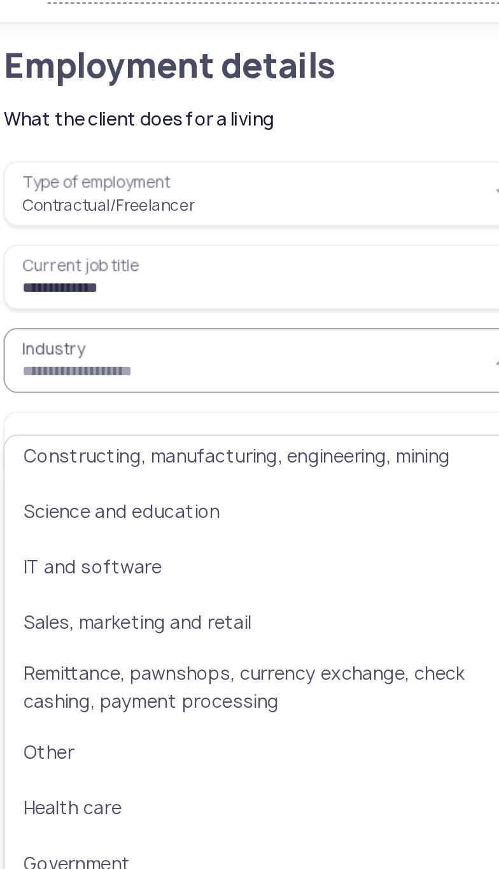
type input "*****"
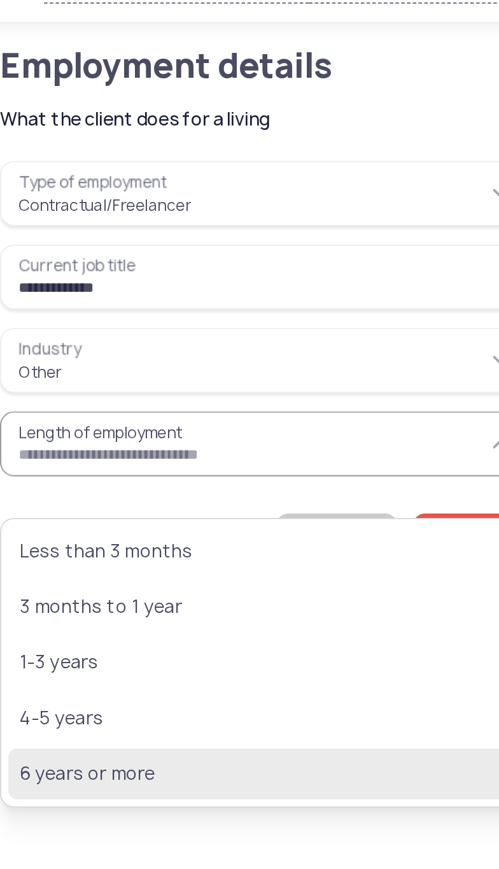
click at [61, 453] on span "6 years or more" at bounding box center [161, 448] width 254 height 15
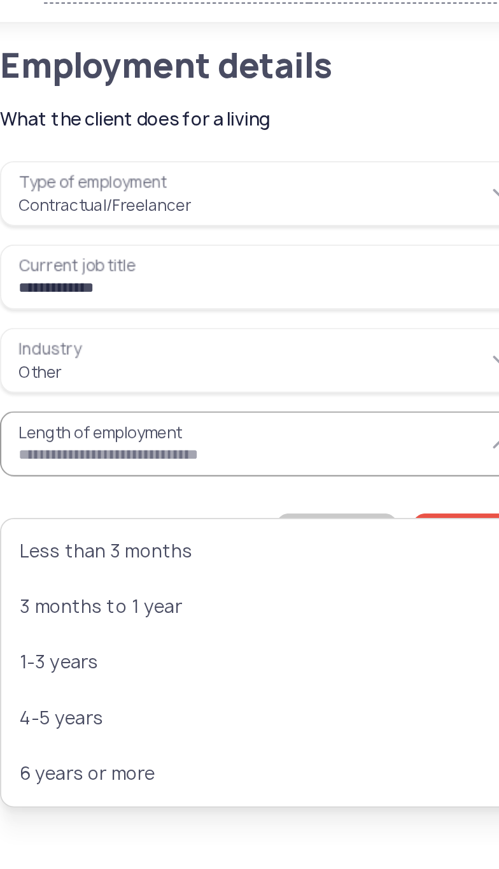
type input "**********"
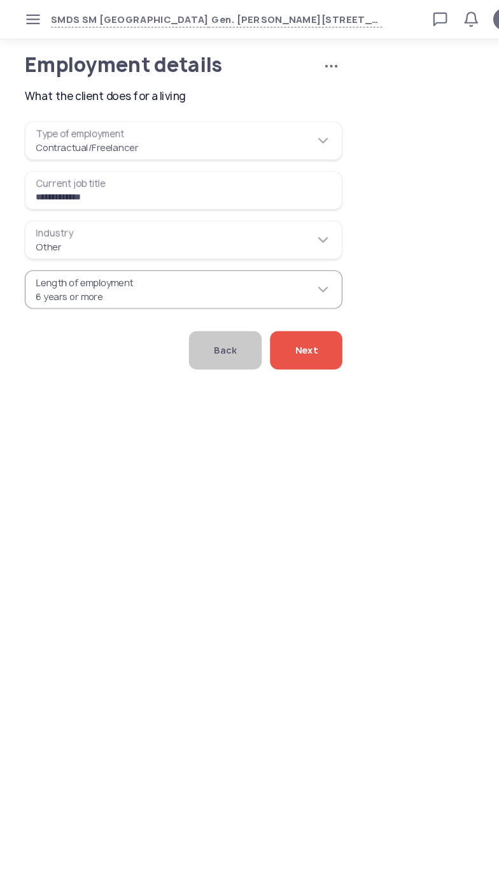
click at [295, 341] on div "Next" at bounding box center [283, 324] width 67 height 36
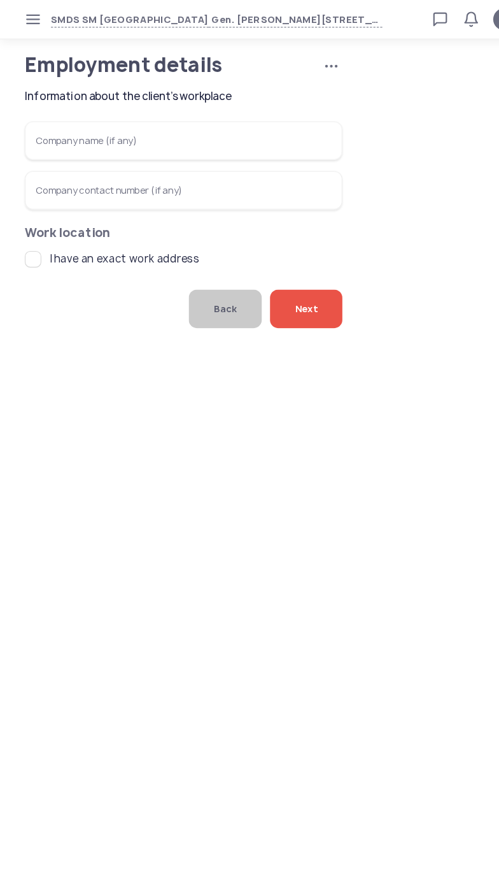
click at [273, 303] on span "Next" at bounding box center [283, 285] width 21 height 36
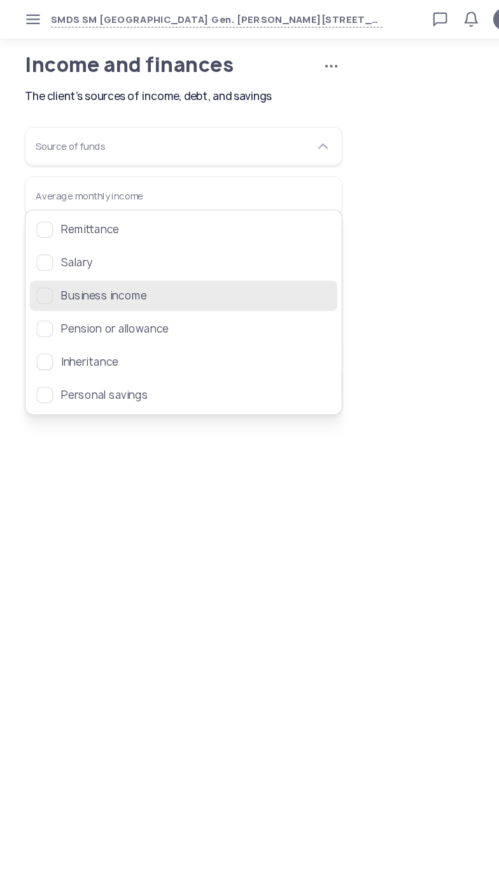
click at [32, 265] on button "Business income" at bounding box center [169, 273] width 285 height 28
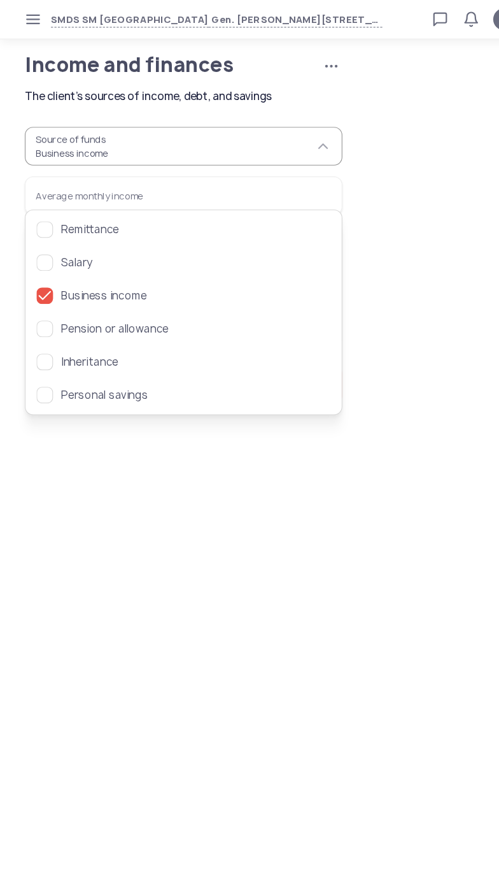
click at [403, 422] on app-applications "Income and finances Cancel application The client's sources of income, debt, an…" at bounding box center [249, 236] width 499 height 371
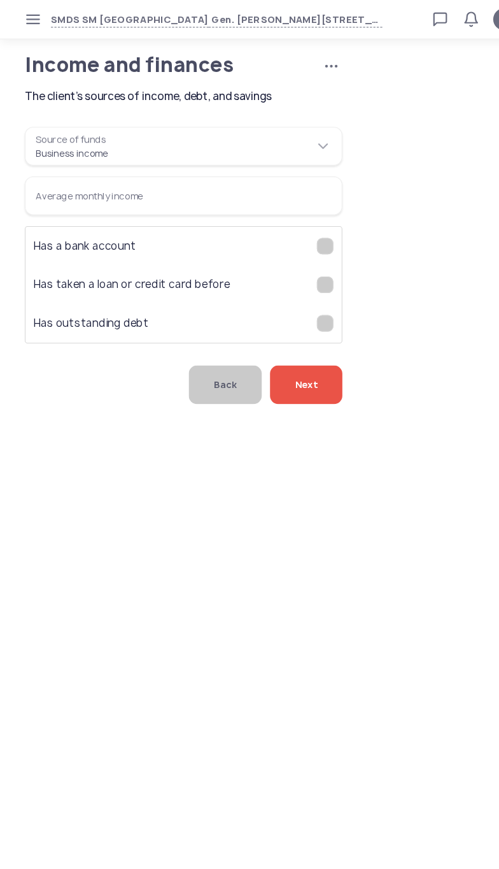
click at [53, 199] on input "Average monthly income" at bounding box center [170, 181] width 294 height 36
type input "*"
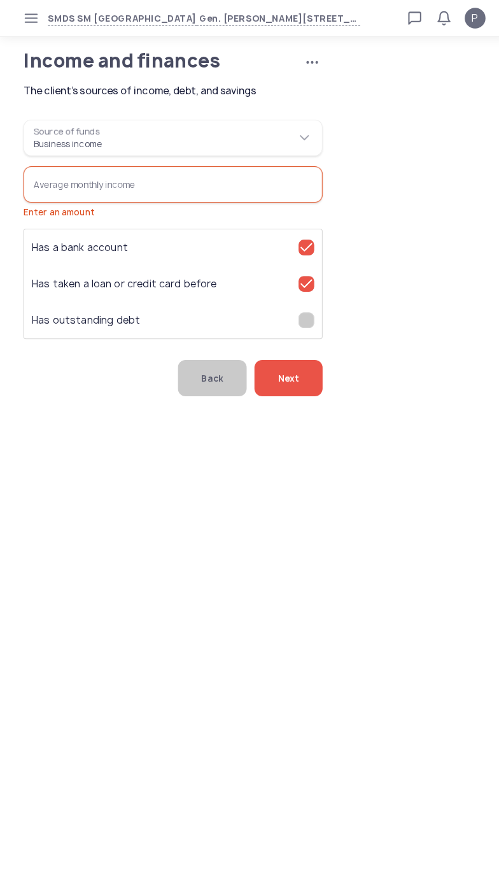
click at [61, 199] on input "Average monthly income Enter an amount" at bounding box center [170, 181] width 294 height 36
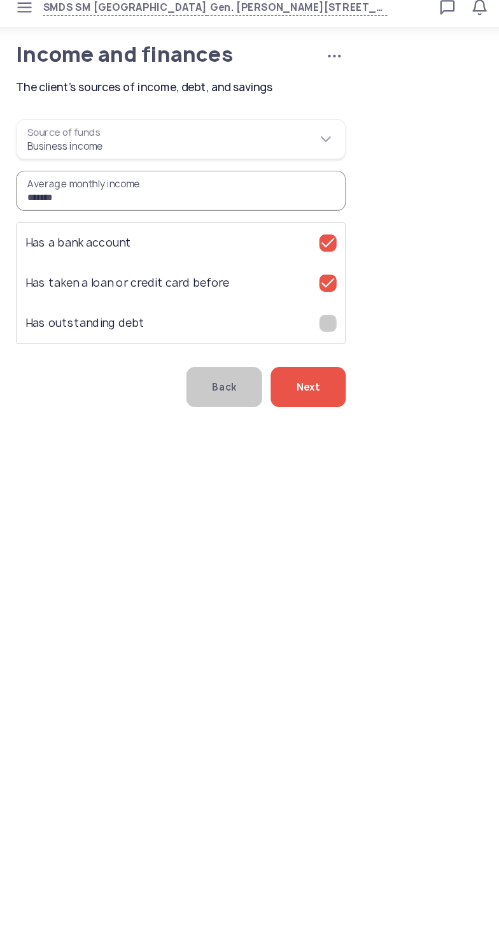
type input "*******"
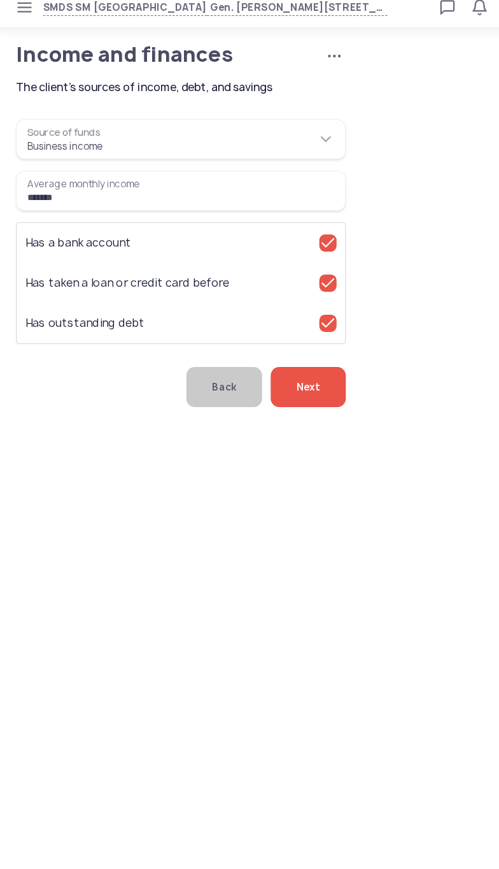
click at [292, 373] on span "Next" at bounding box center [283, 356] width 21 height 36
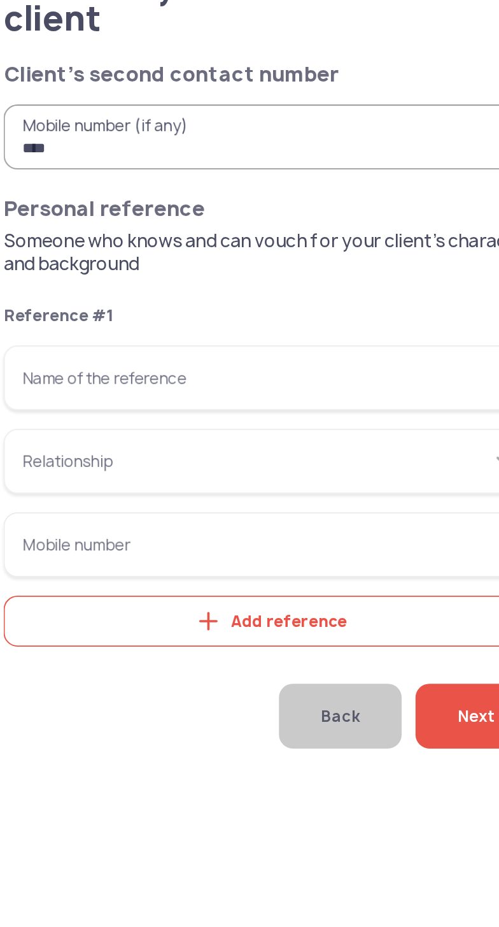
click at [59, 293] on input "Name of the reference" at bounding box center [170, 275] width 294 height 36
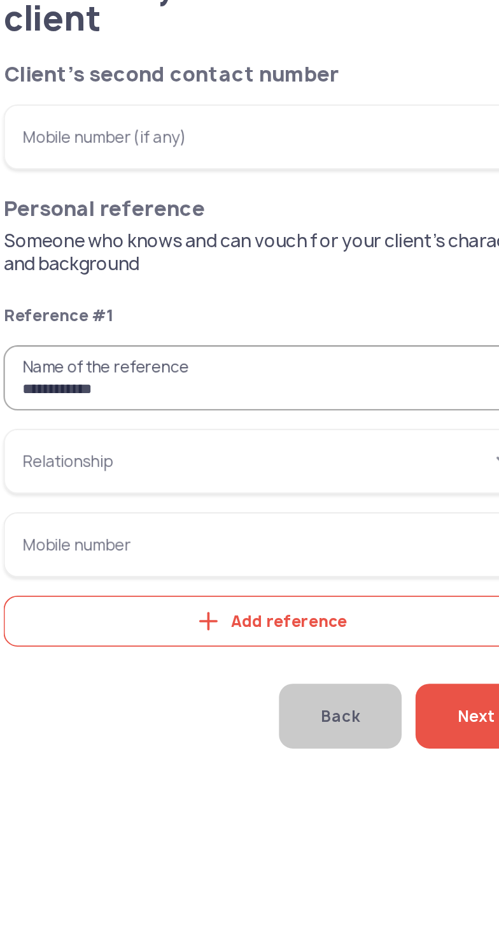
type input "**********"
click at [213, 339] on input "Relationship" at bounding box center [170, 321] width 294 height 36
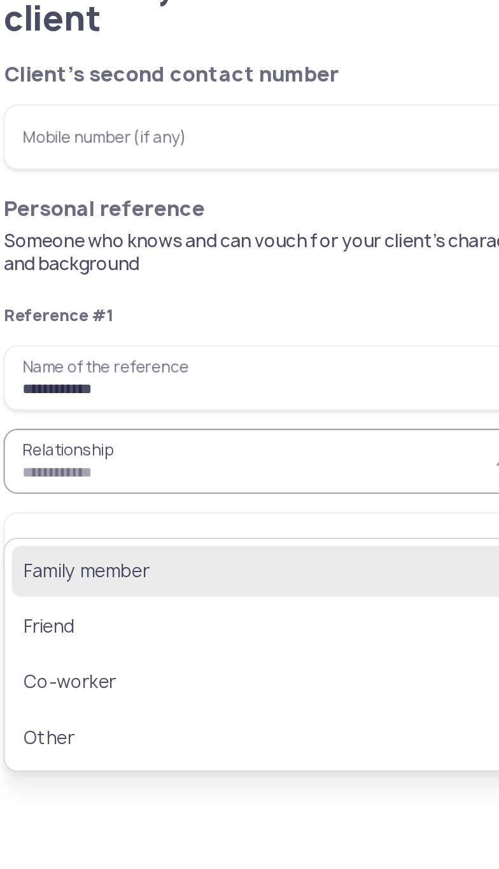
click at [98, 385] on span "Family member" at bounding box center [161, 381] width 254 height 15
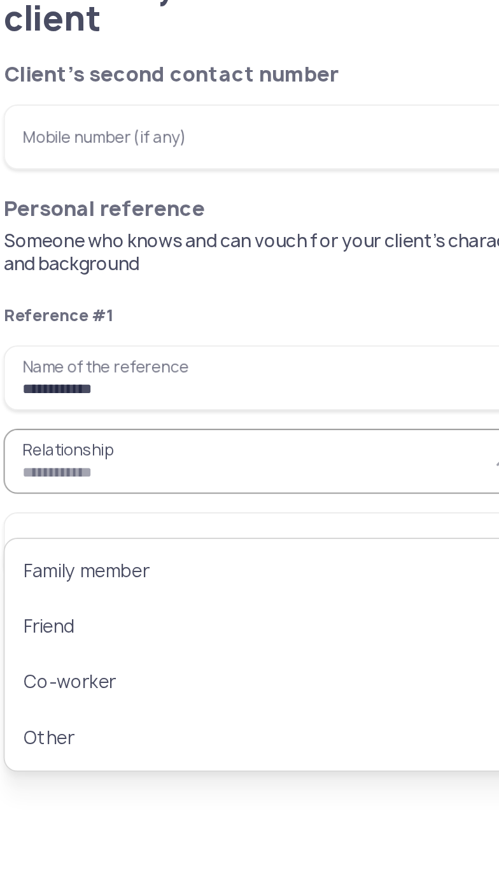
type input "**********"
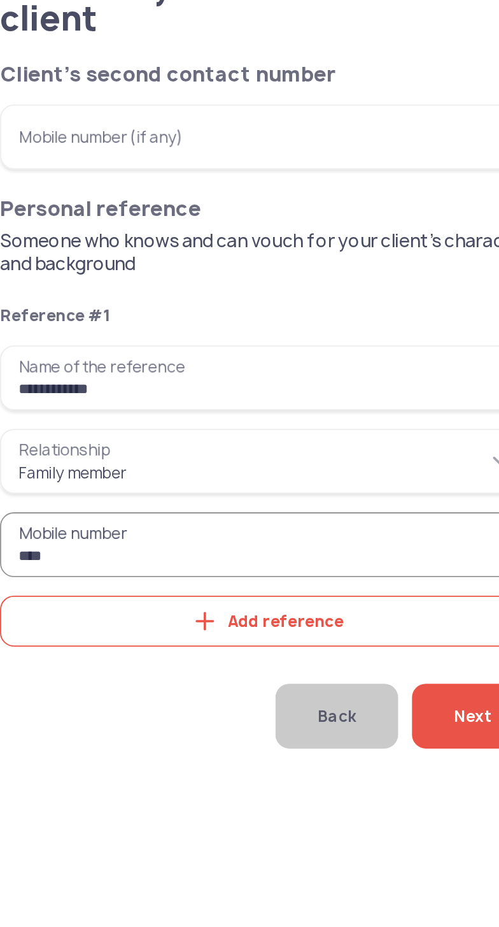
click at [168, 385] on input "***" at bounding box center [170, 367] width 294 height 36
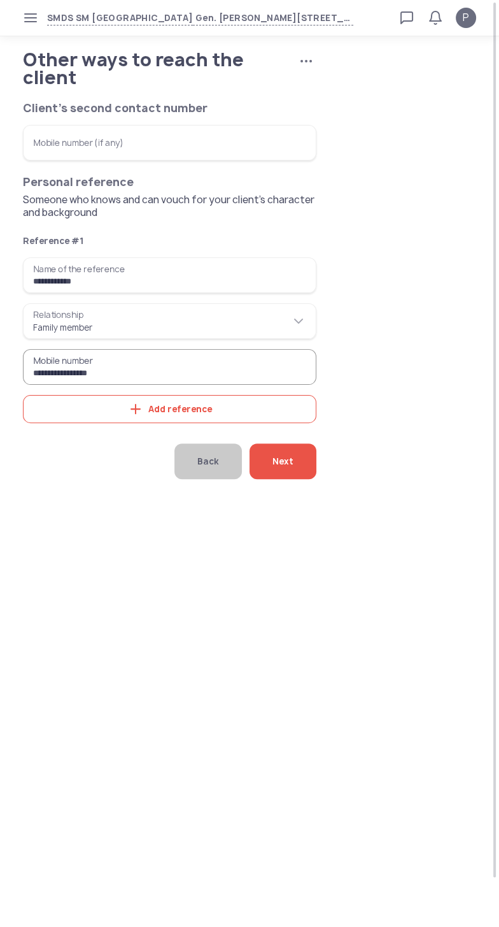
type input "**********"
click at [276, 479] on span "Next" at bounding box center [283, 461] width 21 height 36
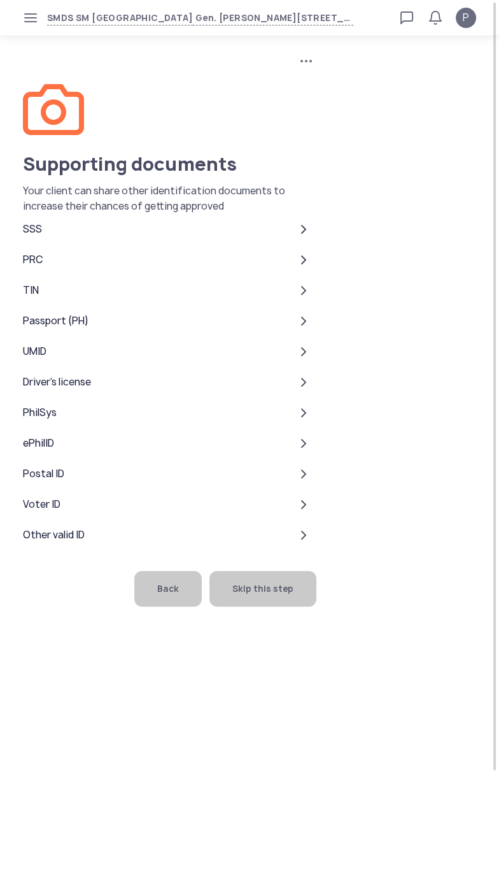
click at [232, 606] on span "Skip this step" at bounding box center [262, 589] width 61 height 36
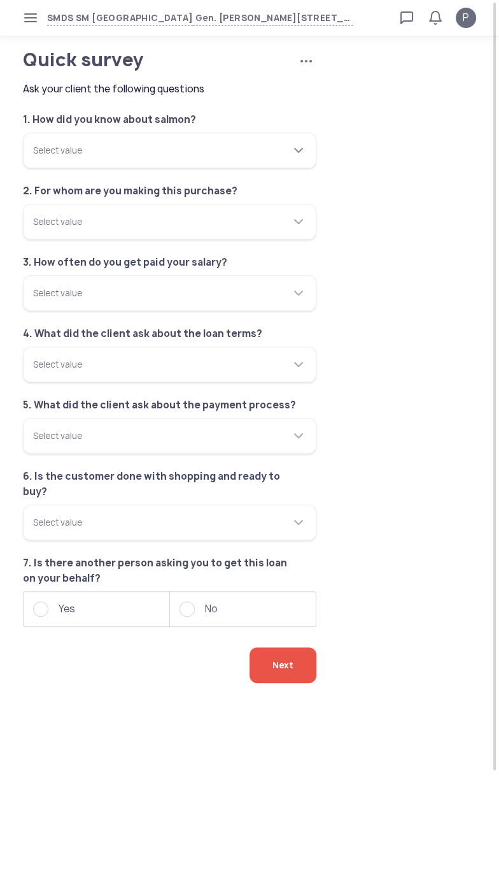
click at [217, 159] on input "Select value" at bounding box center [170, 150] width 294 height 36
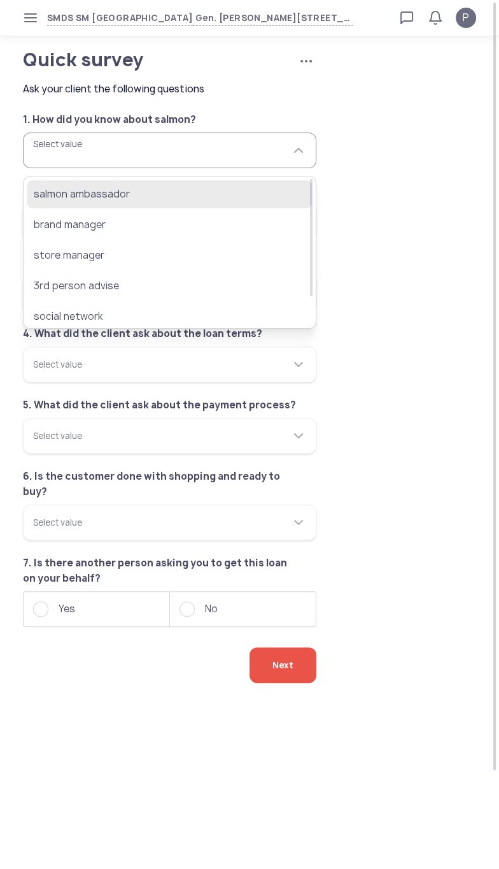
click at [127, 187] on span "salmon ambassador" at bounding box center [161, 194] width 254 height 15
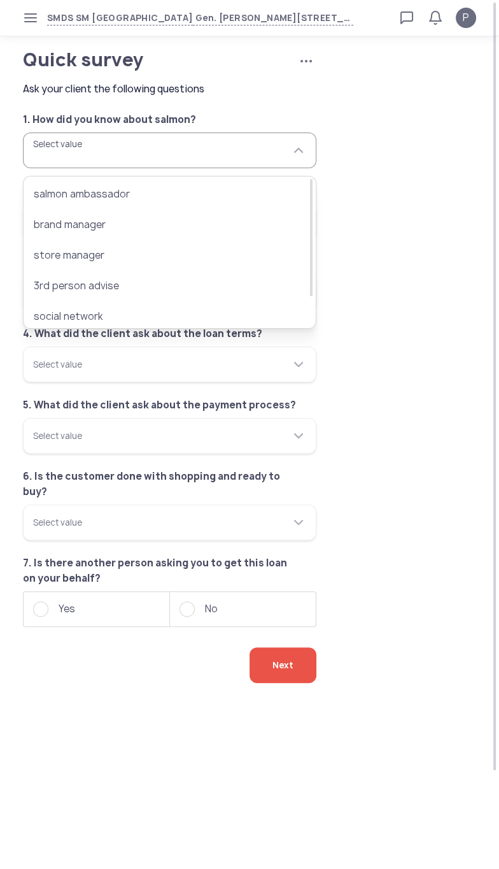
type input "**********"
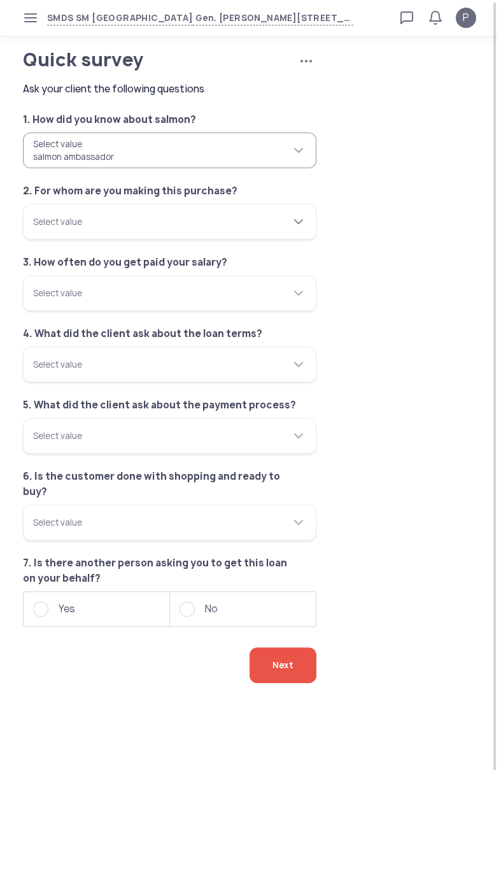
click at [182, 239] on input "Select value" at bounding box center [170, 222] width 294 height 36
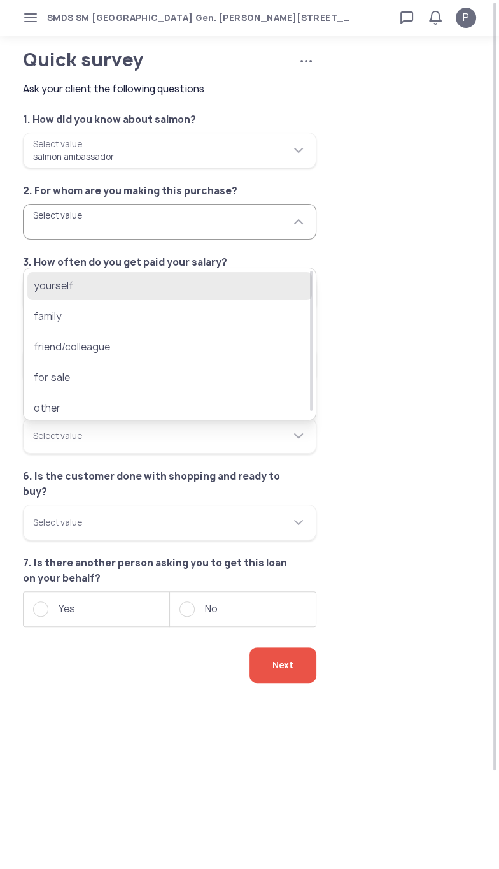
click at [72, 284] on span "yourself" at bounding box center [161, 285] width 254 height 15
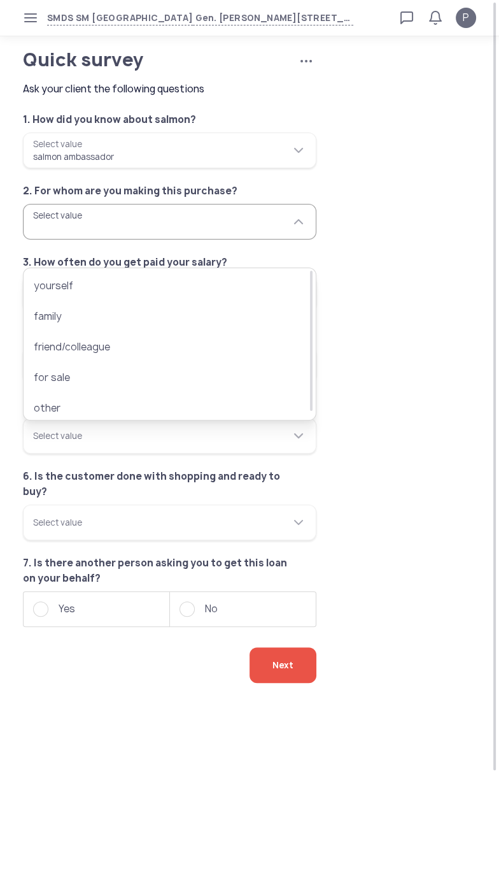
type input "********"
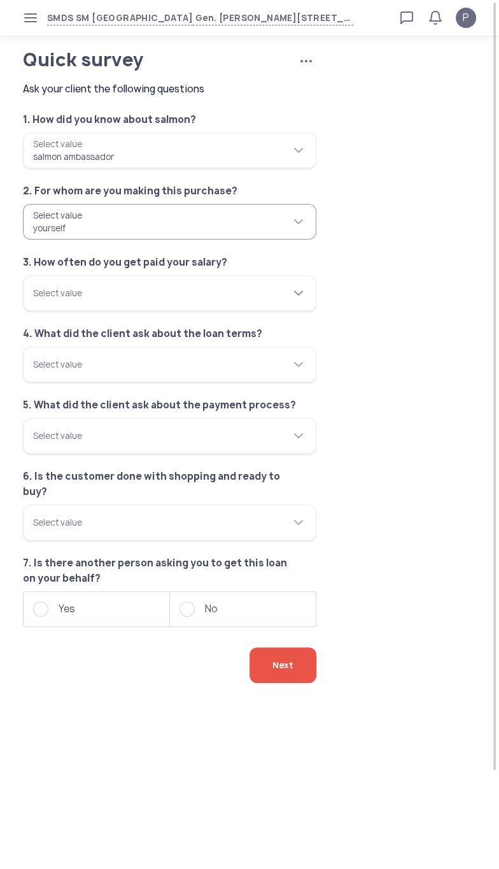
click at [180, 311] on input "Select value" at bounding box center [170, 293] width 294 height 36
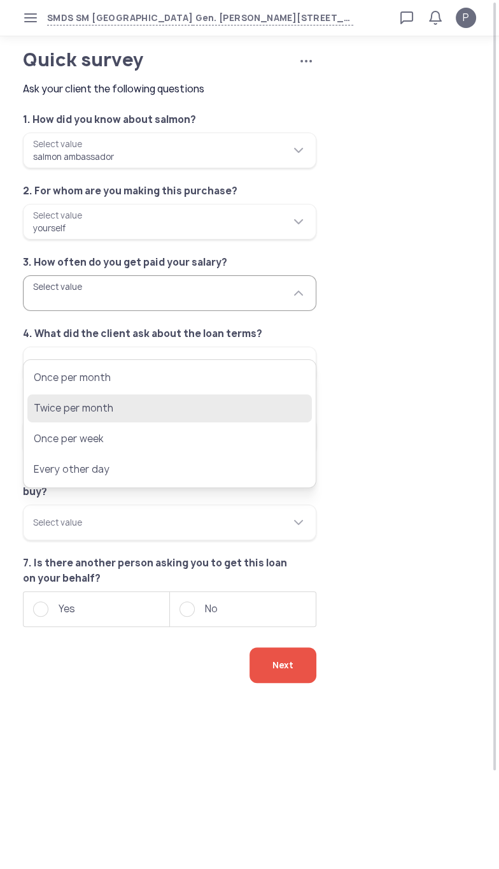
click at [116, 407] on span "Twice per month" at bounding box center [161, 408] width 254 height 15
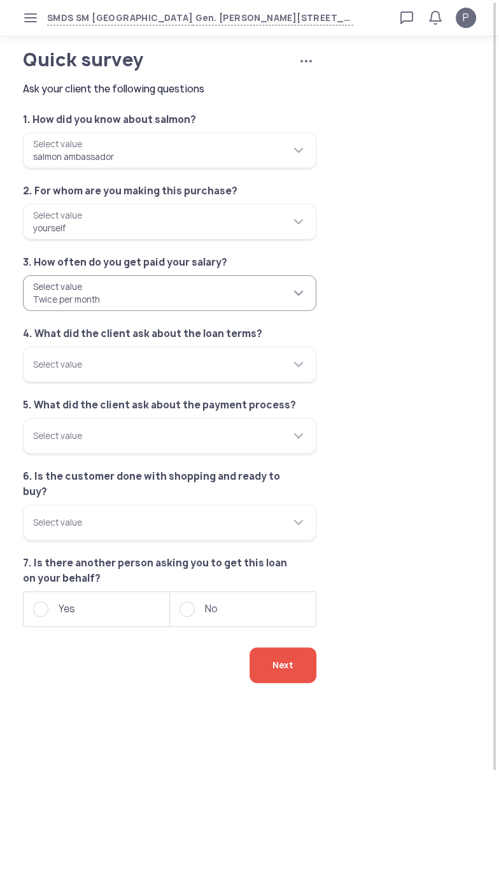
click at [245, 311] on input "**********" at bounding box center [170, 293] width 294 height 36
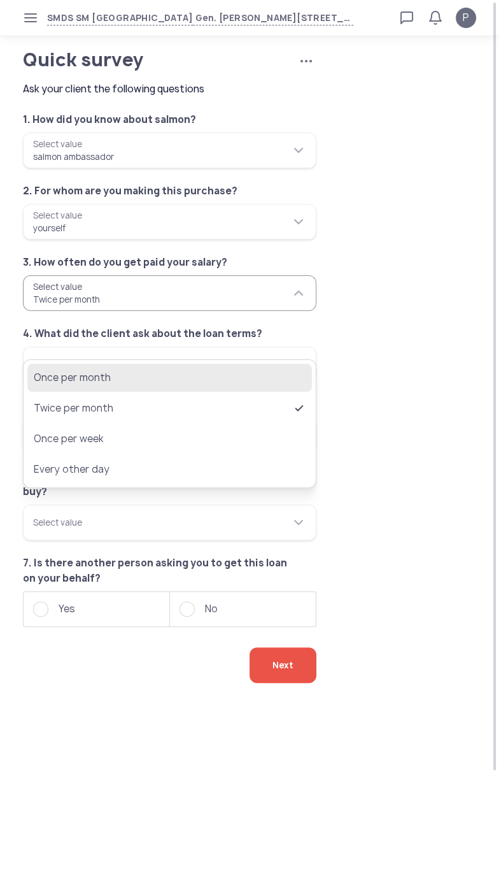
click at [104, 376] on span "Once per month" at bounding box center [161, 377] width 254 height 15
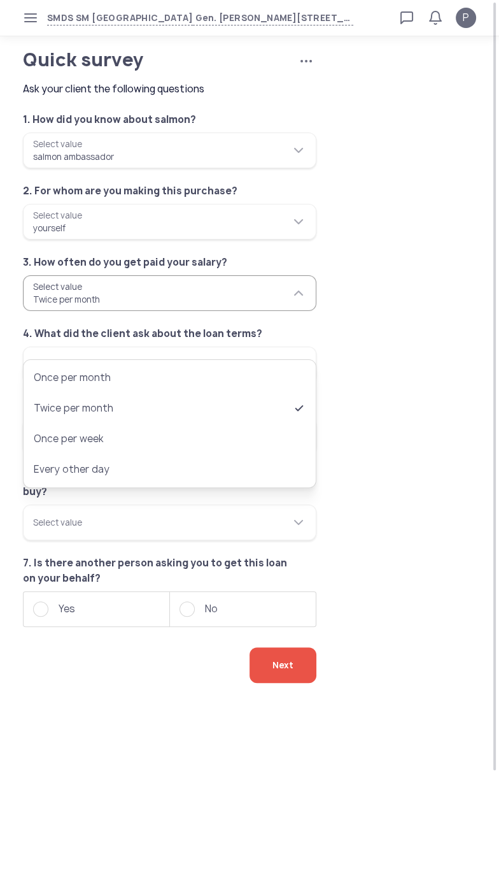
type input "**********"
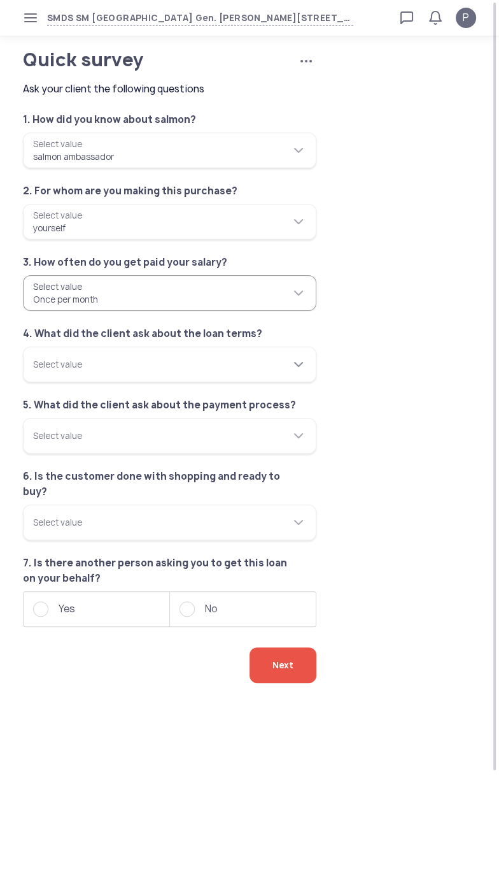
click at [230, 382] on div "Select value" at bounding box center [162, 364] width 258 height 36
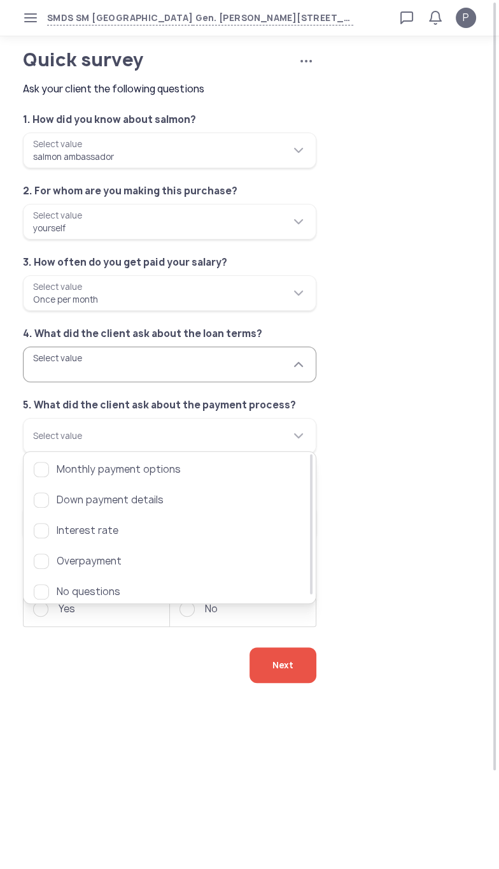
click at [224, 364] on tui-scrollbar at bounding box center [162, 358] width 258 height 13
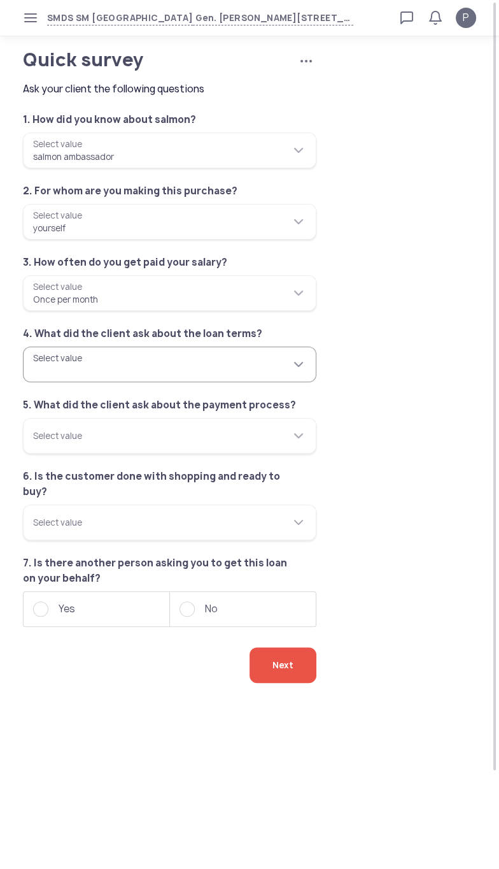
click at [217, 382] on div "Select value" at bounding box center [162, 364] width 258 height 36
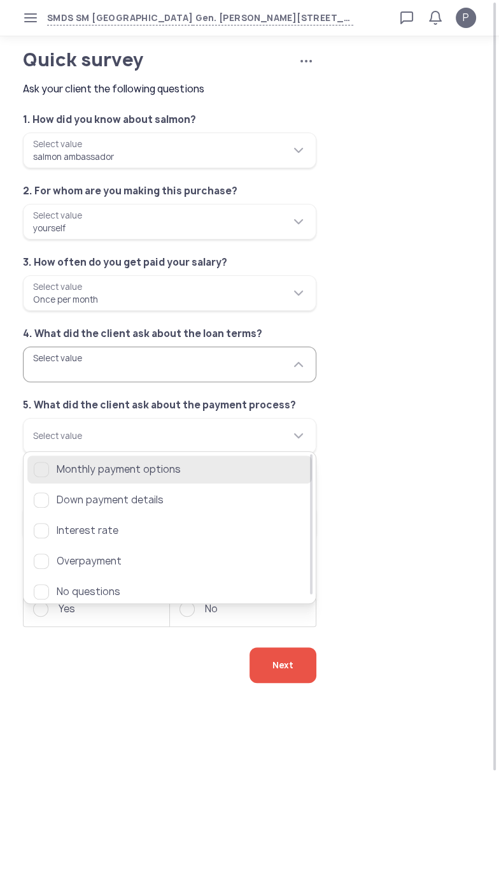
click at [45, 469] on div "button" at bounding box center [41, 469] width 15 height 15
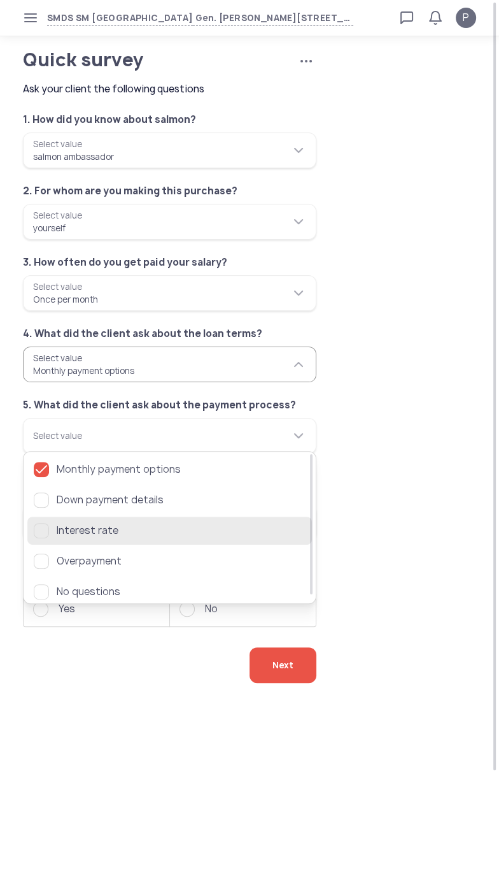
click at [44, 530] on div "button" at bounding box center [41, 530] width 15 height 15
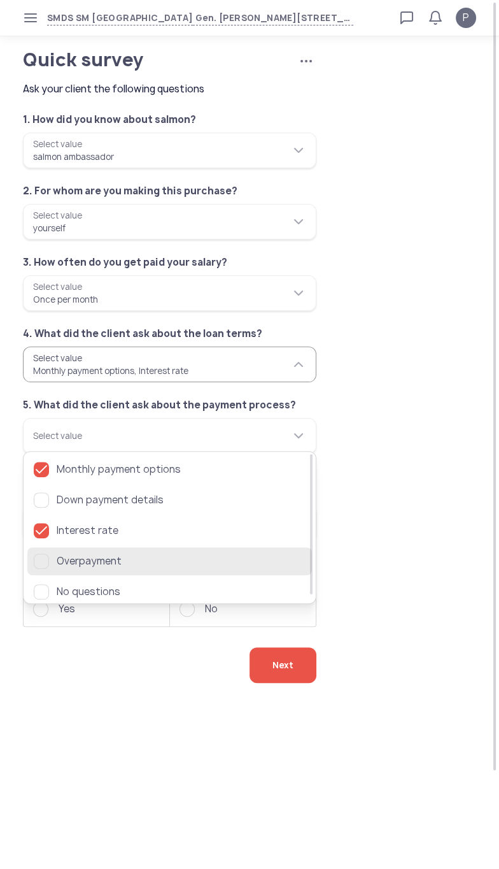
click at [45, 561] on div "button" at bounding box center [41, 560] width 15 height 15
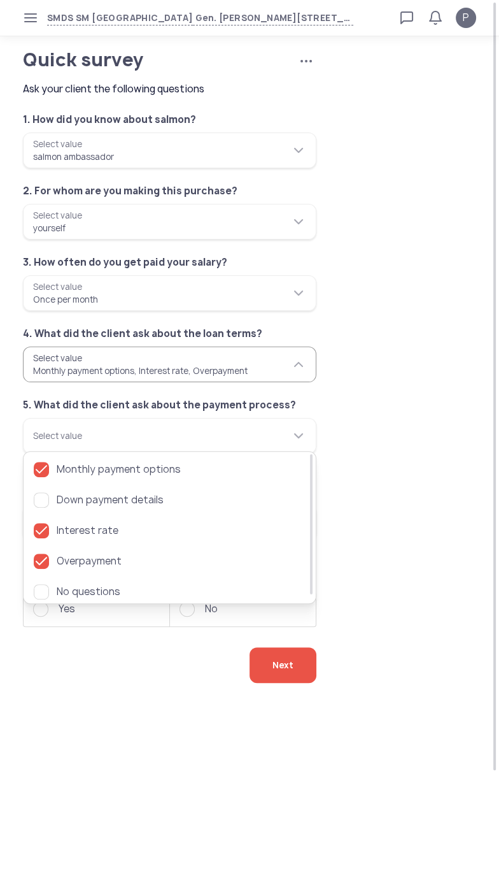
click at [413, 383] on div "**********" at bounding box center [249, 362] width 479 height 530
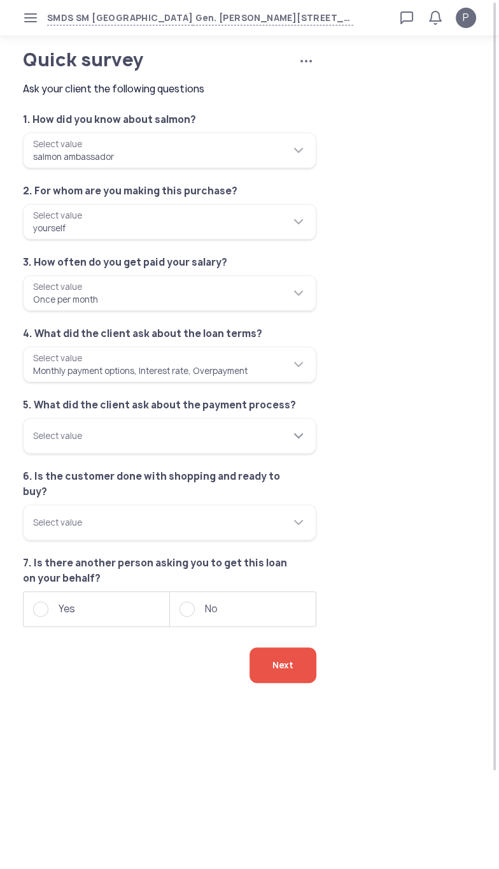
click at [292, 443] on div at bounding box center [298, 435] width 15 height 15
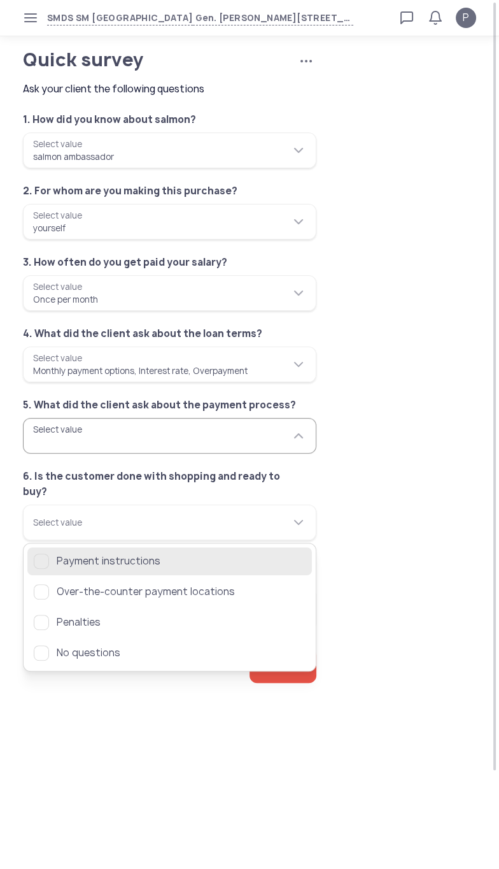
click at [87, 553] on span "Payment instructions" at bounding box center [181, 560] width 249 height 15
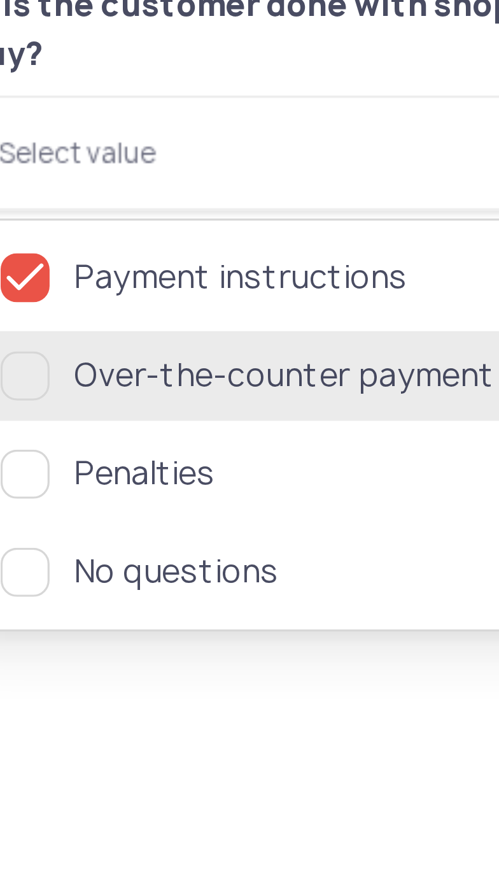
click at [46, 599] on div "button" at bounding box center [41, 591] width 15 height 15
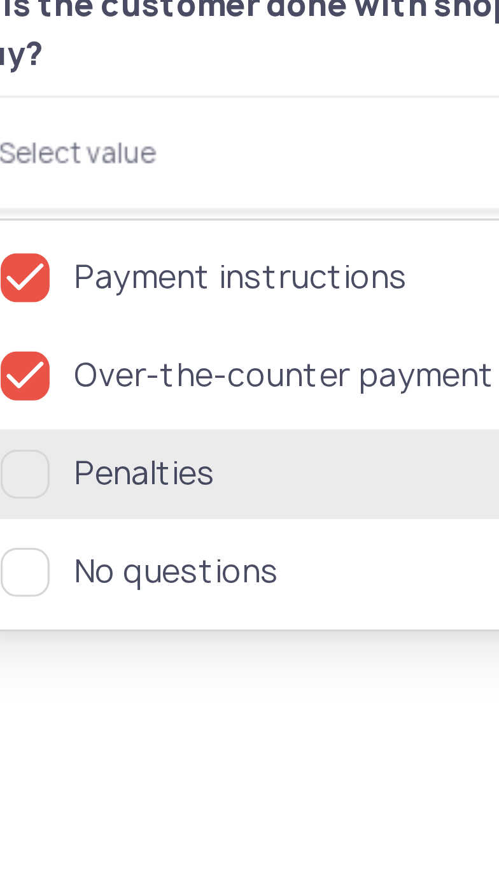
click at [43, 630] on div "button" at bounding box center [41, 622] width 15 height 15
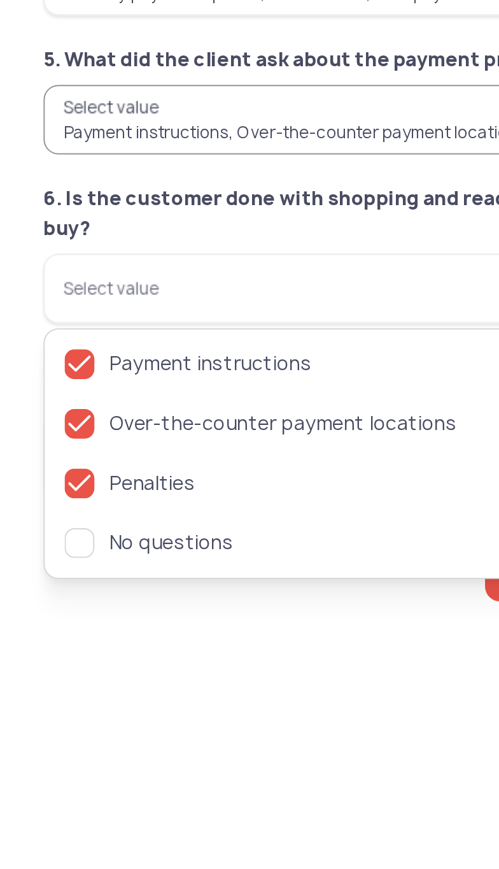
click at [141, 731] on app-applications "**********" at bounding box center [249, 391] width 499 height 680
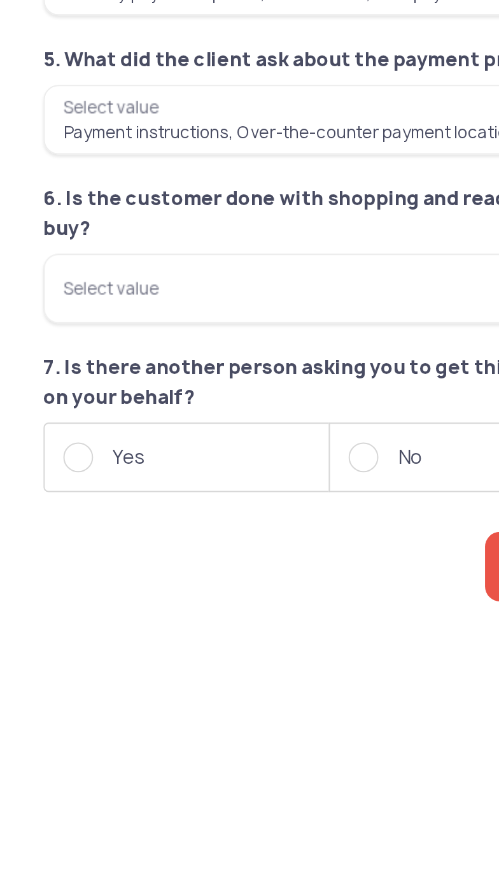
click at [193, 540] on input "Select value" at bounding box center [170, 522] width 294 height 36
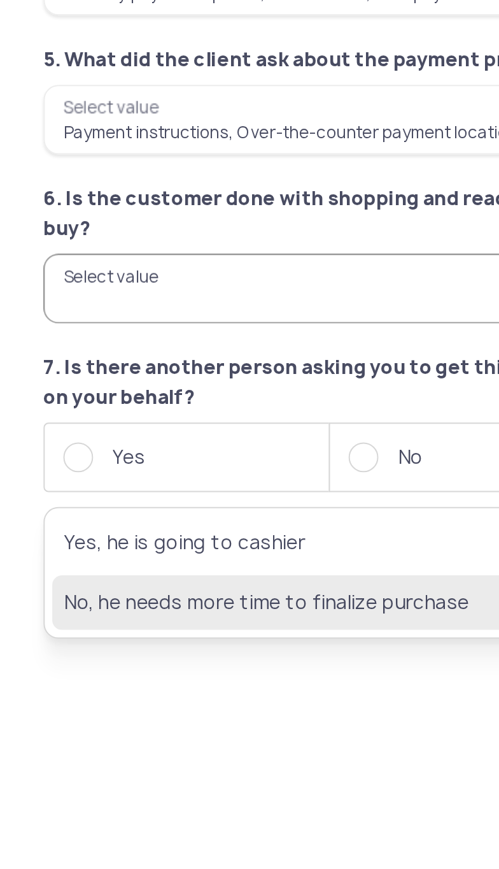
click at [96, 682] on span "No, he needs more time to finalize purchase" at bounding box center [161, 683] width 254 height 15
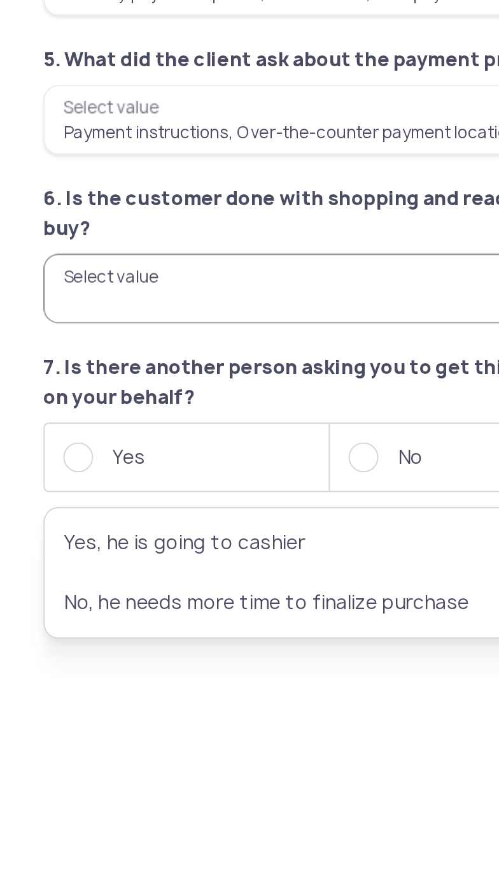
type input "**********"
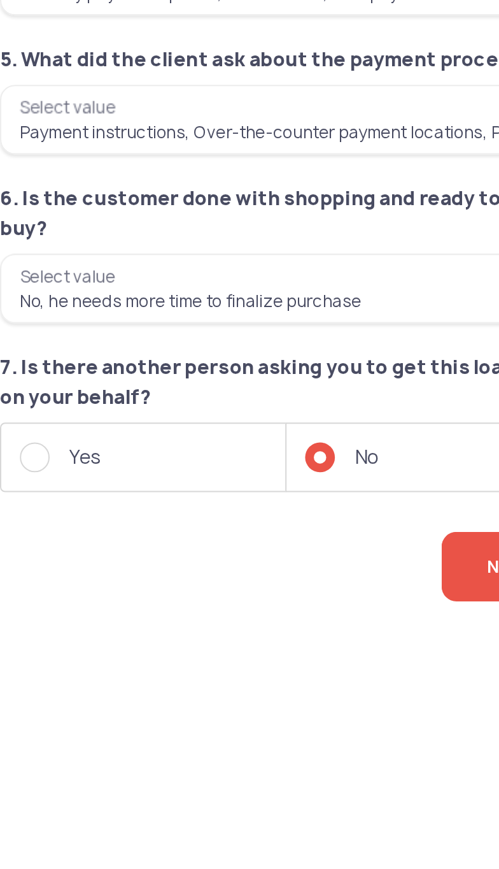
click at [273, 683] on span "Next" at bounding box center [283, 665] width 21 height 36
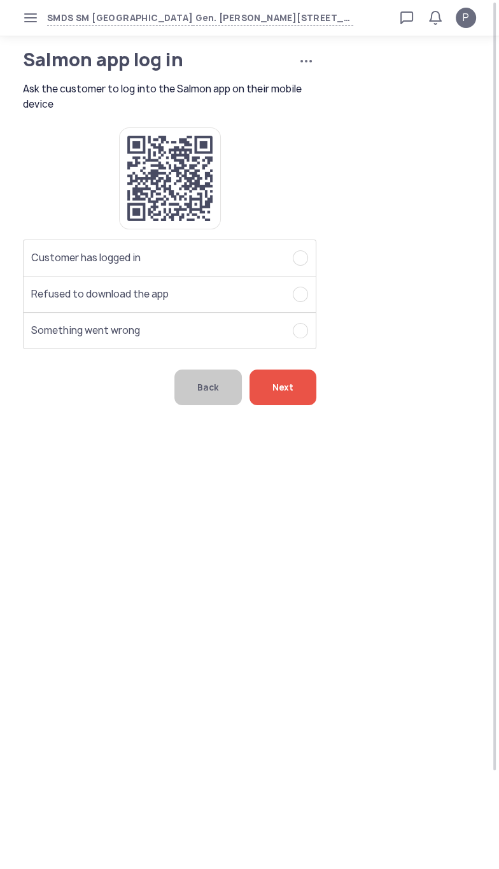
click at [294, 266] on label "Customer has logged in" at bounding box center [169, 257] width 277 height 15
click at [280, 405] on span "Next" at bounding box center [283, 387] width 21 height 36
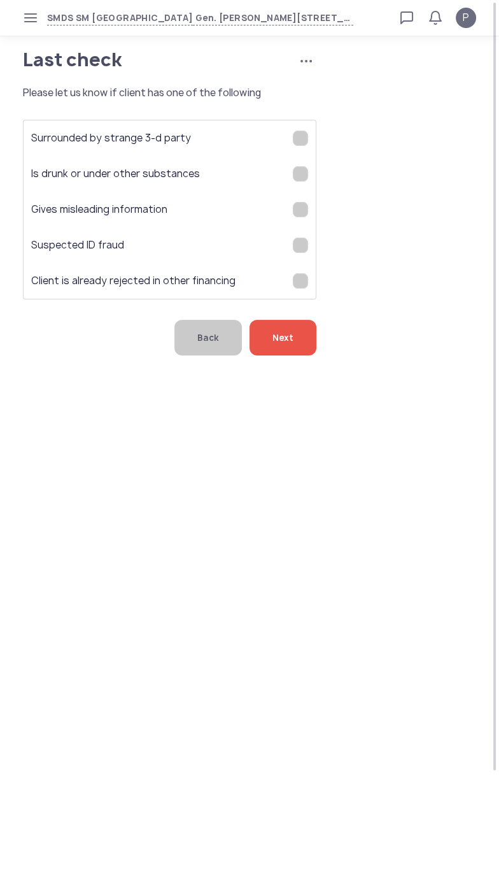
click at [306, 355] on div "Next" at bounding box center [283, 338] width 67 height 36
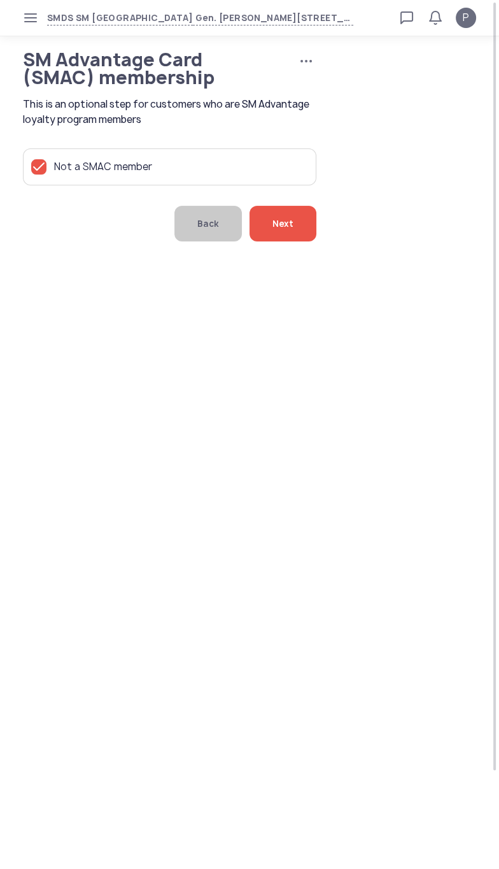
click at [289, 241] on span "Next" at bounding box center [283, 224] width 21 height 36
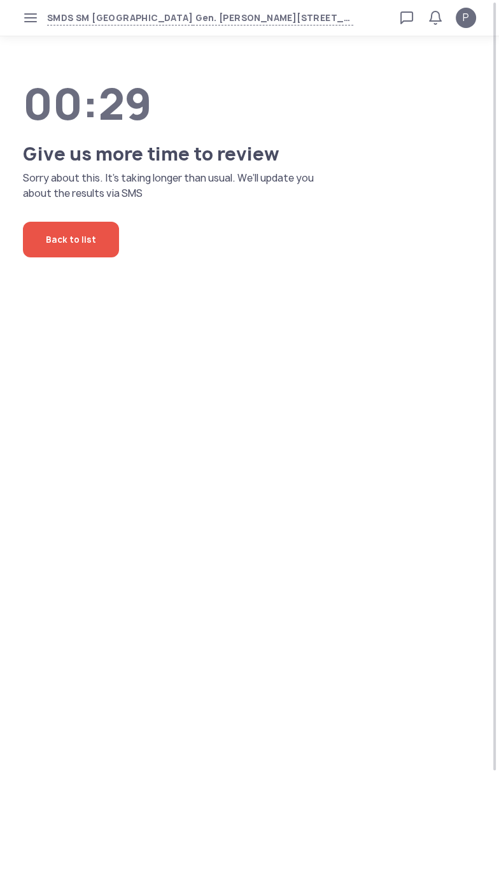
click at [169, 523] on body "SMDS SM [STREET_ADDRESS][PERSON_NAME] Loan calculator Loan applications FAQs Re…" at bounding box center [249, 434] width 499 height 869
click at [308, 545] on body "SMDS SM [STREET_ADDRESS][PERSON_NAME] Loan calculator Loan applications FAQs Re…" at bounding box center [249, 434] width 499 height 869
click at [415, 559] on body "SMDS SM [STREET_ADDRESS][PERSON_NAME] Loan calculator Loan applications FAQs Re…" at bounding box center [249, 434] width 499 height 869
click at [398, 619] on body "SMDS SM [STREET_ADDRESS][PERSON_NAME] Loan calculator Loan applications FAQs Re…" at bounding box center [249, 434] width 499 height 869
click at [389, 676] on body "SMDS SM [STREET_ADDRESS][PERSON_NAME] Loan calculator Loan applications FAQs Re…" at bounding box center [249, 434] width 499 height 869
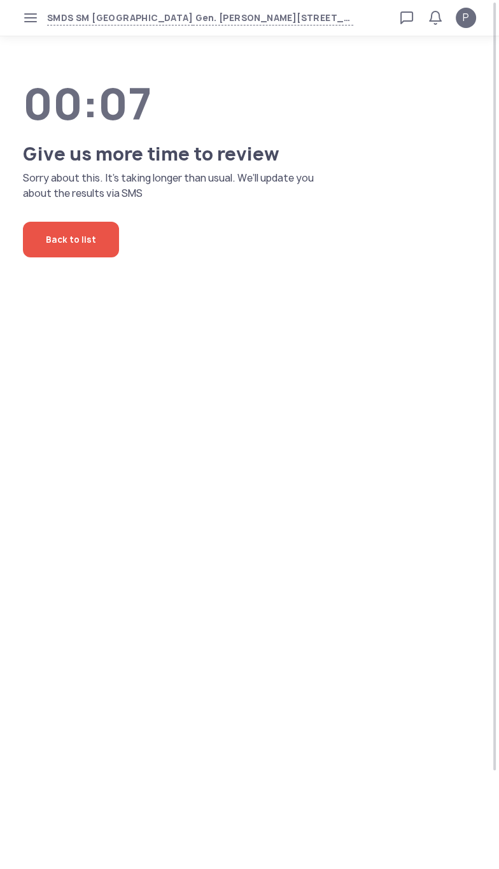
click at [389, 701] on body "SMDS SM [STREET_ADDRESS][PERSON_NAME] Loan calculator Loan applications FAQs Re…" at bounding box center [249, 434] width 499 height 869
click at [428, 630] on body "SMDS SM [STREET_ADDRESS][PERSON_NAME] Loan calculator Loan applications FAQs Re…" at bounding box center [249, 434] width 499 height 869
